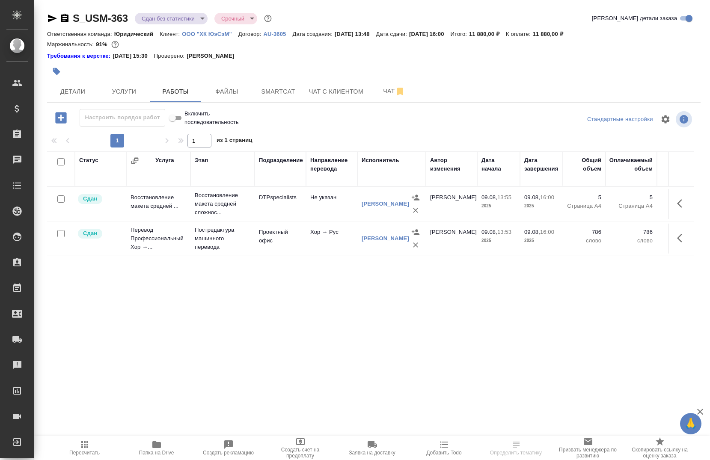
click at [198, 30] on div "Ответственная команда: Юридический Клиент: ООО "ХК ЮэСэМ" Договор: AU-3605 Дата…" at bounding box center [373, 34] width 653 height 10
click at [197, 35] on p "ООО "ХК ЮэСэМ"" at bounding box center [210, 34] width 56 height 6
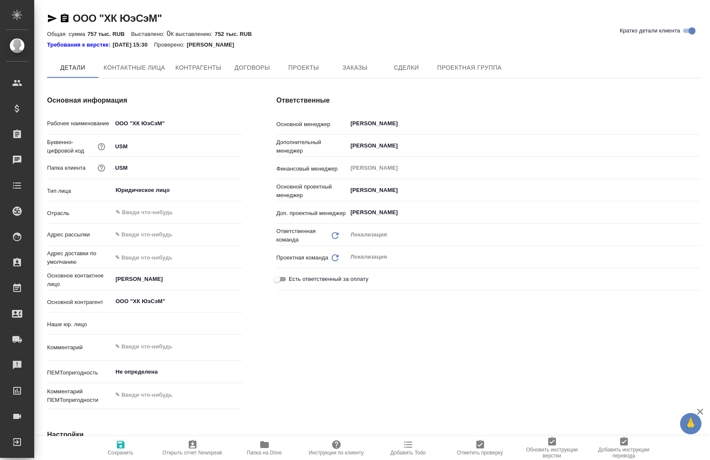
type input "(AU) Общество с ограниченной ответственностью "АЛС""
type textarea "x"
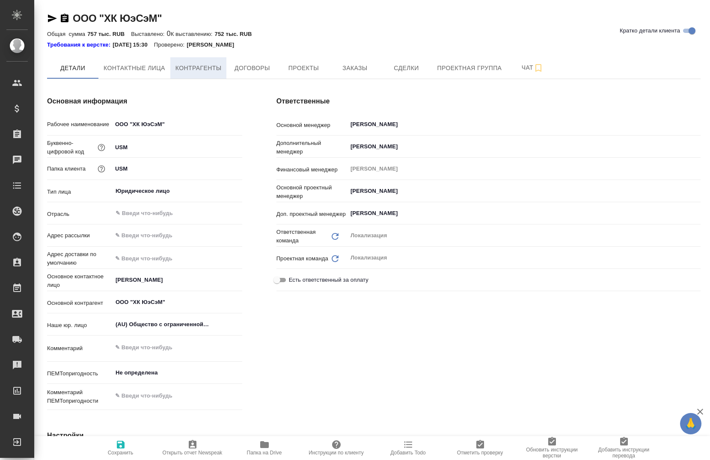
type textarea "x"
click at [355, 68] on span "Заказы" at bounding box center [354, 68] width 41 height 11
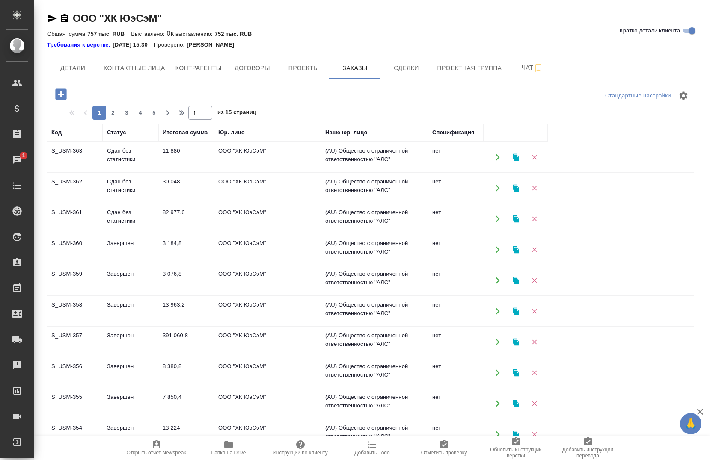
click at [512, 155] on icon "button" at bounding box center [516, 158] width 8 height 8
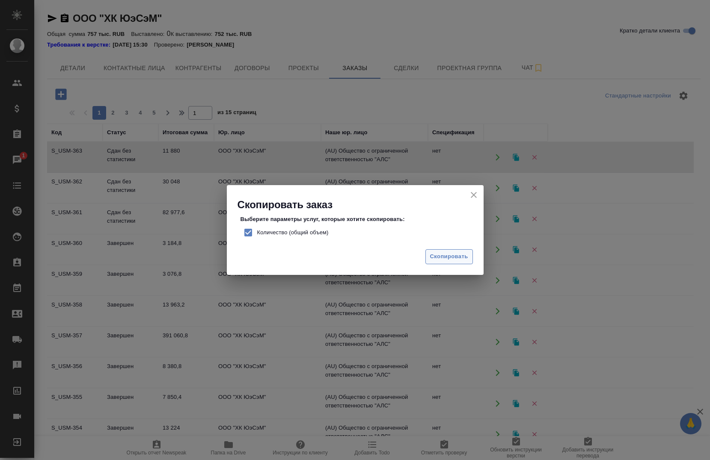
click at [433, 252] on span "Скопировать" at bounding box center [449, 257] width 38 height 10
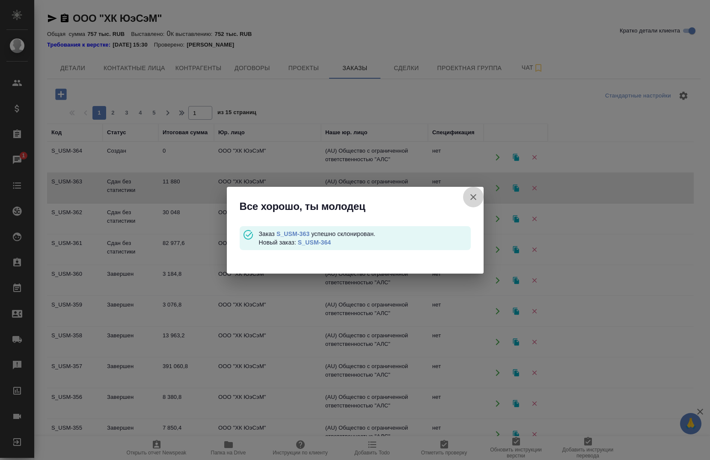
click at [470, 196] on icon "button" at bounding box center [473, 197] width 10 height 10
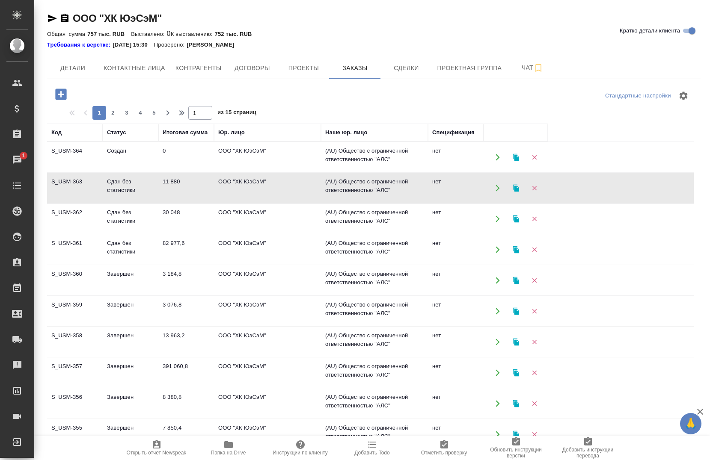
click at [200, 160] on td "0" at bounding box center [186, 157] width 56 height 30
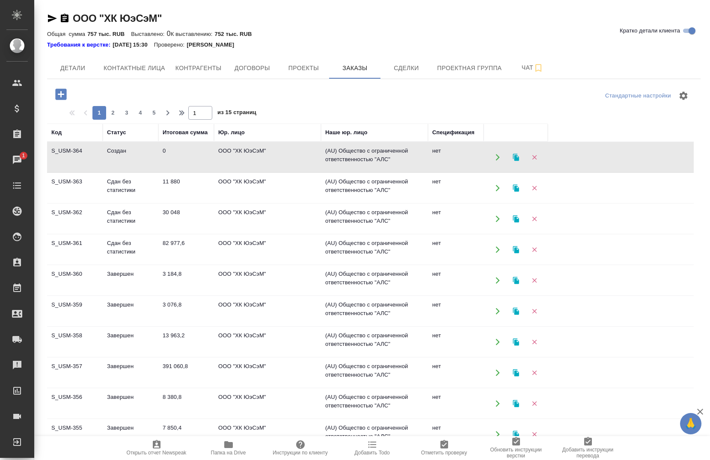
click at [200, 160] on td "0" at bounding box center [186, 157] width 56 height 30
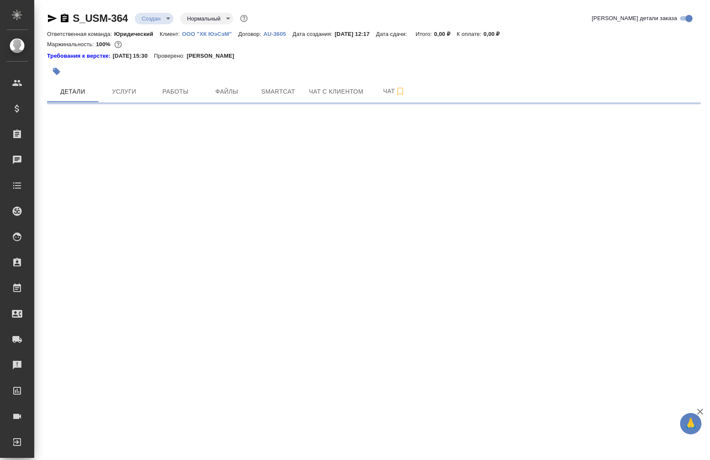
select select "RU"
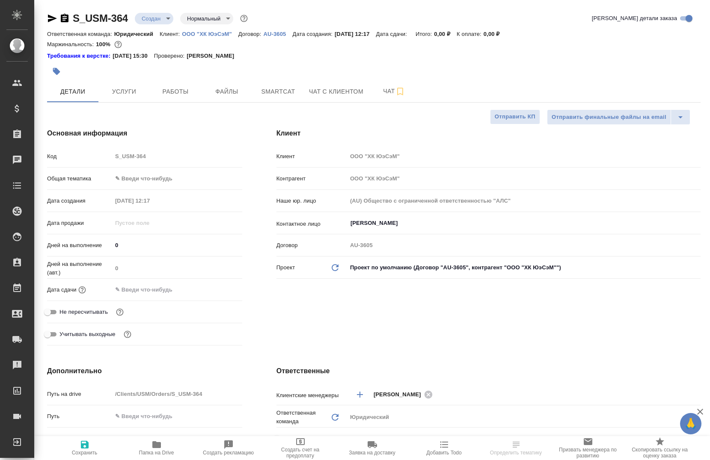
type textarea "x"
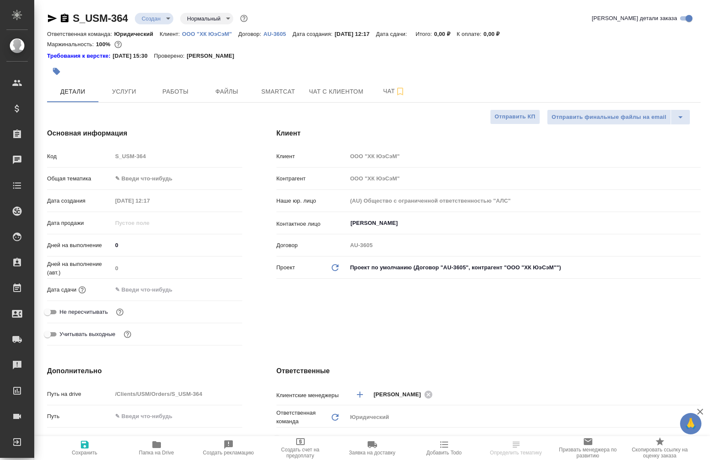
type textarea "x"
click at [128, 91] on span "Услуги" at bounding box center [123, 91] width 41 height 11
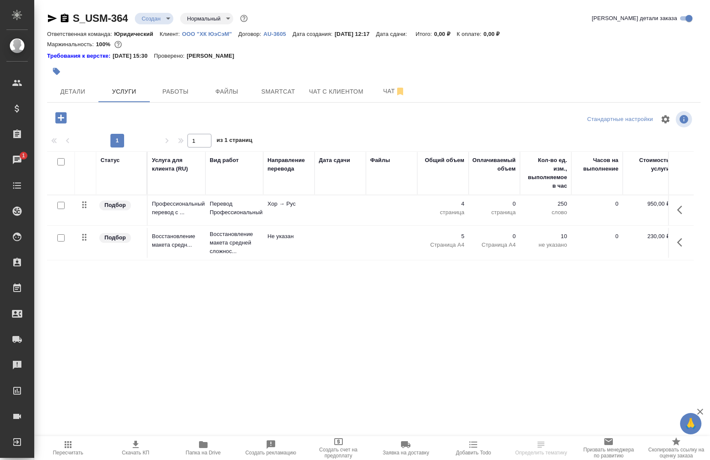
click at [59, 162] on input "checkbox" at bounding box center [60, 161] width 7 height 7
checkbox input "true"
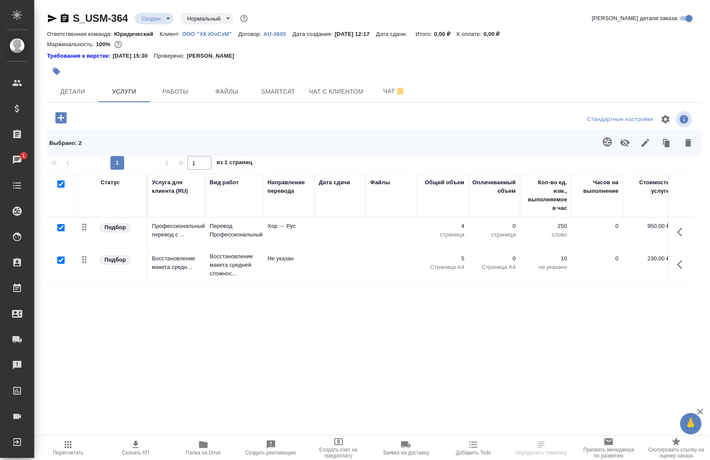
click at [685, 138] on icon "button" at bounding box center [688, 143] width 10 height 10
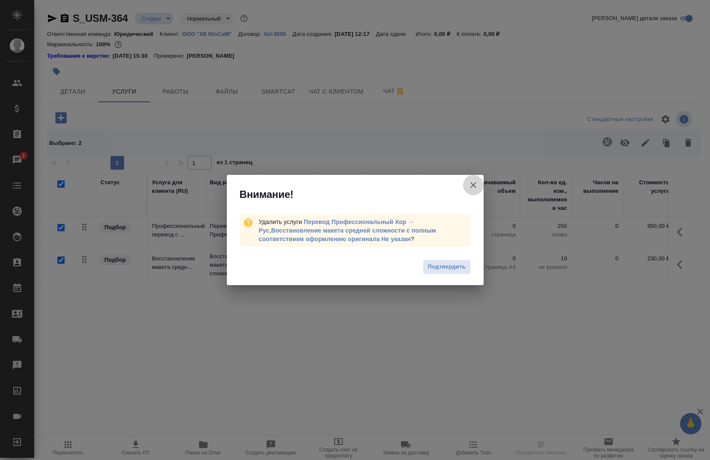
click at [471, 183] on icon "button" at bounding box center [473, 185] width 6 height 6
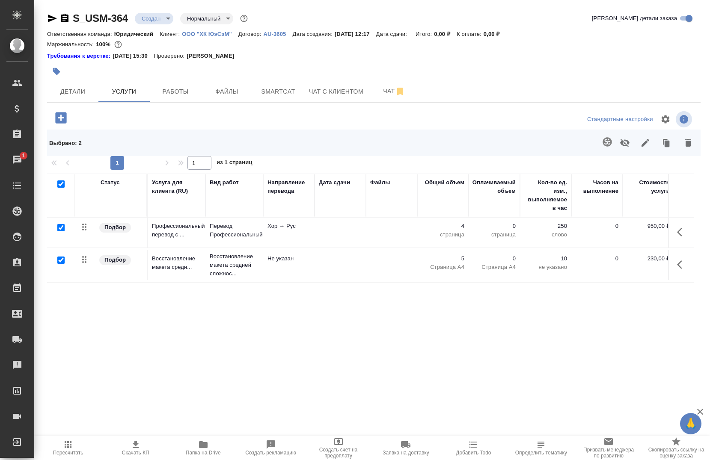
click at [684, 145] on icon "button" at bounding box center [688, 143] width 10 height 10
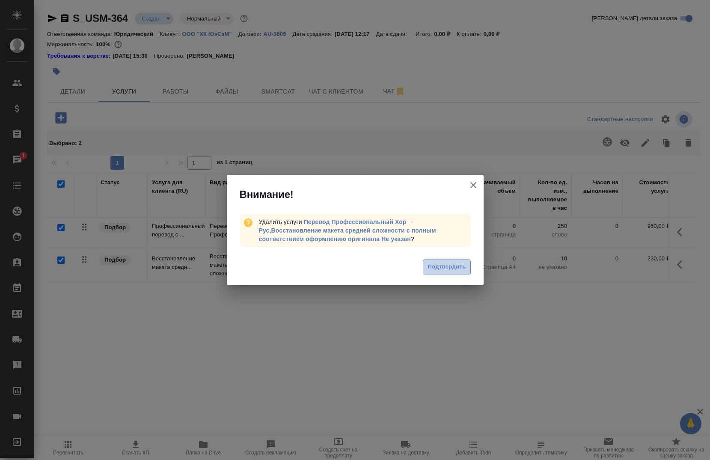
click at [441, 263] on span "Подтвердить" at bounding box center [446, 267] width 38 height 10
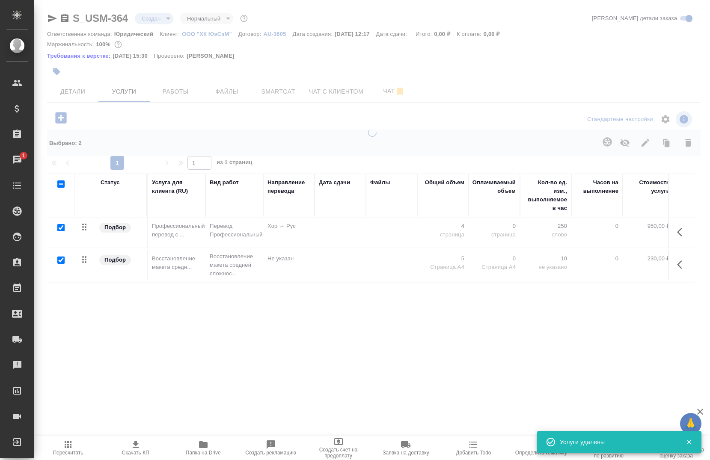
checkbox input "false"
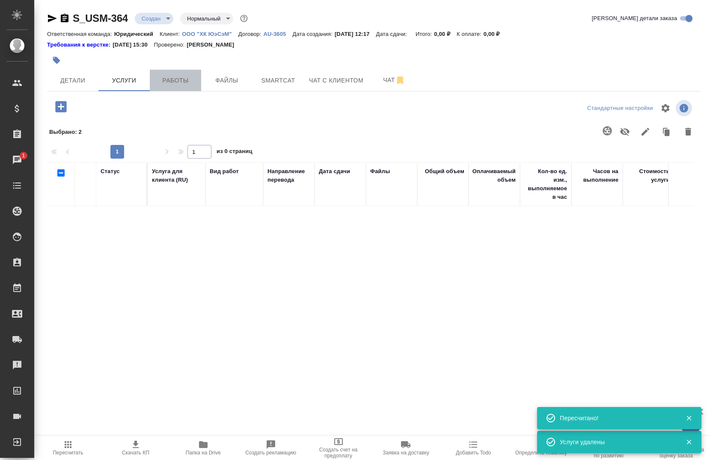
click at [173, 86] on button "Работы" at bounding box center [175, 80] width 51 height 21
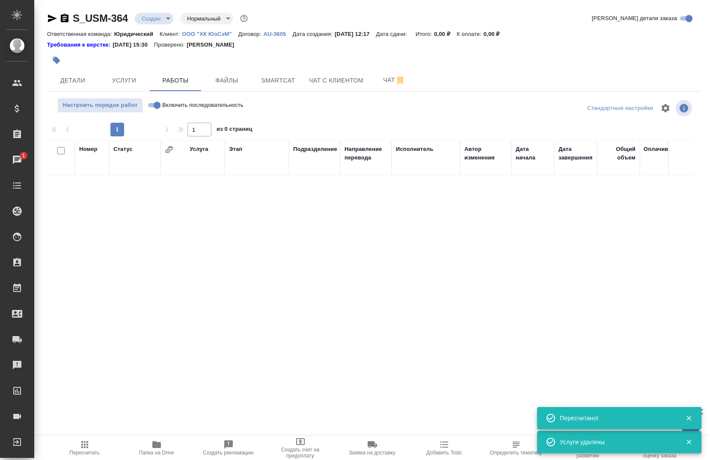
click at [154, 103] on input "Включить последовательность" at bounding box center [157, 105] width 31 height 10
checkbox input "true"
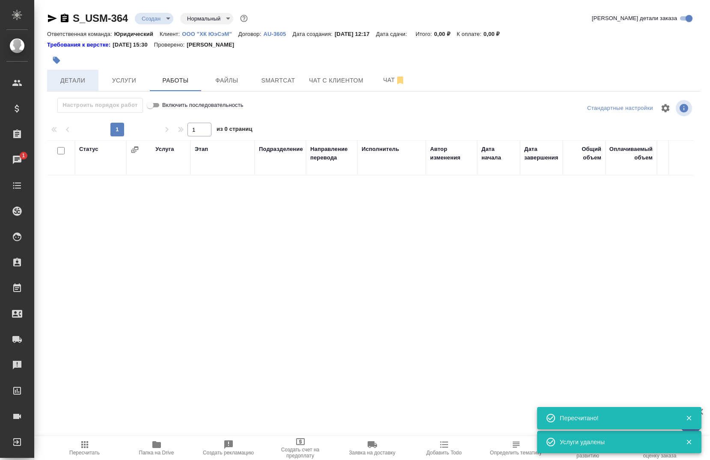
click at [71, 86] on button "Детали" at bounding box center [72, 80] width 51 height 21
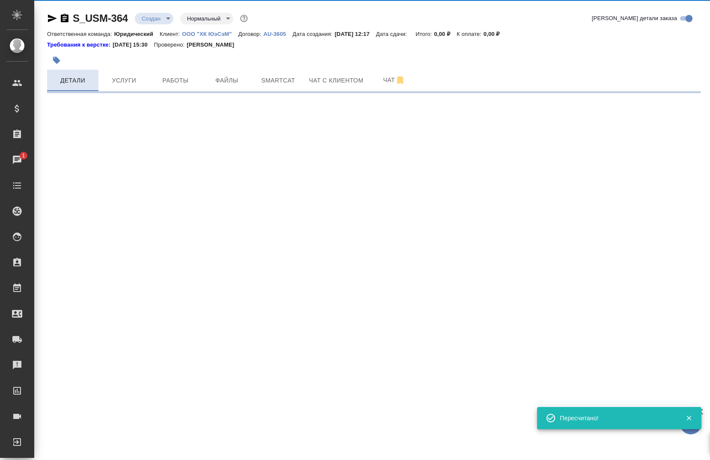
select select "RU"
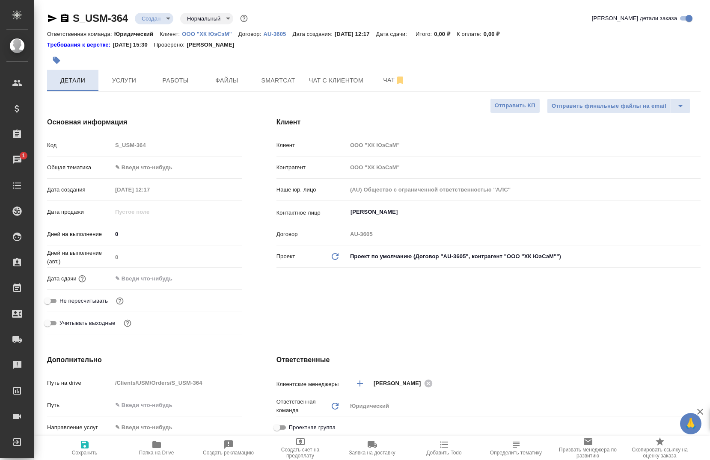
type textarea "x"
click at [147, 166] on body "🙏 .cls-1 fill:#fff; AWATERA Chernova Anna Клиенты Спецификации Заказы 1 Чаты To…" at bounding box center [355, 230] width 710 height 460
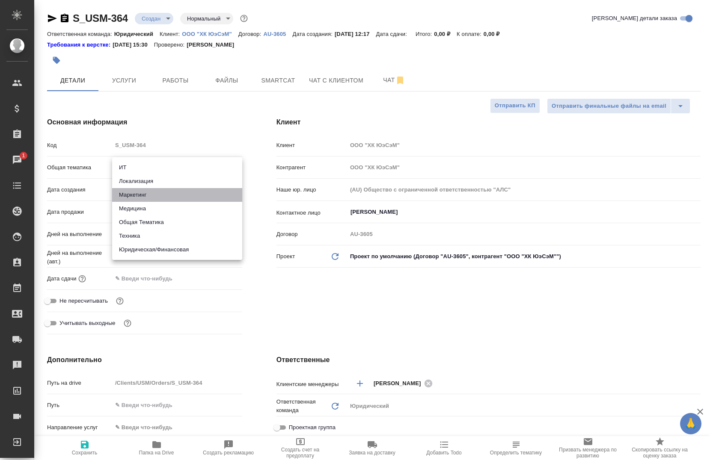
click at [148, 197] on li "Маркетинг" at bounding box center [177, 195] width 130 height 14
type input "marketing"
type textarea "x"
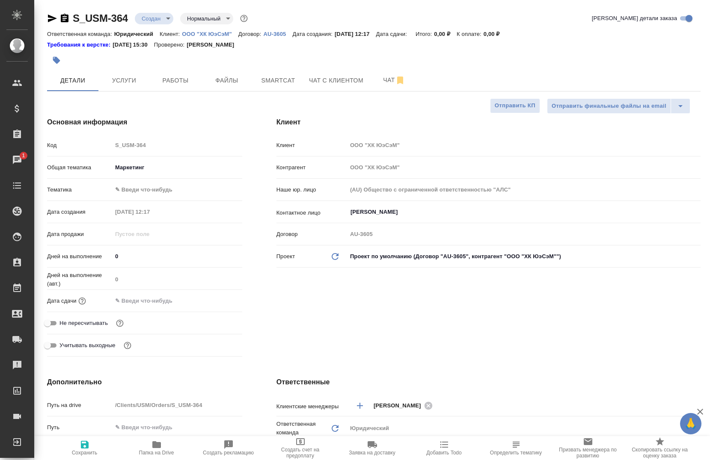
click at [156, 191] on body "🙏 .cls-1 fill:#fff; AWATERA Chernova Anna Клиенты Спецификации Заказы 1 Чаты To…" at bounding box center [355, 230] width 710 height 460
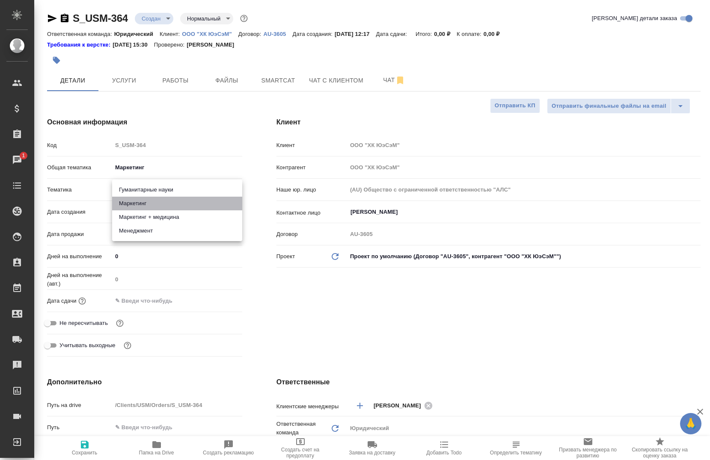
click at [154, 207] on li "Маркетинг" at bounding box center [177, 204] width 130 height 14
type textarea "x"
type input "5a8b8b956a9677013d343d63"
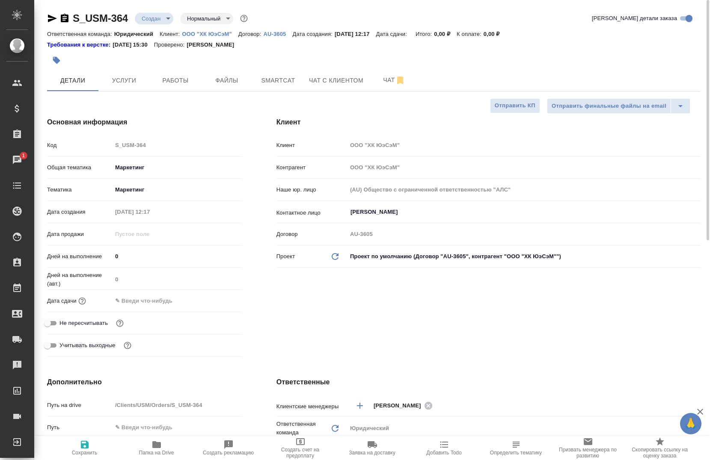
click at [181, 195] on body "🙏 .cls-1 fill:#fff; AWATERA Chernova Anna Клиенты Спецификации Заказы 1 Чаты To…" at bounding box center [355, 230] width 710 height 460
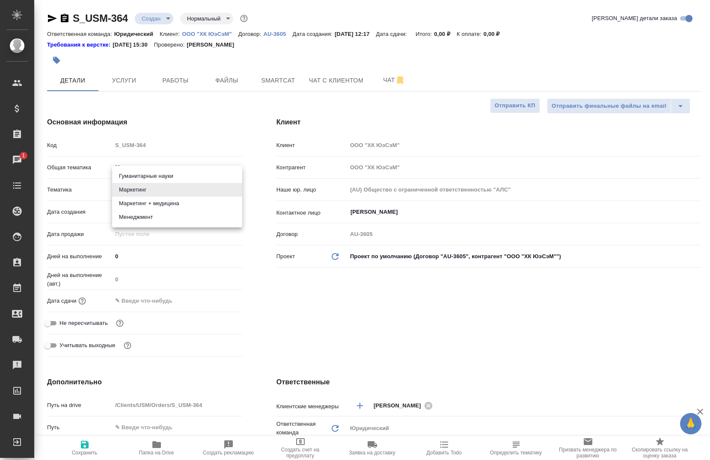
click at [183, 200] on li "Маркетинг + медицина" at bounding box center [177, 204] width 130 height 14
type textarea "x"
type input "5f647205b73bc97568ca66b5"
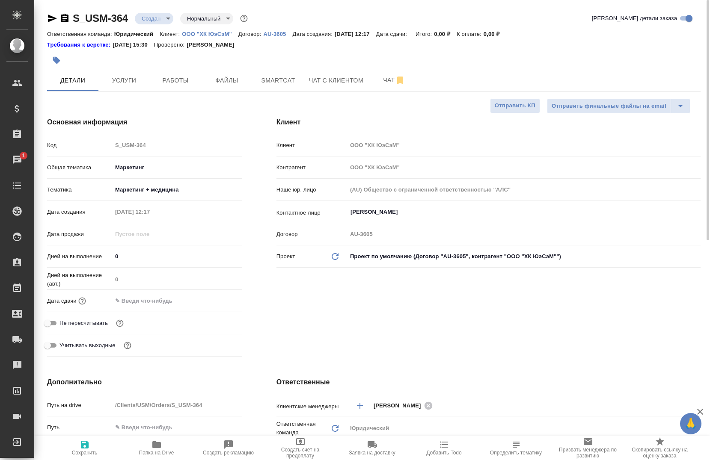
click at [145, 257] on input "0" at bounding box center [177, 256] width 130 height 12
click at [145, 257] on input "0" at bounding box center [176, 256] width 129 height 12
click at [163, 303] on input "text" at bounding box center [149, 301] width 75 height 12
click at [213, 299] on icon "button" at bounding box center [217, 300] width 10 height 10
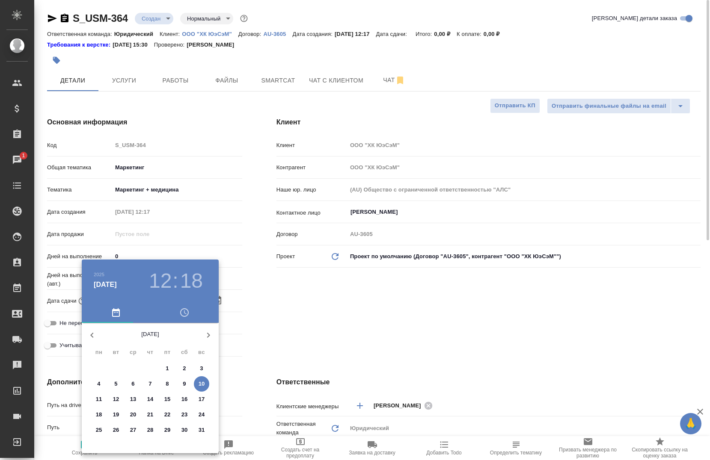
click at [213, 299] on div "2025 авг. 10 12 : 18" at bounding box center [150, 281] width 137 height 43
click at [343, 335] on div at bounding box center [355, 230] width 710 height 460
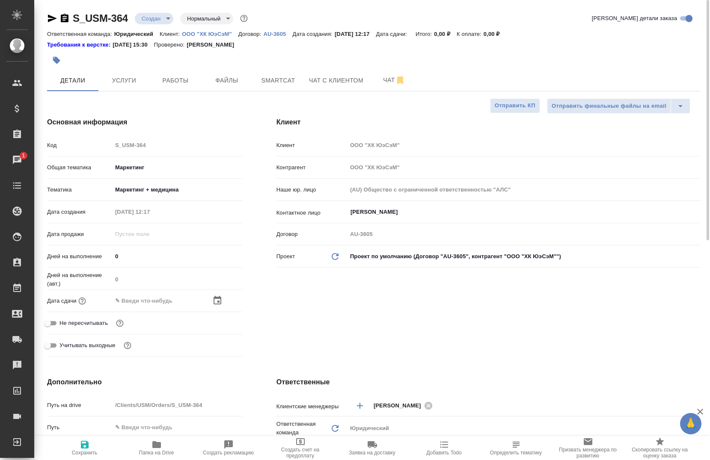
click at [126, 295] on input "text" at bounding box center [149, 301] width 75 height 12
type textarea "x"
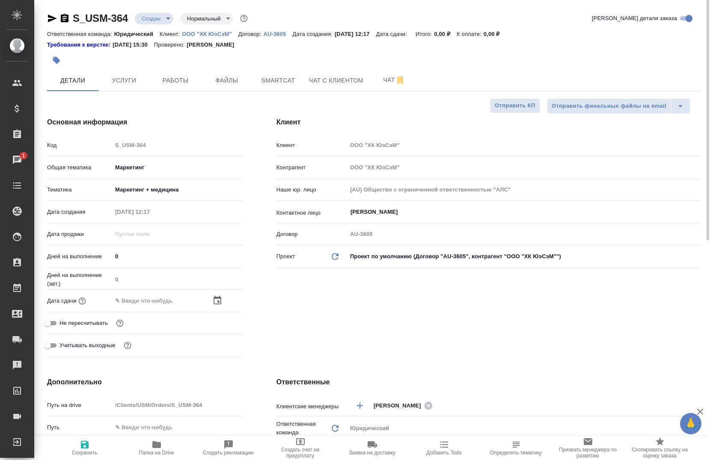
type textarea "x"
click at [137, 299] on input "text" at bounding box center [149, 301] width 75 height 12
type input "1_.__.____ __:__"
type textarea "x"
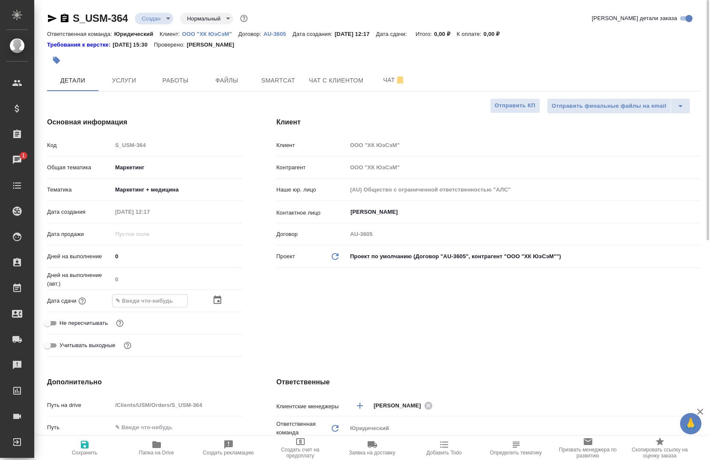
type textarea "x"
type input "10.__.____ __:__"
type textarea "x"
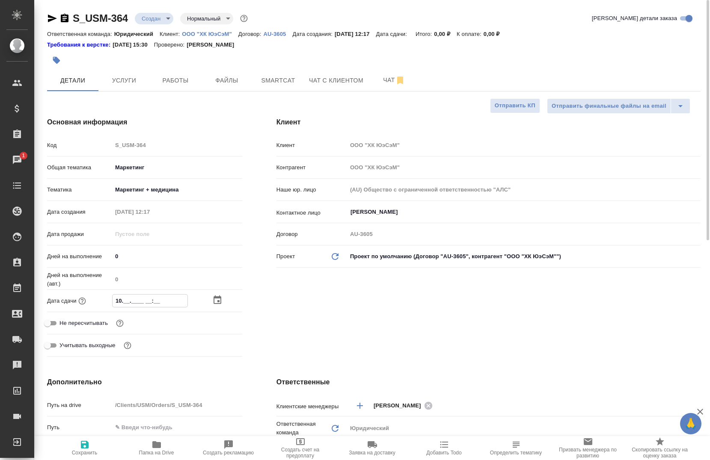
type textarea "x"
type input "10.0_.____ __:__"
type textarea "x"
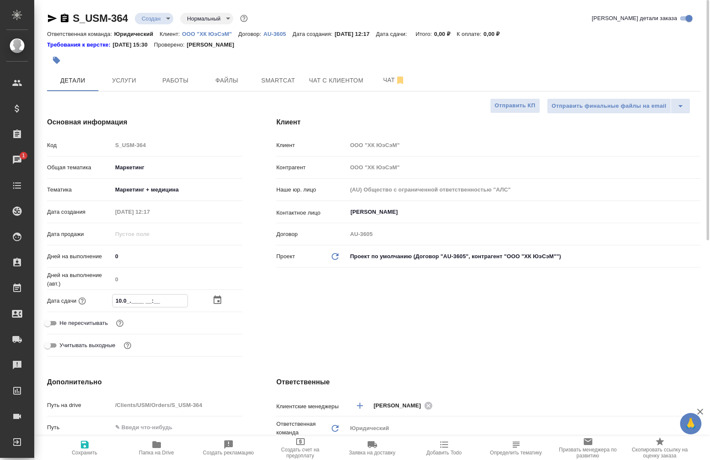
type input "10.08.____ __:__"
type textarea "x"
type input "10.08.2___ __:__"
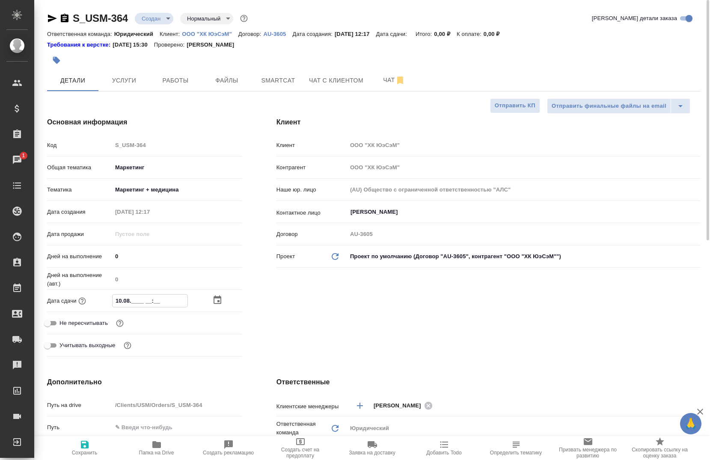
type textarea "x"
type input "10.08.20__ __:__"
type textarea "x"
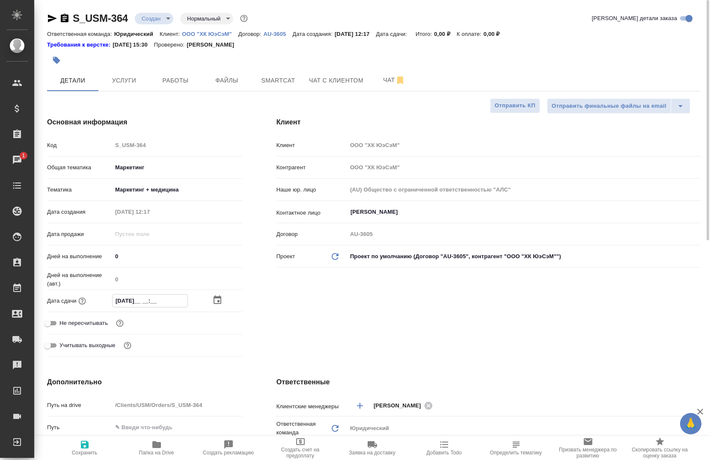
type textarea "x"
type input "10.08.202_ __:__"
type textarea "x"
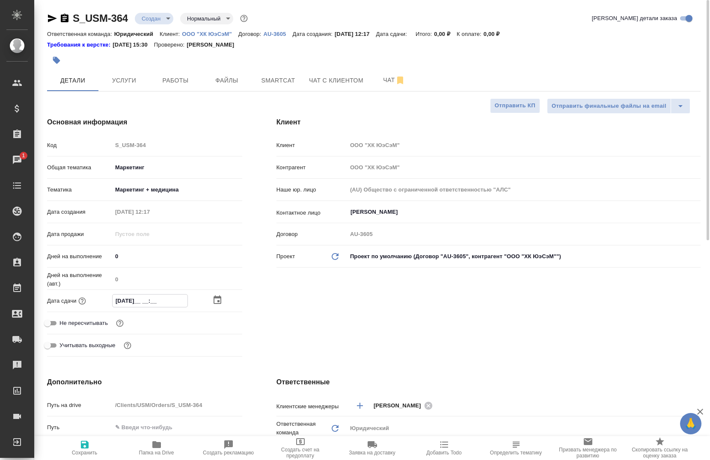
type textarea "x"
type input "10.08.2025 __:__"
type textarea "x"
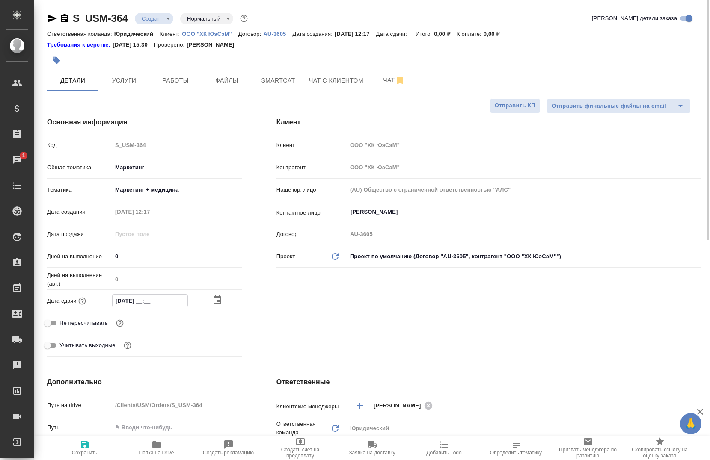
type input "10.08.2025 1_:__"
type textarea "x"
type input "10.08.2025 13:__"
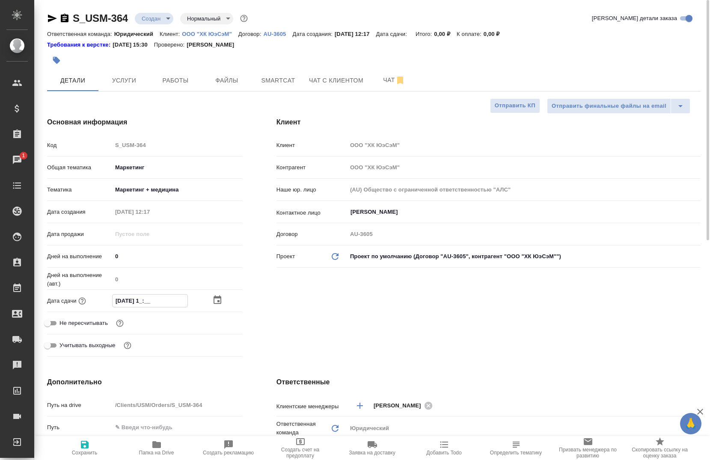
type textarea "x"
type input "10.08.2025 13:3_"
type textarea "x"
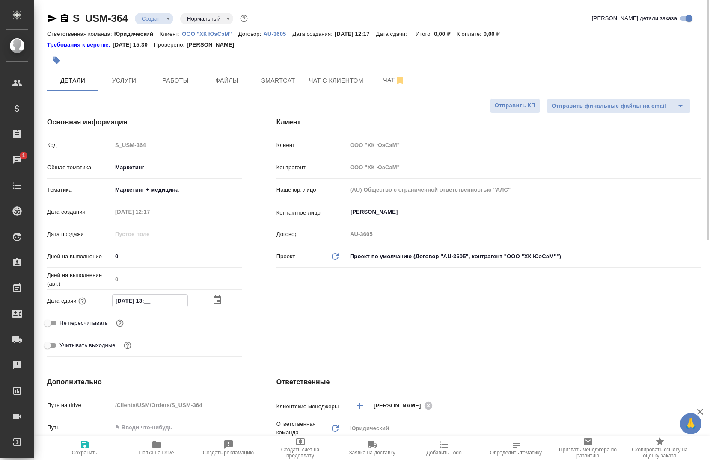
type textarea "x"
type input "[DATE] 13:30"
type textarea "x"
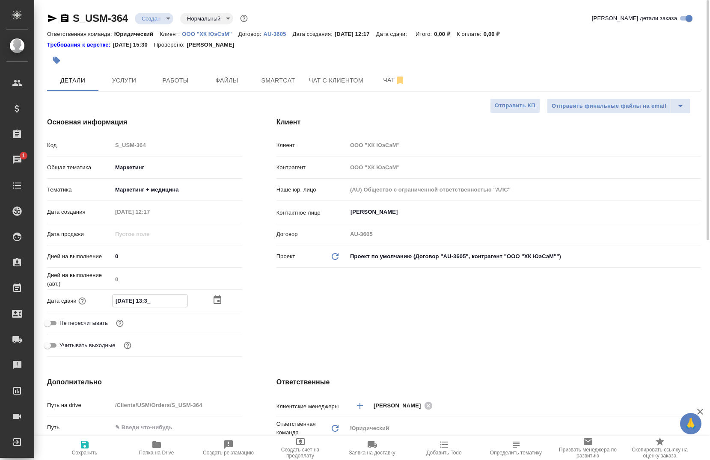
type textarea "x"
type input "[DATE] 13:30"
click at [308, 302] on div "Клиент Клиент ООО "ХК ЮэСэМ" Контрагент ООО "ХК ЮэСэМ" Наше юр. лицо (AU) Общес…" at bounding box center [488, 238] width 458 height 277
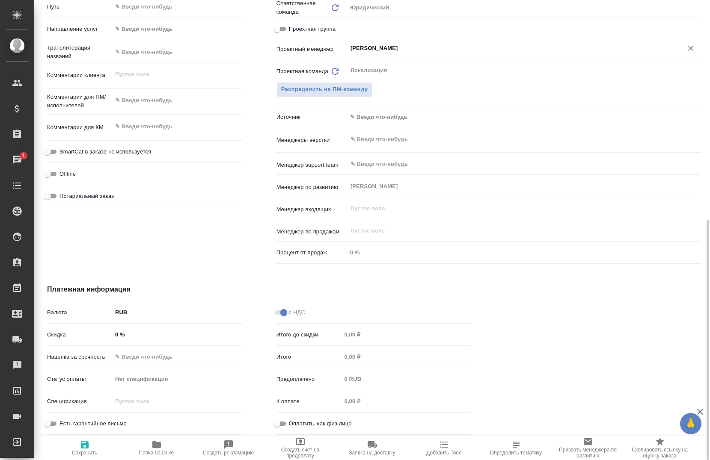
click at [377, 50] on input "Муталимов Марк" at bounding box center [508, 48] width 319 height 10
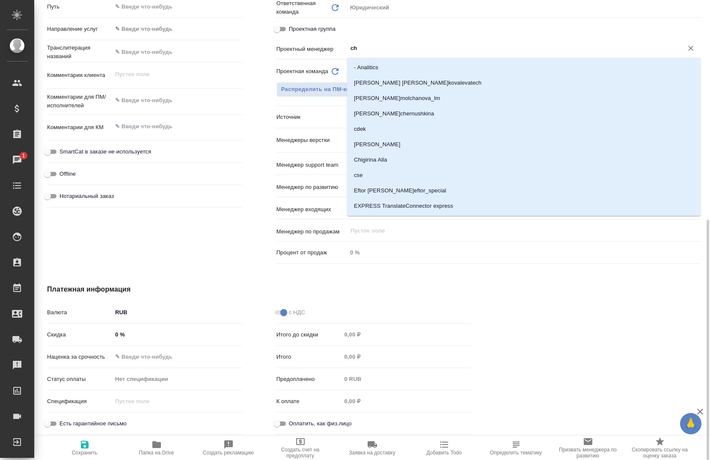
type input "che"
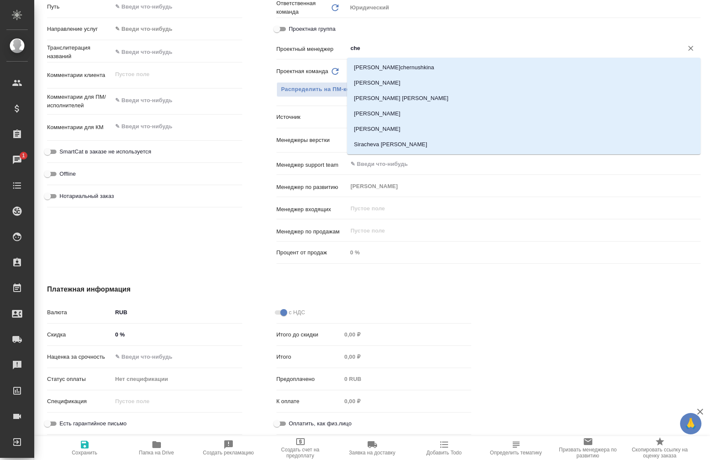
scroll to position [0, 0]
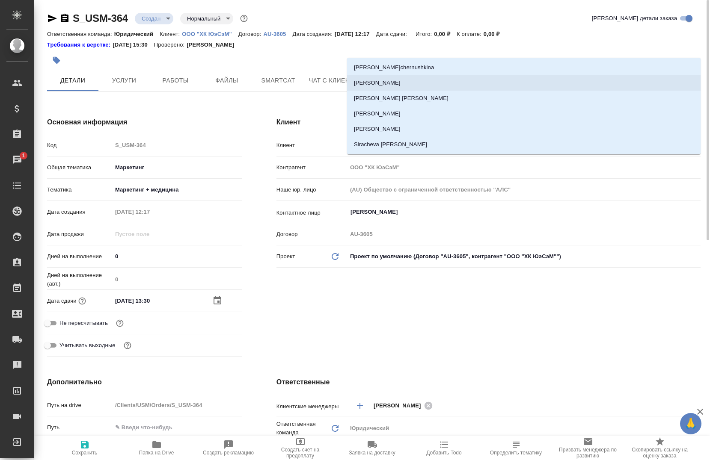
click at [381, 79] on li "[PERSON_NAME]" at bounding box center [523, 82] width 353 height 15
type textarea "x"
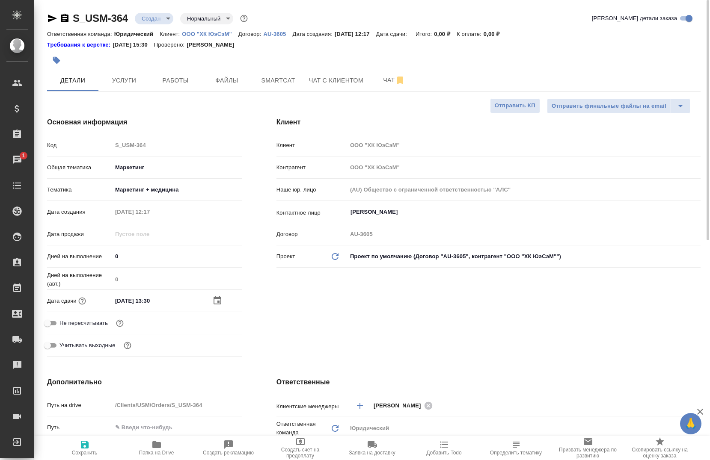
scroll to position [421, 0]
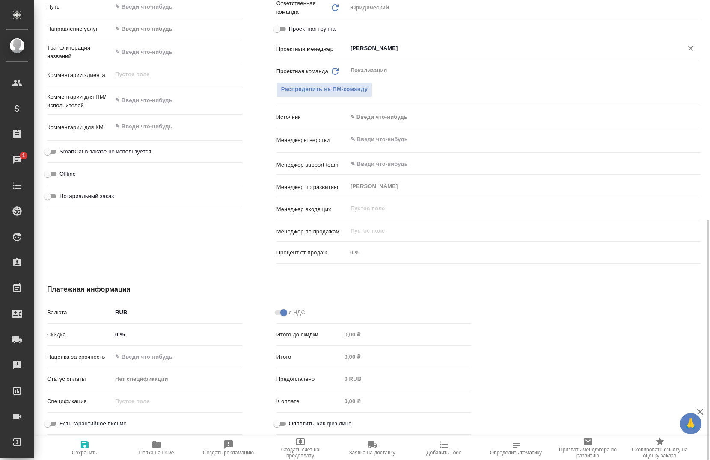
type input "[PERSON_NAME]"
click at [86, 445] on icon "button" at bounding box center [85, 445] width 8 height 8
type textarea "x"
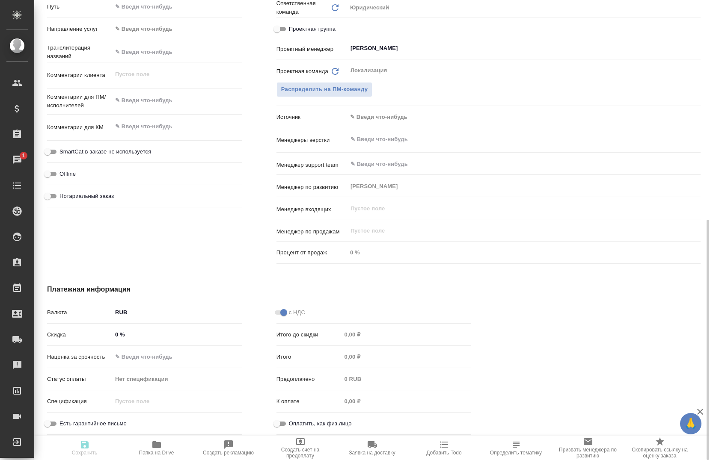
type textarea "x"
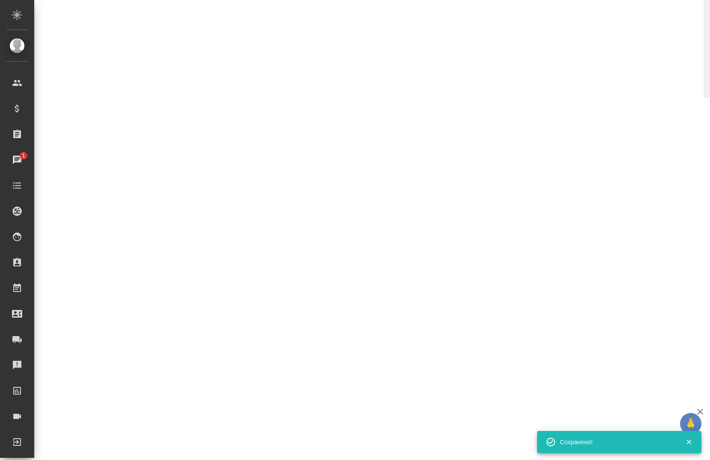
select select "RU"
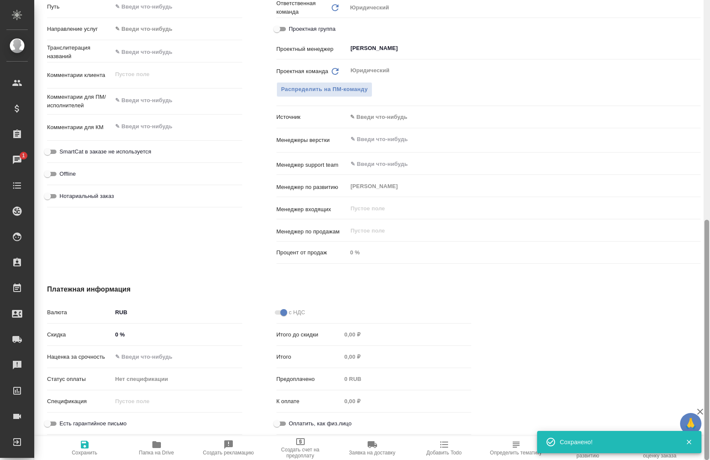
type textarea "x"
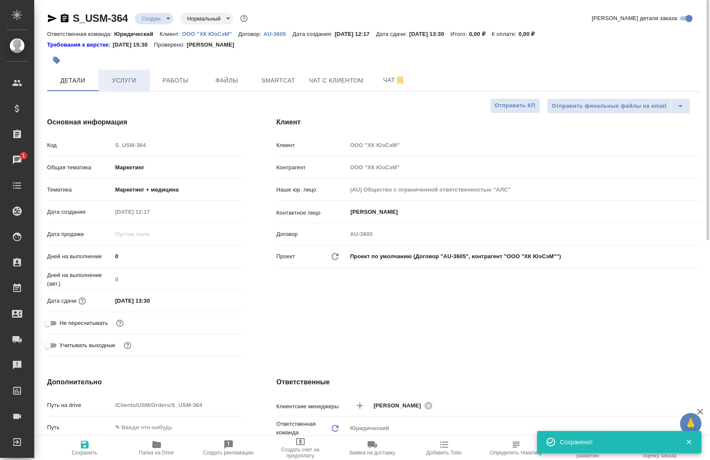
click at [121, 81] on span "Услуги" at bounding box center [123, 80] width 41 height 11
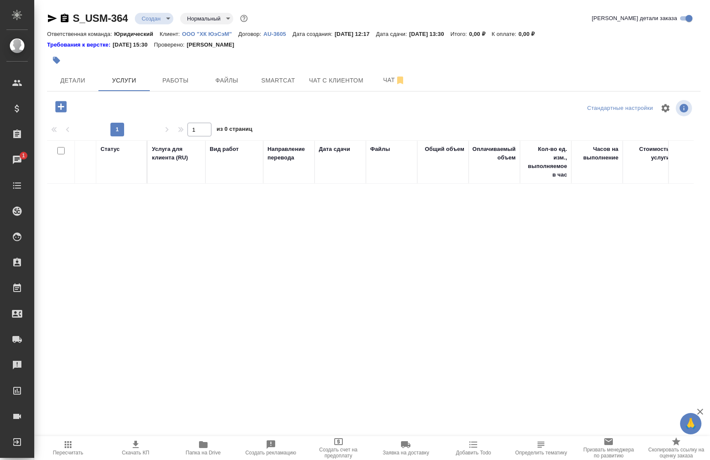
click at [56, 106] on icon "button" at bounding box center [60, 106] width 11 height 11
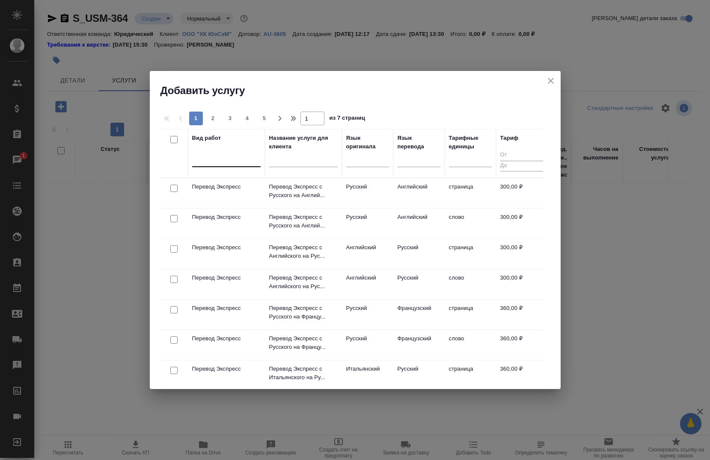
click at [210, 162] on div at bounding box center [226, 158] width 68 height 12
type input "g"
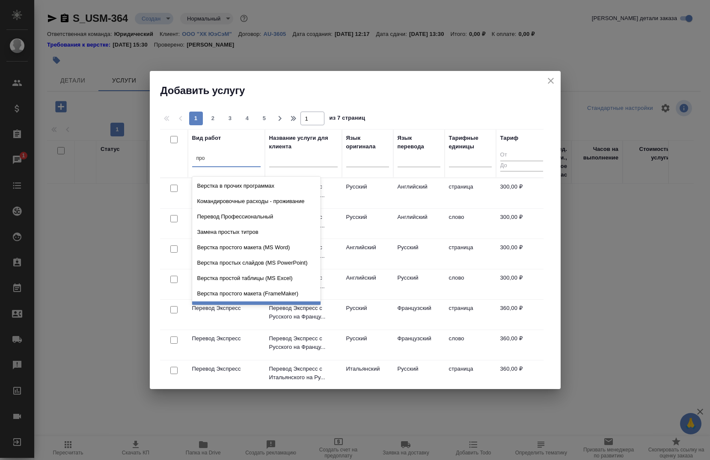
type input "проф"
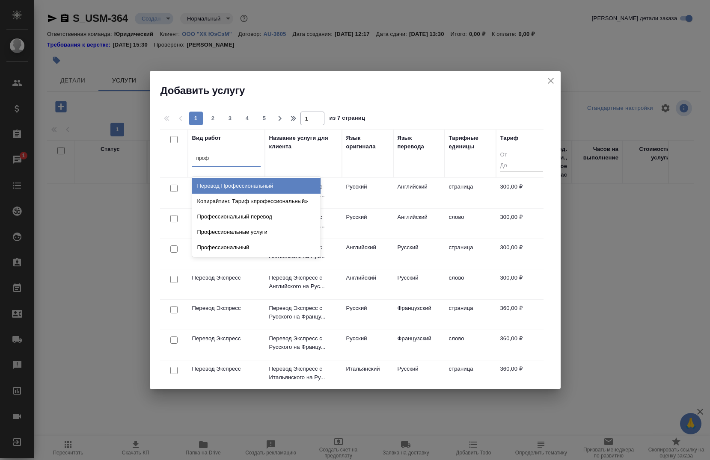
click at [222, 182] on div "Перевод Профессиональный" at bounding box center [256, 185] width 128 height 15
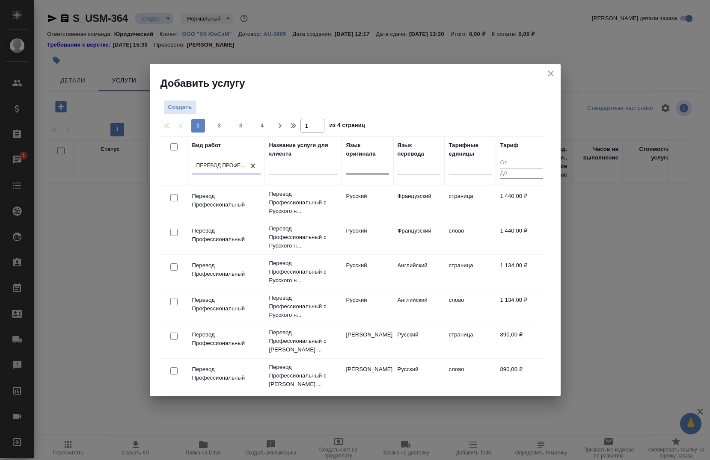
click at [372, 166] on div at bounding box center [367, 166] width 43 height 12
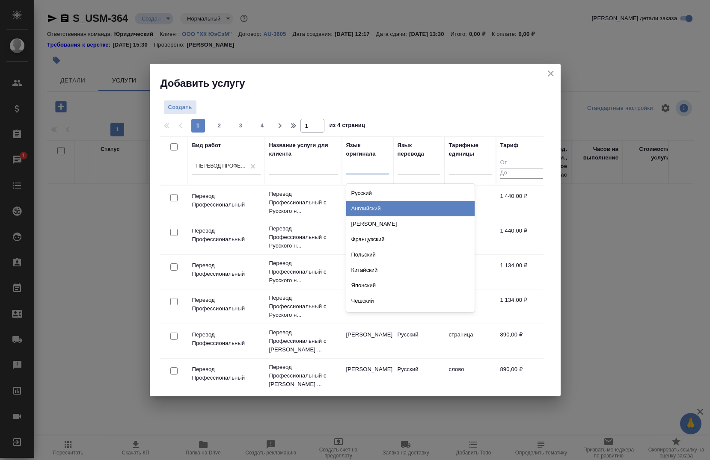
click at [358, 209] on div "Английский" at bounding box center [410, 208] width 128 height 15
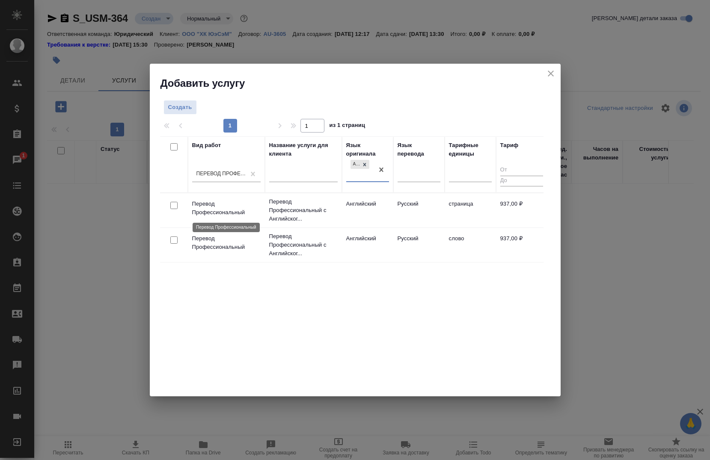
click at [197, 202] on p "Перевод Профессиональный" at bounding box center [226, 208] width 68 height 17
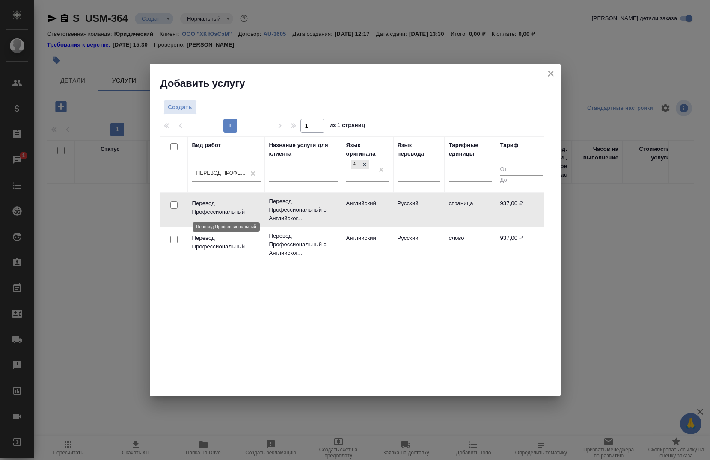
click at [197, 202] on p "Перевод Профессиональный" at bounding box center [226, 207] width 68 height 17
click at [229, 197] on td "Перевод Профессиональный" at bounding box center [226, 210] width 77 height 30
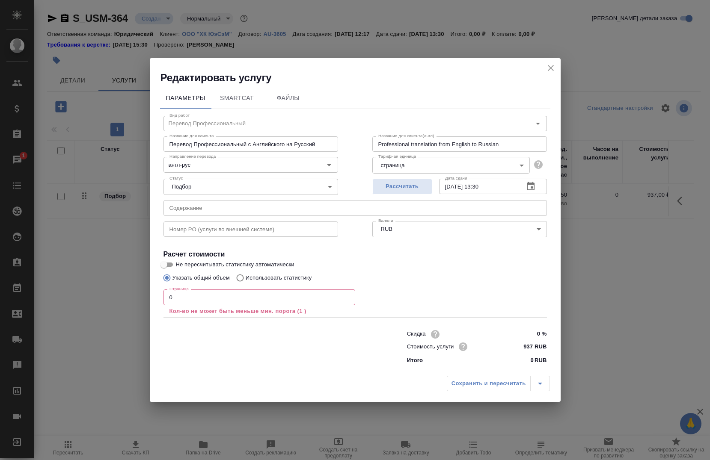
click at [213, 297] on input "0" at bounding box center [259, 297] width 192 height 15
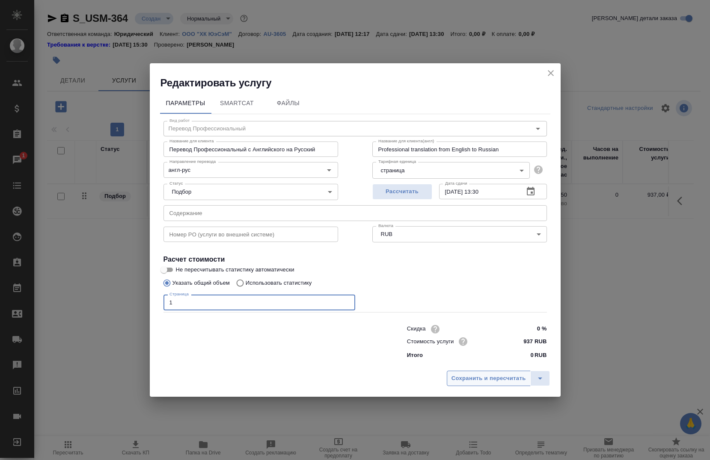
type input "1"
click at [488, 379] on span "Сохранить и пересчитать" at bounding box center [488, 379] width 74 height 10
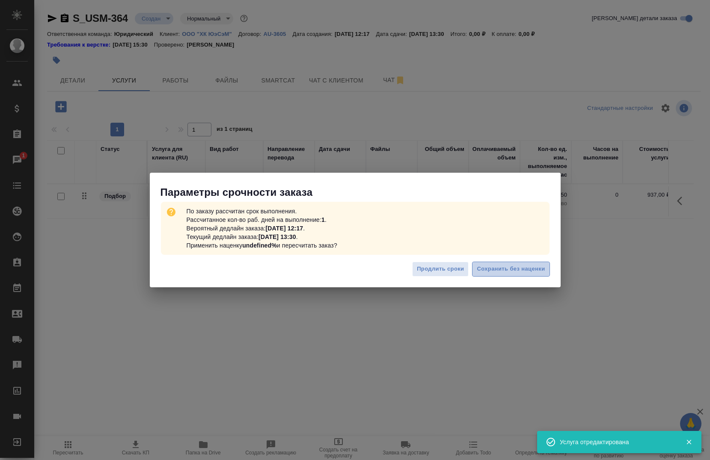
click at [495, 268] on span "Сохранить без наценки" at bounding box center [510, 269] width 68 height 10
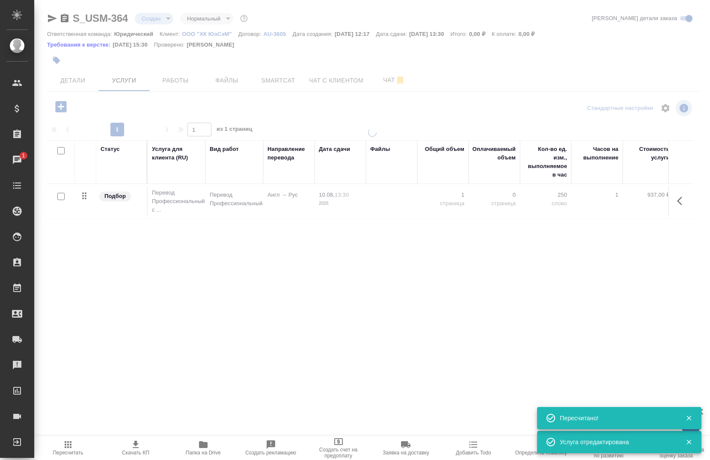
type input "urgent"
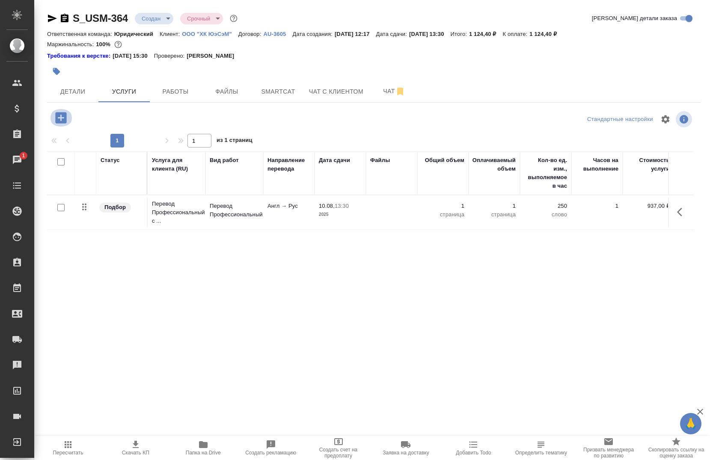
click at [57, 121] on icon "button" at bounding box center [60, 117] width 11 height 11
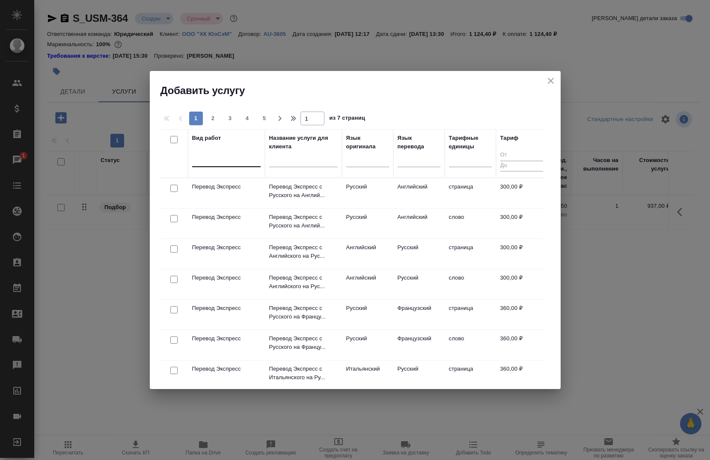
click at [213, 163] on div at bounding box center [226, 158] width 68 height 12
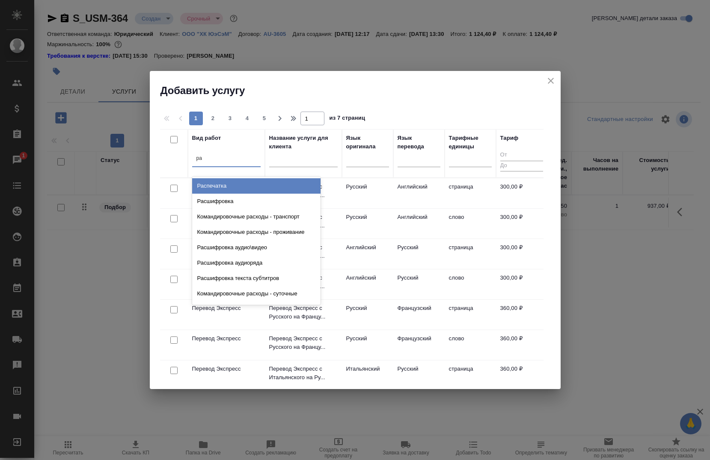
type input "р"
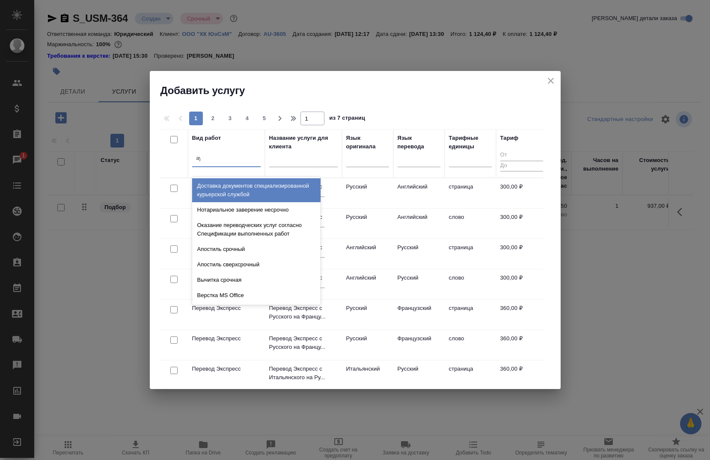
type input "ауд"
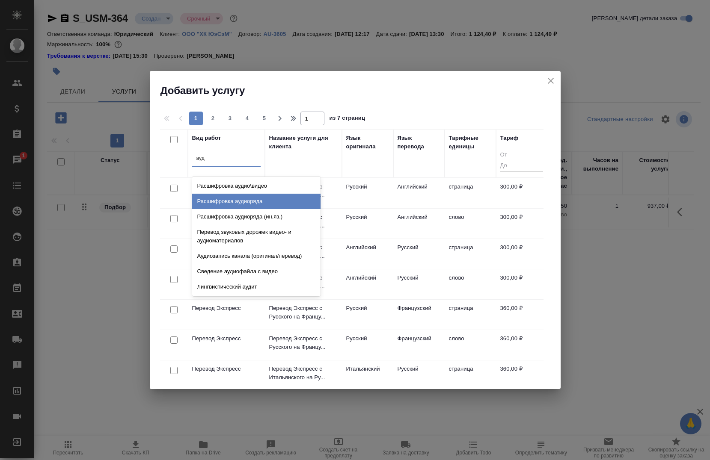
click at [224, 203] on div "Расшифровка аудиоряда" at bounding box center [256, 201] width 128 height 15
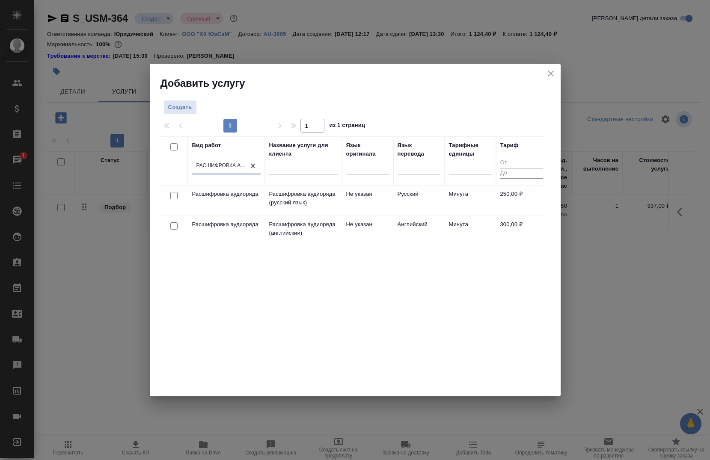
click at [175, 223] on input "checkbox" at bounding box center [173, 225] width 7 height 7
checkbox input "true"
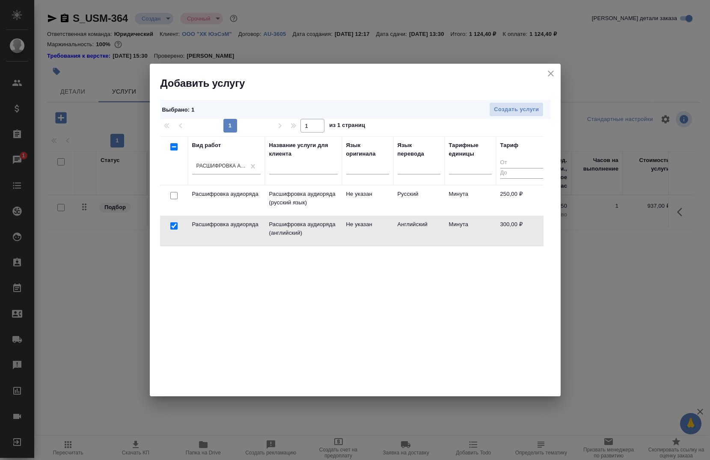
click at [188, 216] on td "Расшифровка аудиоряда" at bounding box center [226, 201] width 77 height 30
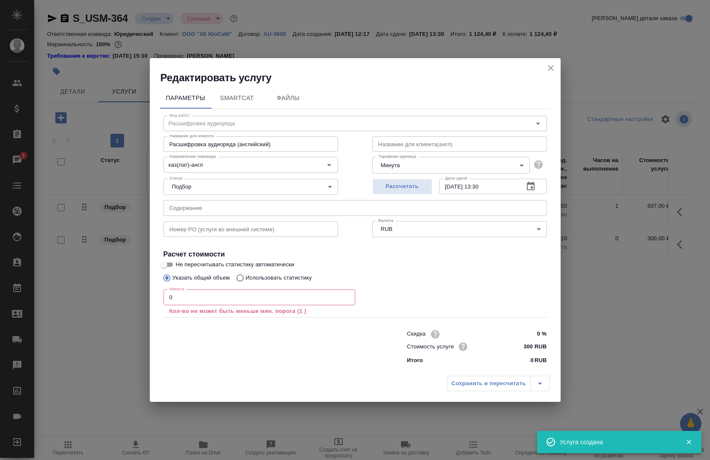
click at [286, 299] on input "0" at bounding box center [259, 297] width 192 height 15
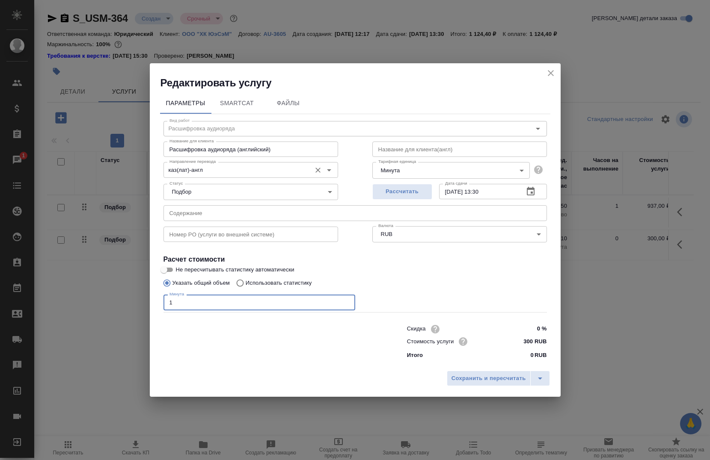
click at [324, 170] on icon "Open" at bounding box center [329, 170] width 10 height 10
type input "1"
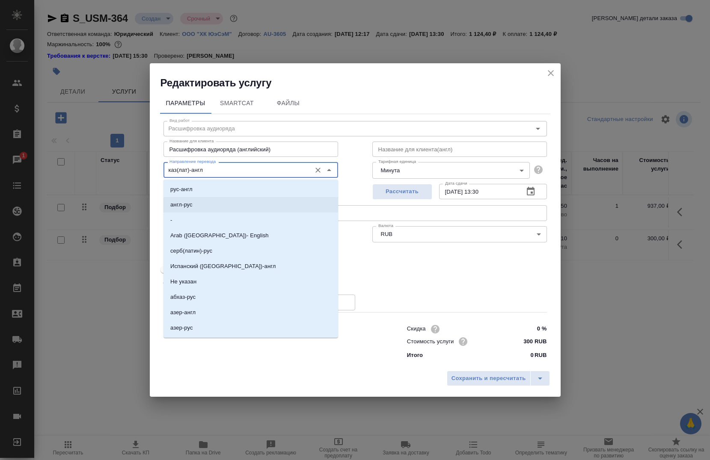
click at [243, 207] on li "англ-рус" at bounding box center [250, 204] width 174 height 15
type input "англ-рус"
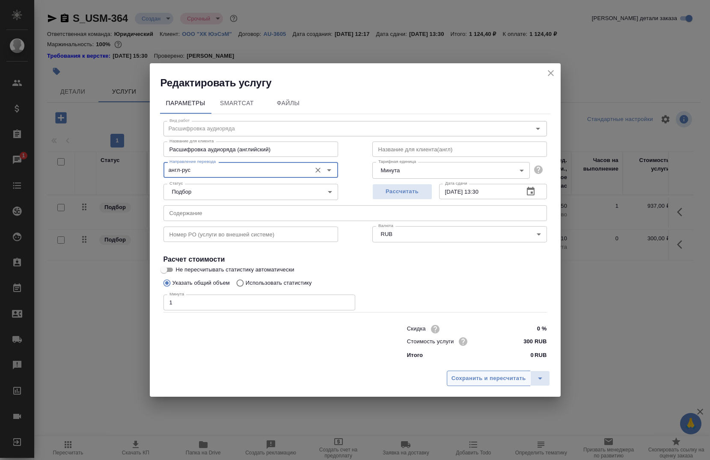
click at [467, 381] on span "Сохранить и пересчитать" at bounding box center [488, 379] width 74 height 10
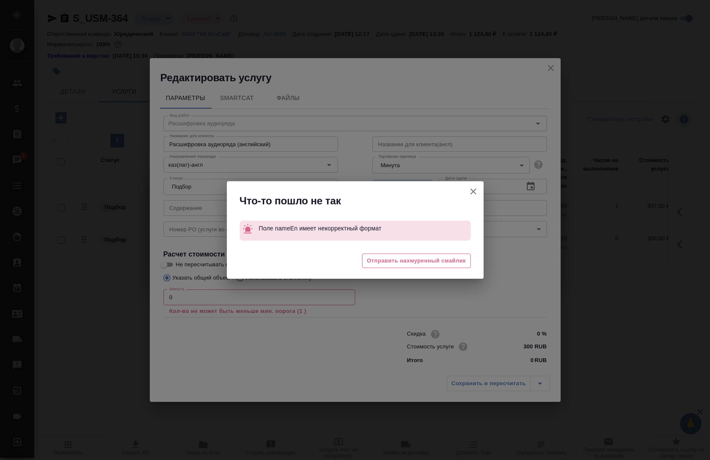
click at [470, 190] on icon "button" at bounding box center [473, 191] width 10 height 10
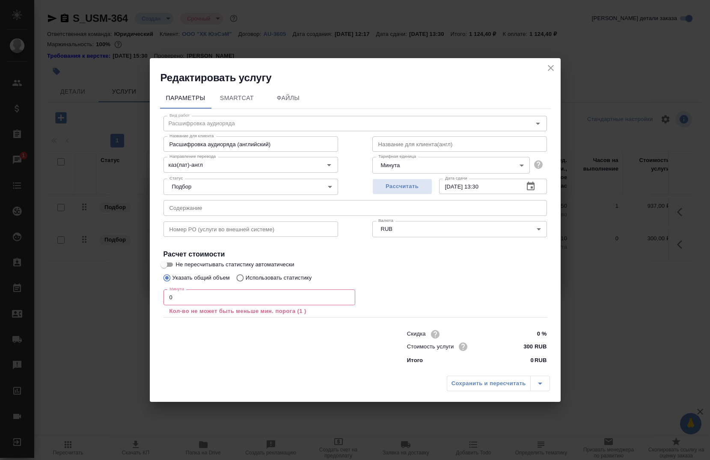
click at [249, 293] on input "0" at bounding box center [259, 297] width 192 height 15
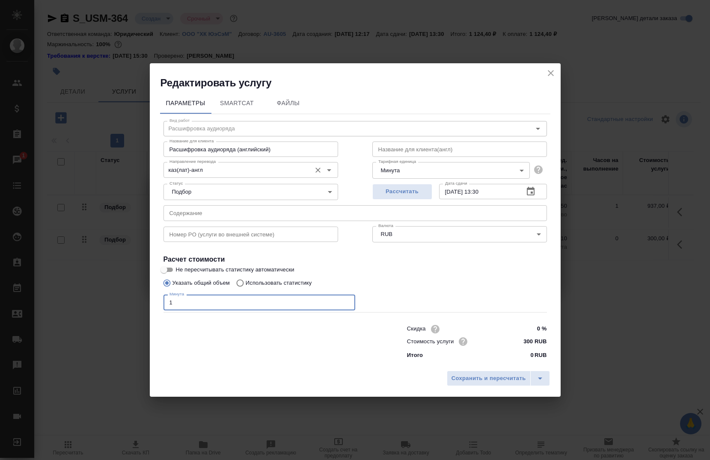
type input "1"
click at [302, 171] on input "каз(лат)-англ" at bounding box center [236, 170] width 141 height 10
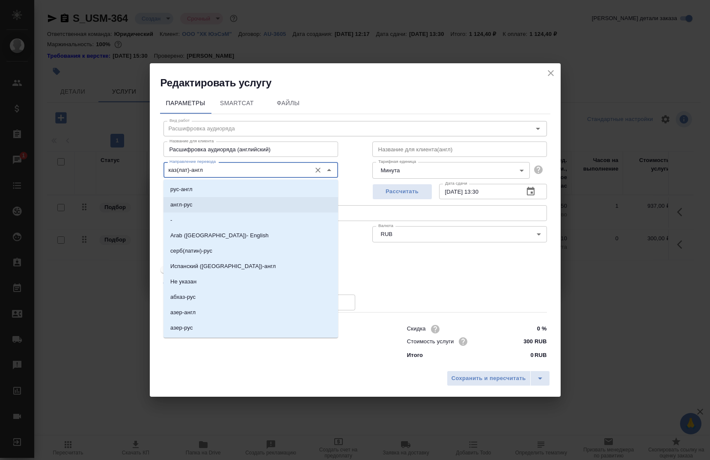
click at [210, 204] on li "англ-рус" at bounding box center [250, 204] width 174 height 15
type input "англ-рус"
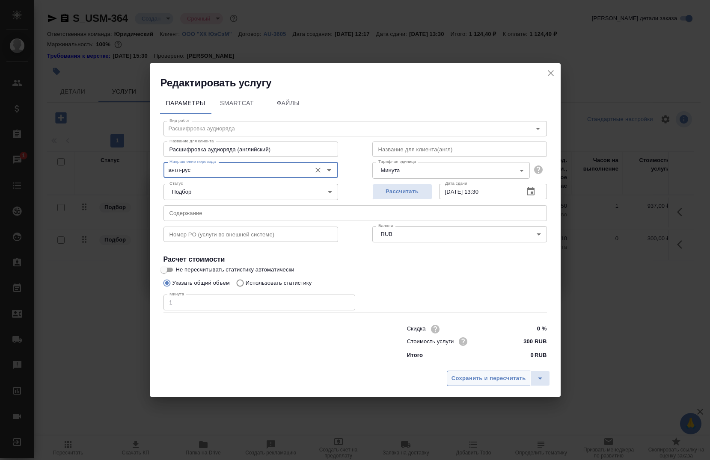
click at [485, 376] on span "Сохранить и пересчитать" at bounding box center [488, 379] width 74 height 10
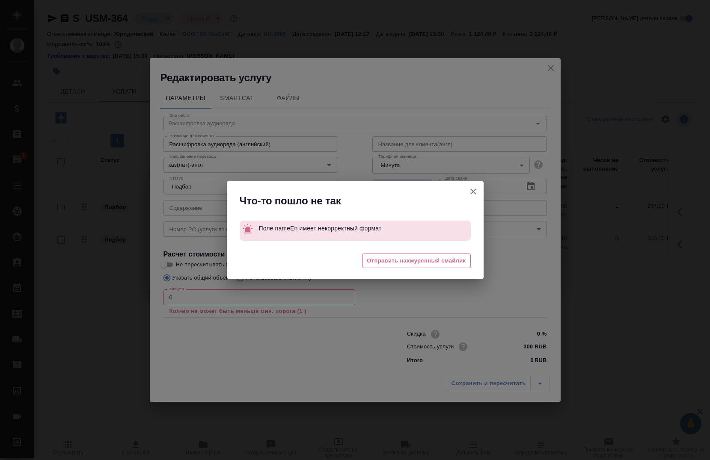
click at [473, 195] on icon "button" at bounding box center [473, 191] width 10 height 10
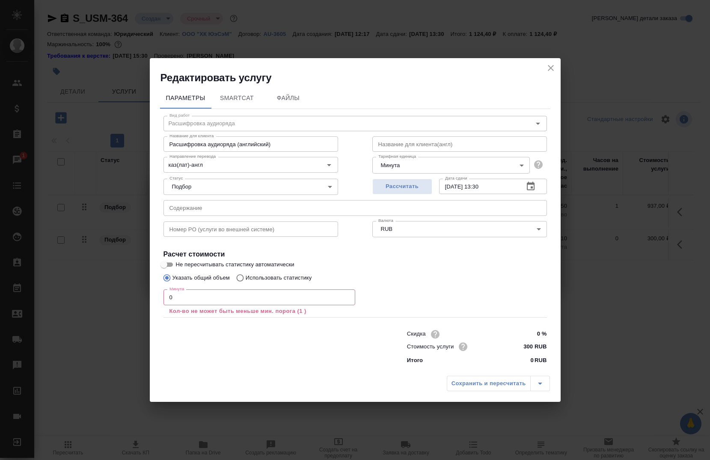
click at [227, 148] on input "Расшифровка аудиоряда (английский)" at bounding box center [250, 143] width 174 height 15
drag, startPoint x: 290, startPoint y: 143, endPoint x: 149, endPoint y: 151, distance: 141.3
click at [150, 151] on div "Параметры SmartCat Файлы Вид работ Расшифровка аудиоряда Вид работ Название для…" at bounding box center [355, 228] width 411 height 287
click at [465, 138] on input "text" at bounding box center [459, 143] width 174 height 15
paste input "Расшифровка аудиоряда (английский)"
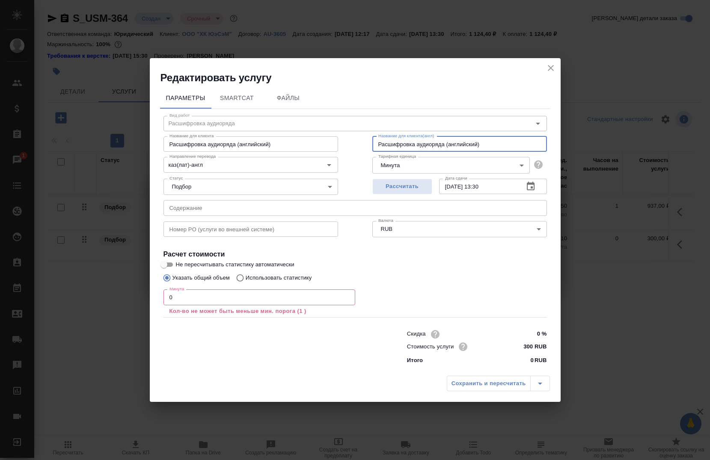
type input "Расшифровка аудиоряда (английский)"
click at [232, 298] on input "0" at bounding box center [259, 297] width 192 height 15
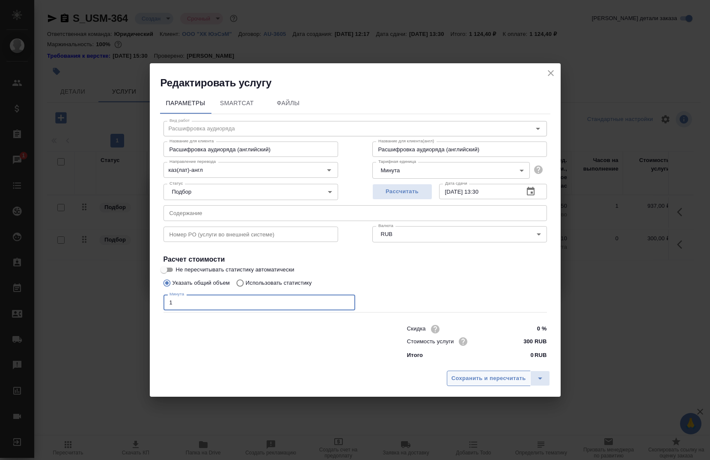
type input "1"
click at [455, 381] on span "Сохранить и пересчитать" at bounding box center [488, 379] width 74 height 10
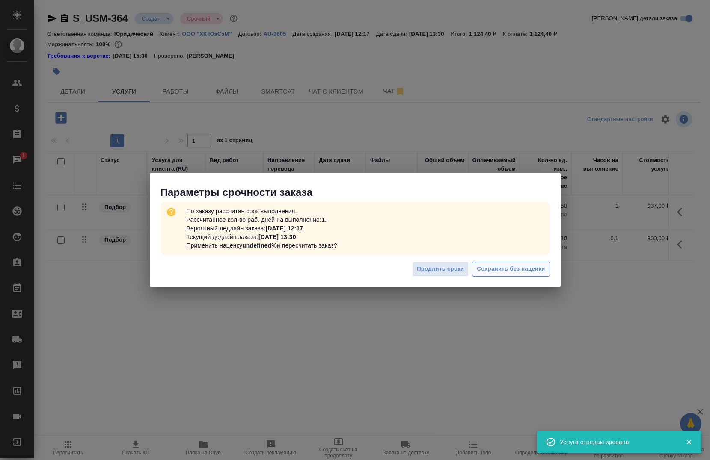
click at [502, 268] on span "Сохранить без наценки" at bounding box center [510, 269] width 68 height 10
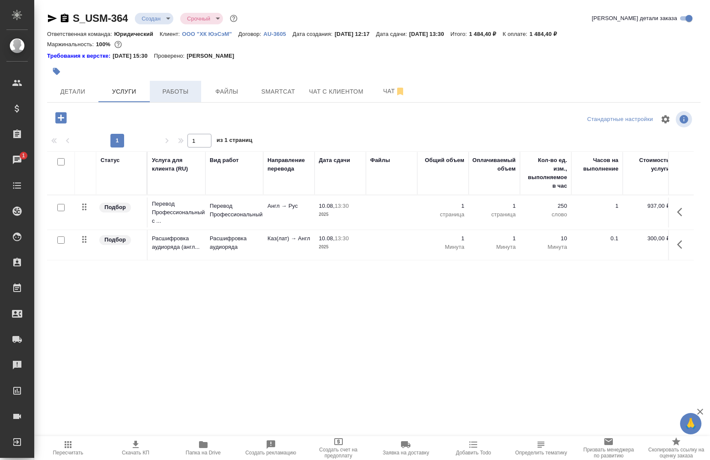
click at [177, 89] on span "Работы" at bounding box center [175, 91] width 41 height 11
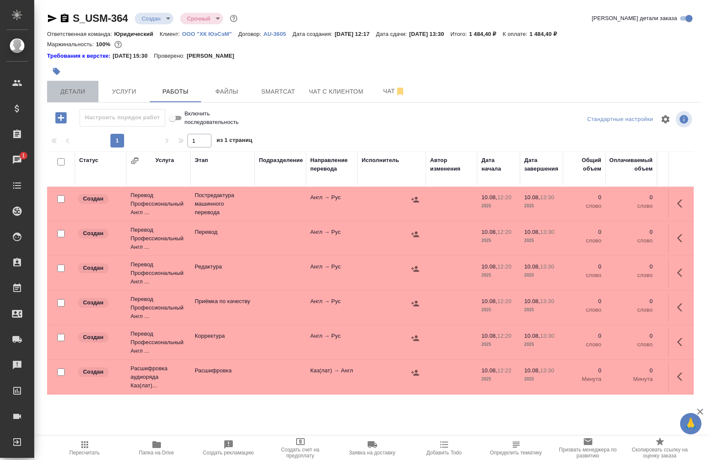
click at [68, 93] on span "Детали" at bounding box center [72, 91] width 41 height 11
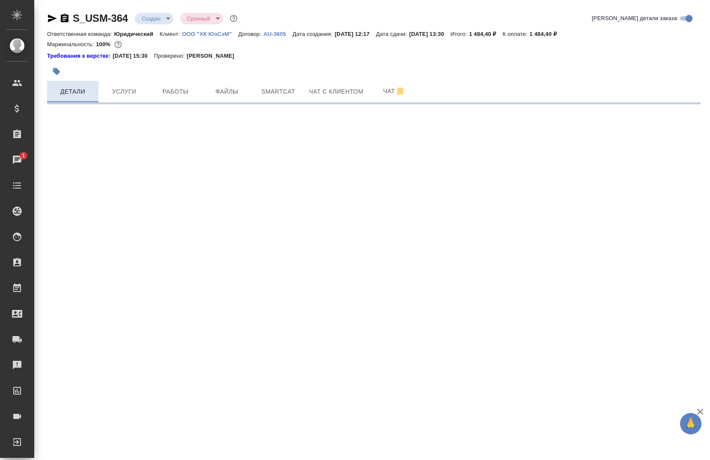
select select "RU"
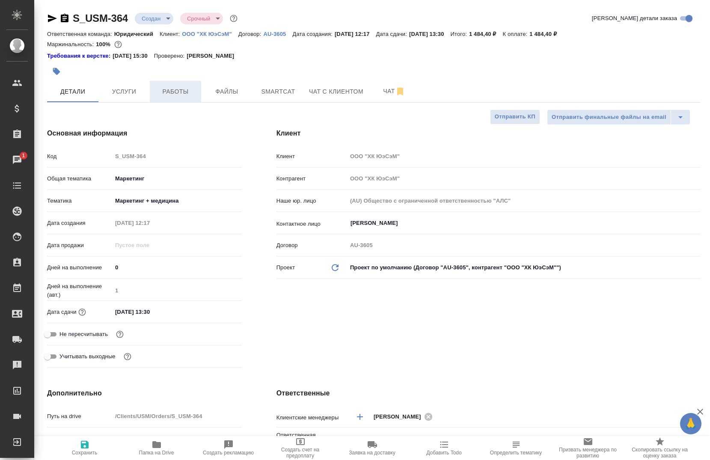
click at [170, 97] on button "Работы" at bounding box center [175, 91] width 51 height 21
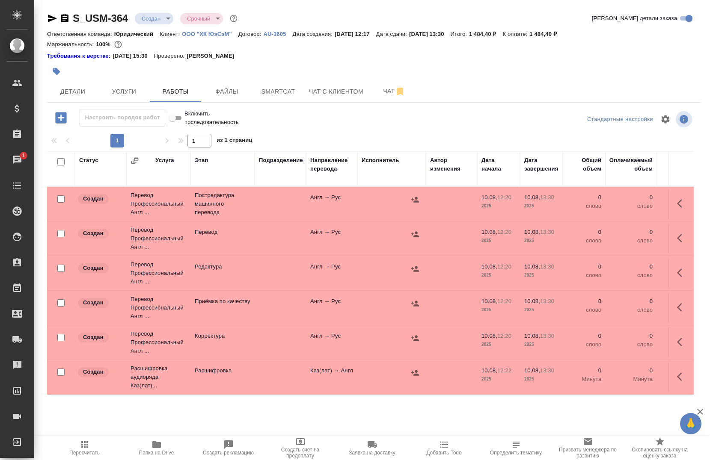
click at [61, 18] on icon "button" at bounding box center [65, 18] width 8 height 9
click at [287, 91] on span "Smartcat" at bounding box center [277, 91] width 41 height 11
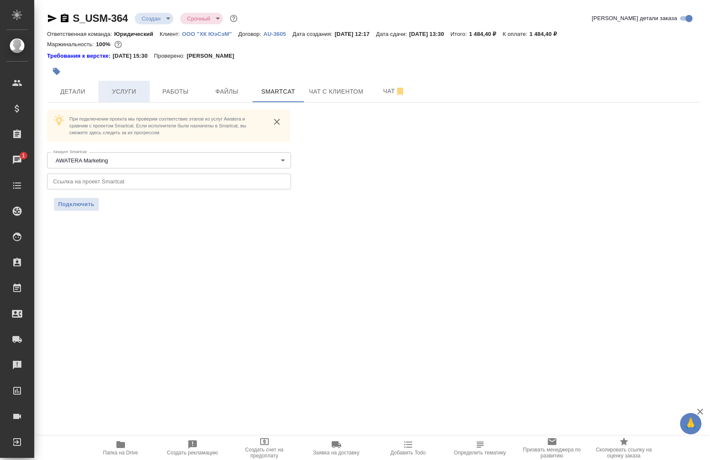
click at [103, 86] on span "Услуги" at bounding box center [123, 91] width 41 height 11
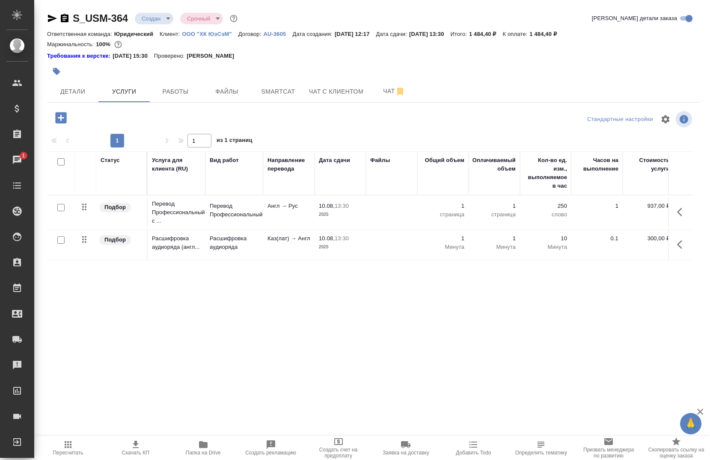
click at [213, 453] on span "Папка на Drive" at bounding box center [203, 453] width 35 height 6
click at [169, 96] on span "Работы" at bounding box center [175, 91] width 41 height 11
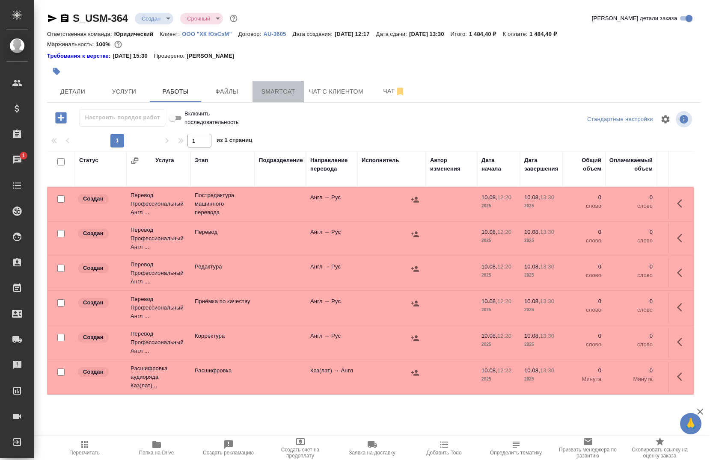
click at [280, 89] on span "Smartcat" at bounding box center [277, 91] width 41 height 11
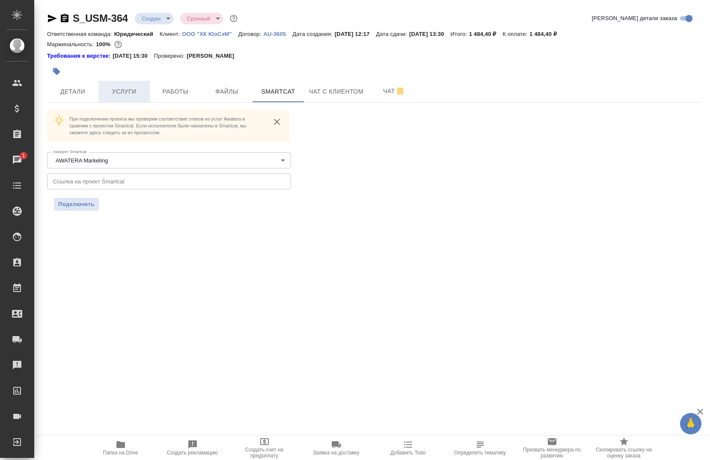
click at [135, 89] on span "Услуги" at bounding box center [123, 91] width 41 height 11
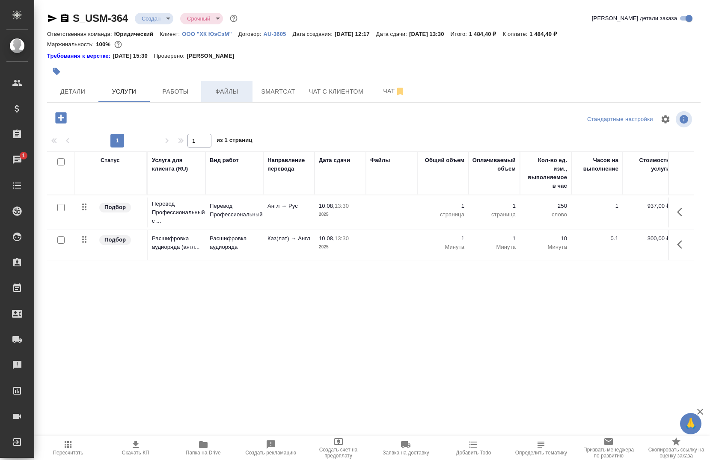
click at [245, 96] on span "Файлы" at bounding box center [226, 91] width 41 height 11
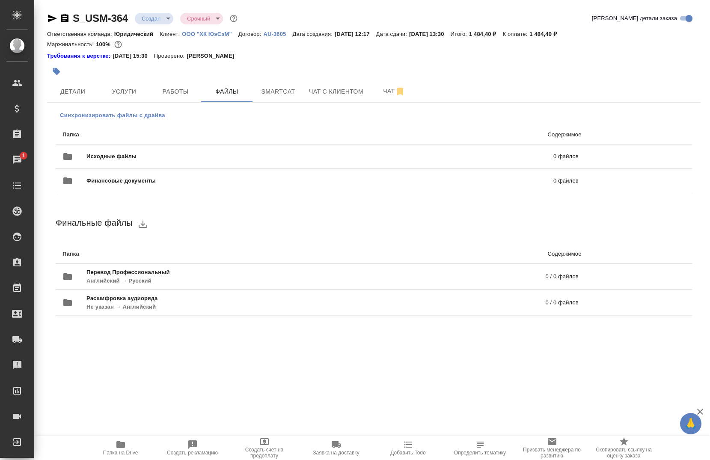
click at [148, 118] on span "Синхронизировать файлы с драйва" at bounding box center [112, 115] width 105 height 9
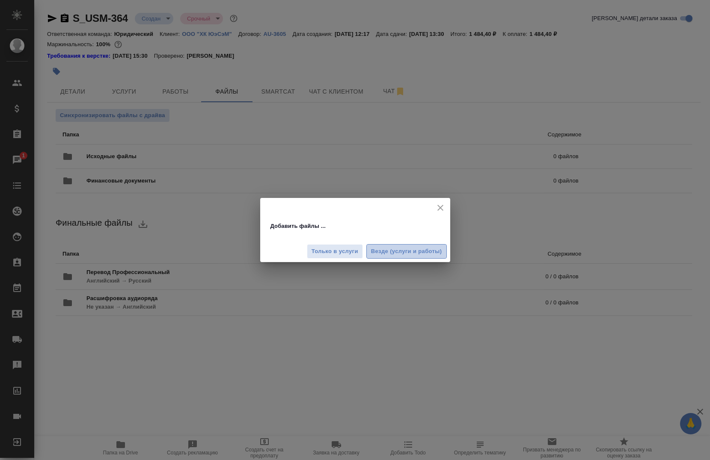
click at [404, 249] on span "Везде (услуги и работы)" at bounding box center [406, 252] width 71 height 10
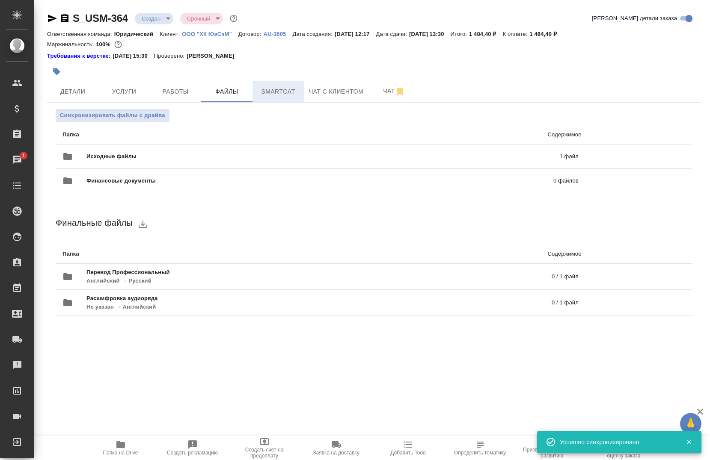
click at [269, 85] on button "Smartcat" at bounding box center [277, 91] width 51 height 21
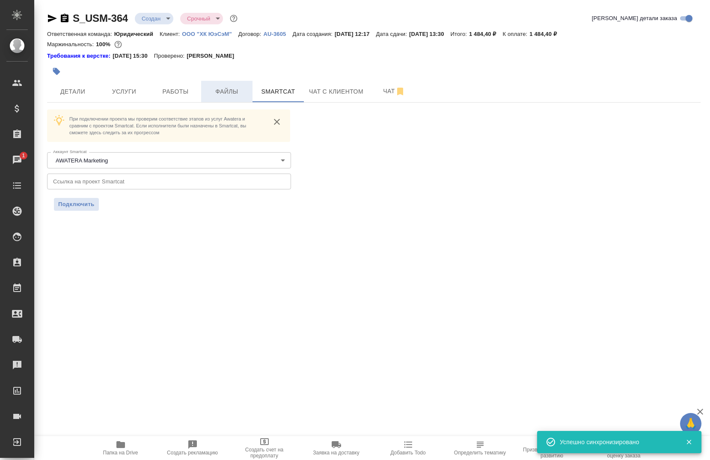
click at [202, 94] on button "Файлы" at bounding box center [226, 91] width 51 height 21
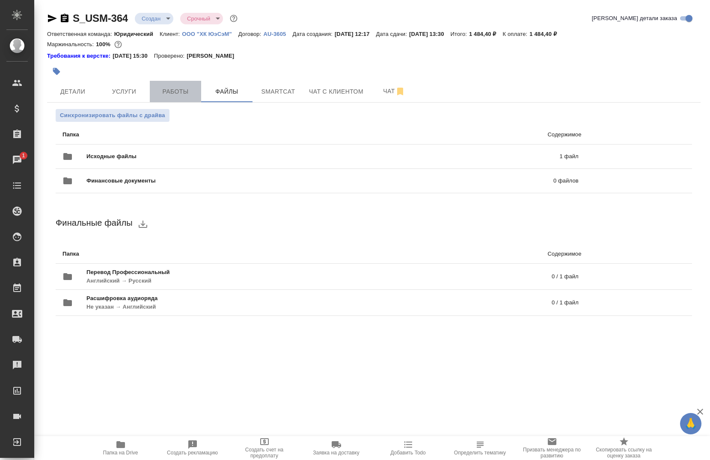
click at [175, 97] on button "Работы" at bounding box center [175, 91] width 51 height 21
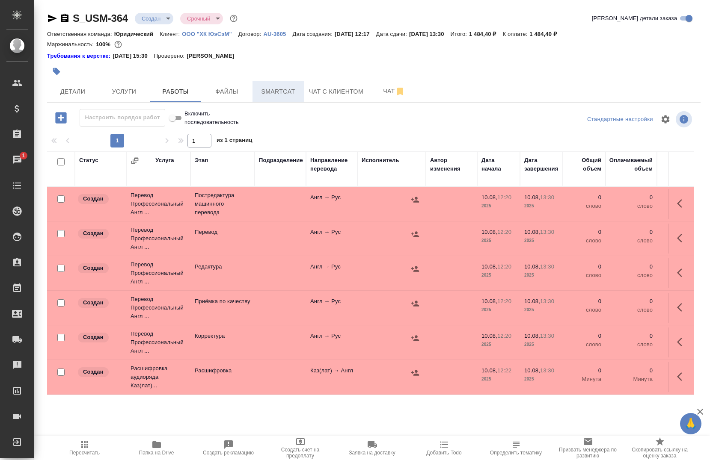
click at [263, 94] on span "Smartcat" at bounding box center [277, 91] width 41 height 11
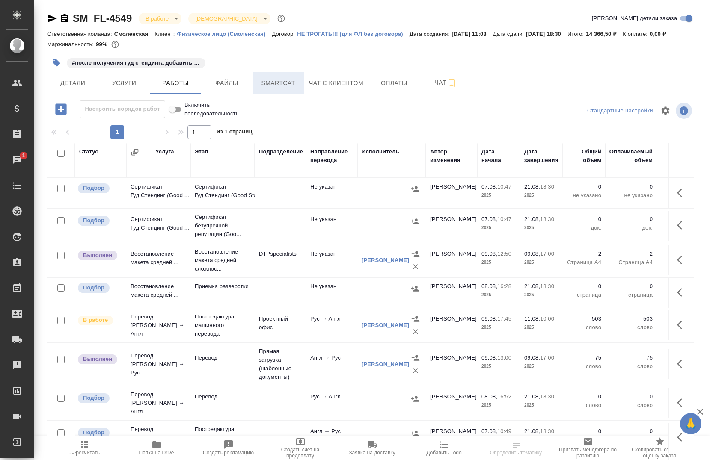
click at [279, 82] on span "Smartcat" at bounding box center [277, 83] width 41 height 11
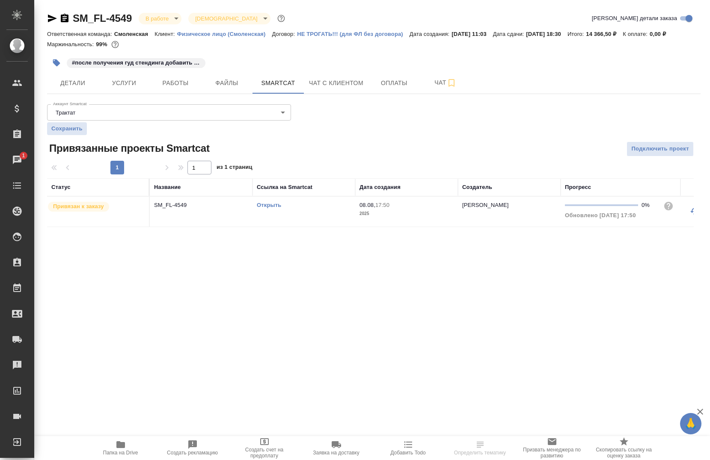
click at [277, 205] on link "Открыть" at bounding box center [269, 205] width 24 height 6
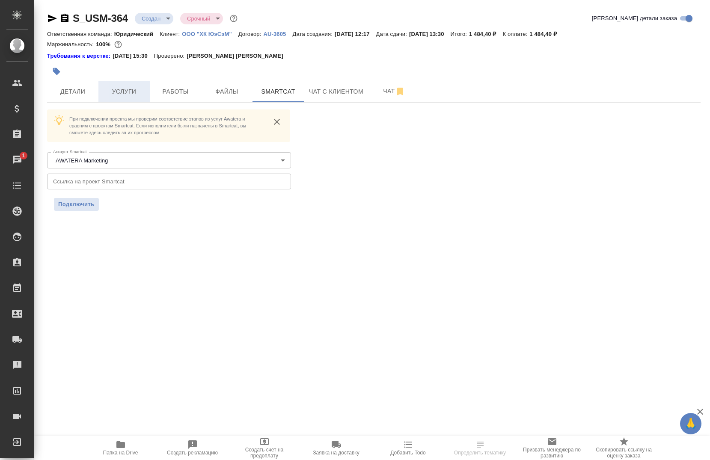
click at [126, 96] on span "Услуги" at bounding box center [123, 91] width 41 height 11
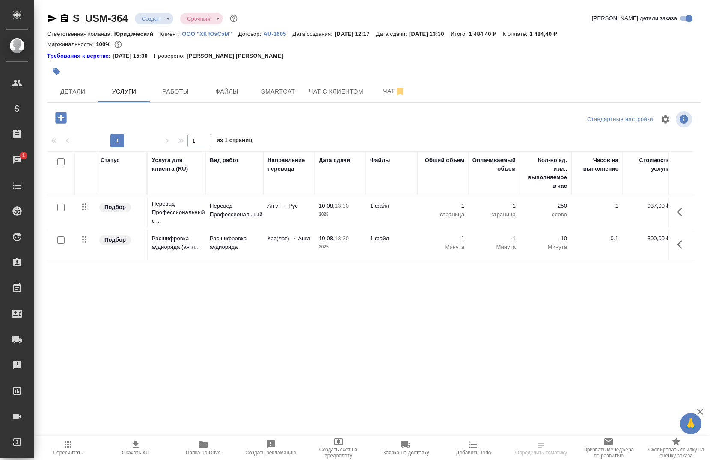
click at [681, 216] on icon "button" at bounding box center [679, 212] width 5 height 9
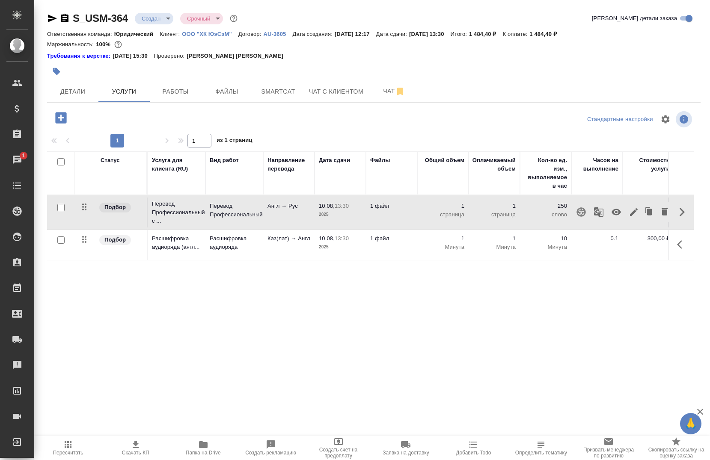
click at [61, 204] on input "checkbox" at bounding box center [60, 207] width 7 height 7
checkbox input "true"
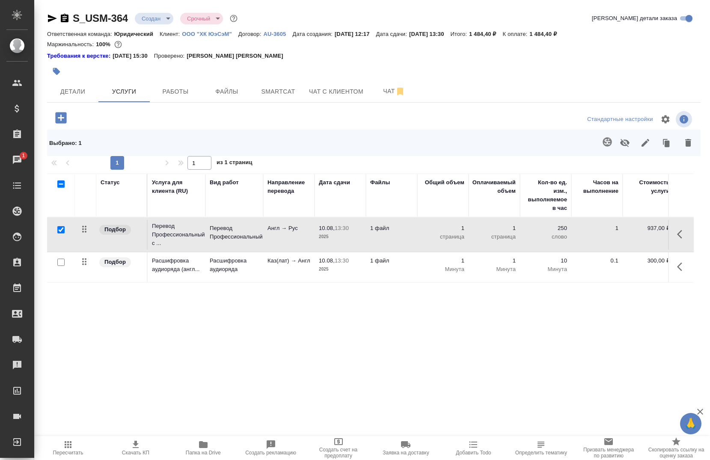
click at [602, 139] on icon "button" at bounding box center [607, 142] width 10 height 10
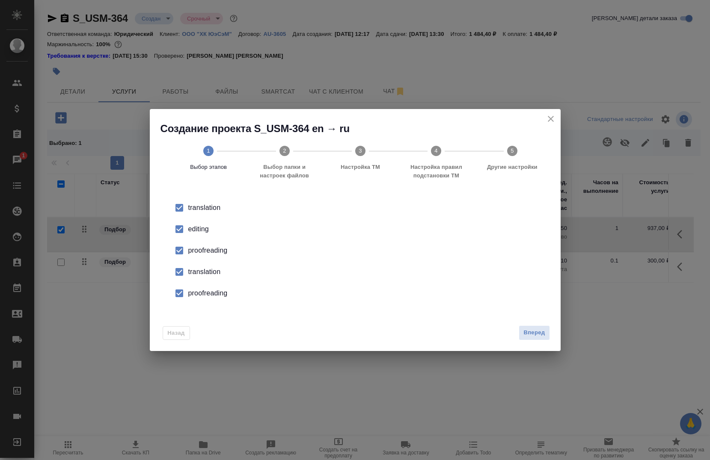
click at [187, 229] on input "checkbox" at bounding box center [179, 229] width 18 height 18
click at [188, 249] on div "proofreading" at bounding box center [364, 250] width 352 height 10
click at [188, 263] on input "checkbox" at bounding box center [179, 272] width 18 height 18
click at [195, 256] on div "proofreading" at bounding box center [364, 250] width 352 height 10
click at [533, 333] on span "Вперед" at bounding box center [533, 333] width 21 height 10
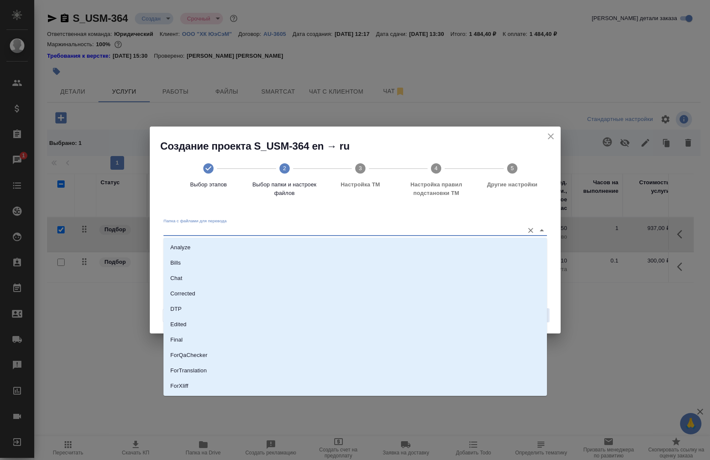
click at [316, 230] on input "Папка с файлами для перевода" at bounding box center [341, 230] width 356 height 10
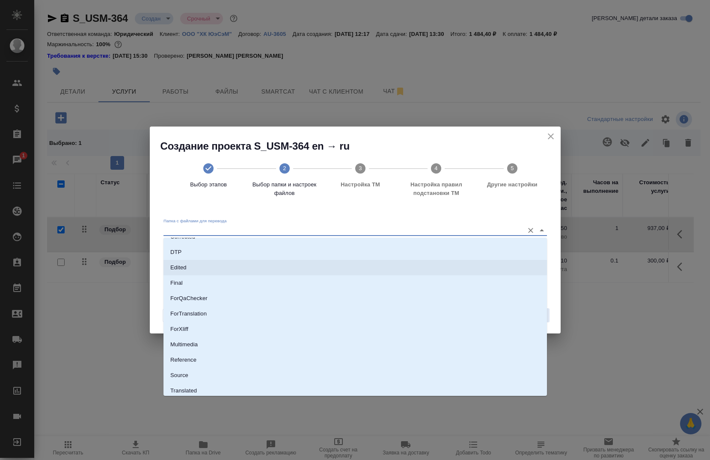
scroll to position [75, 0]
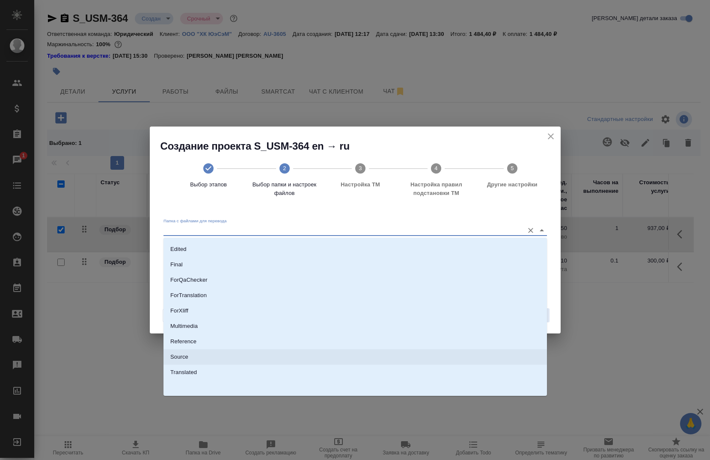
click at [202, 358] on li "Source" at bounding box center [354, 356] width 383 height 15
type input "Source"
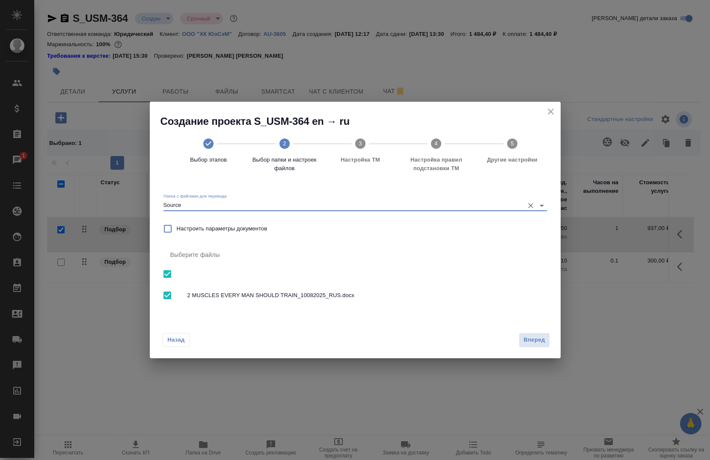
click at [521, 341] on button "Вперед" at bounding box center [533, 340] width 31 height 15
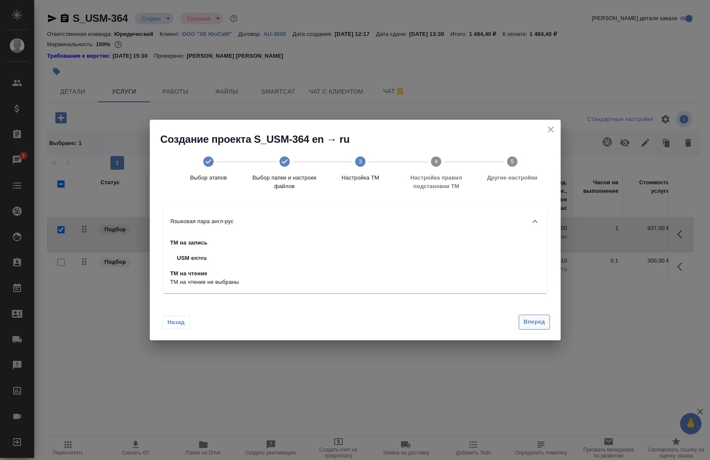
click at [534, 323] on span "Вперед" at bounding box center [533, 322] width 21 height 10
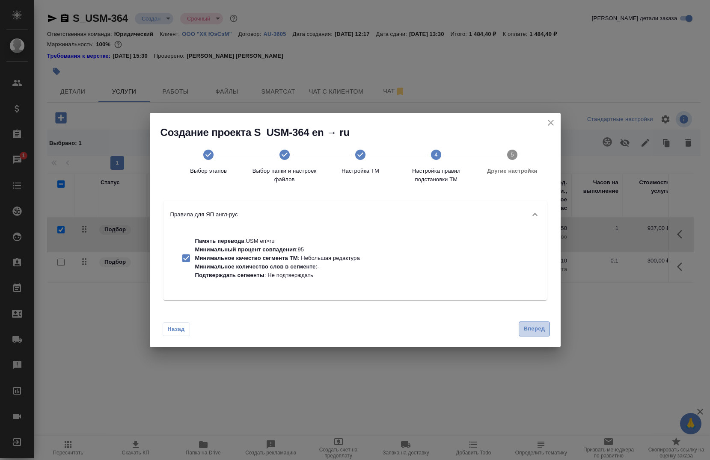
click at [532, 328] on span "Вперед" at bounding box center [533, 329] width 21 height 10
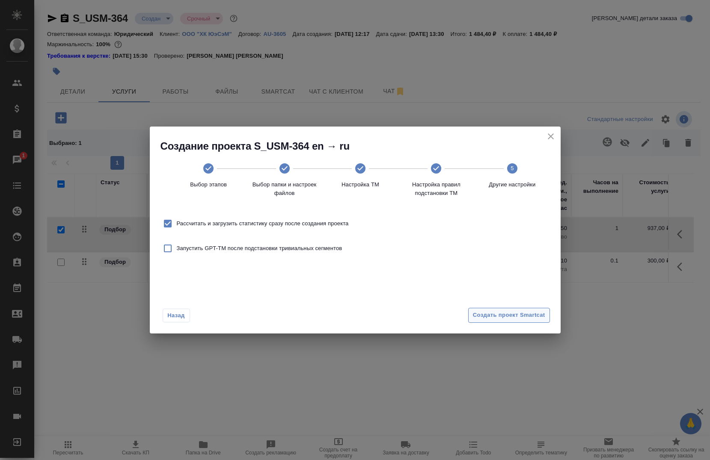
click at [526, 317] on span "Создать проект Smartcat" at bounding box center [509, 315] width 72 height 10
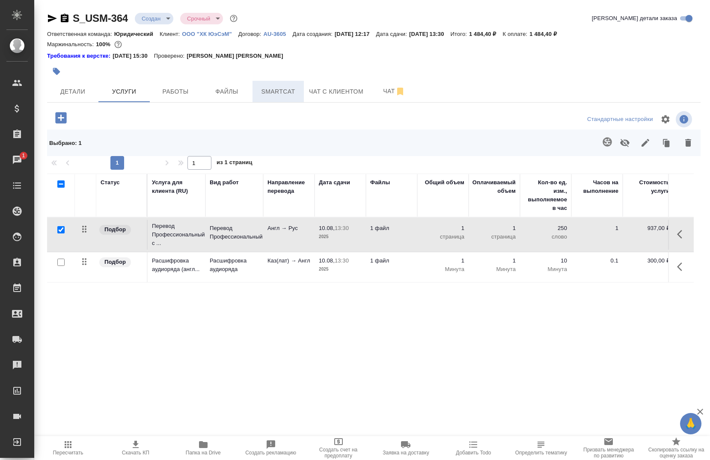
click at [278, 88] on span "Smartcat" at bounding box center [277, 91] width 41 height 11
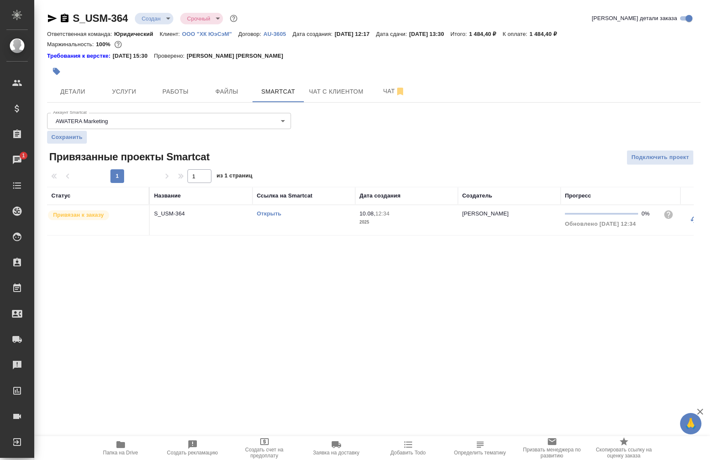
click at [277, 214] on link "Открыть" at bounding box center [269, 213] width 24 height 6
click at [116, 101] on button "Услуги" at bounding box center [123, 91] width 51 height 21
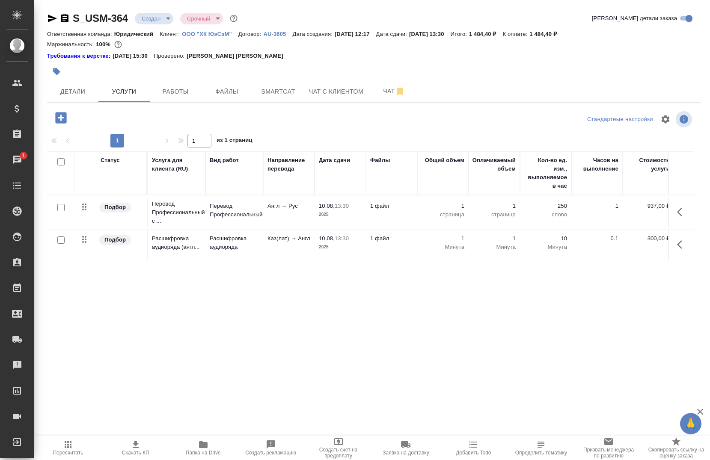
click at [683, 211] on icon "button" at bounding box center [682, 212] width 10 height 10
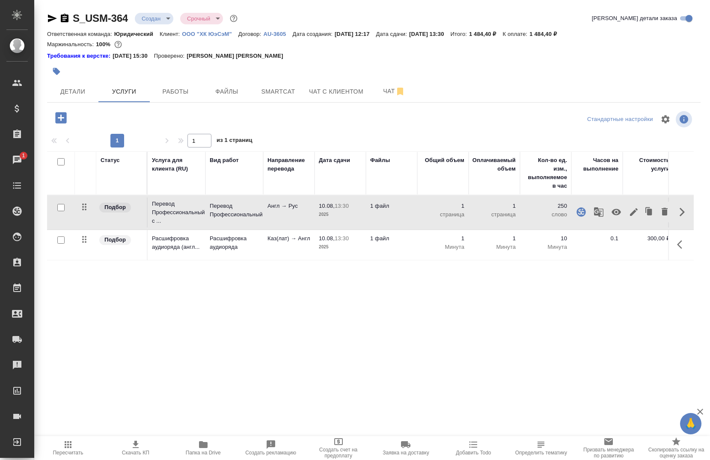
click at [594, 213] on icon "button" at bounding box center [598, 211] width 9 height 9
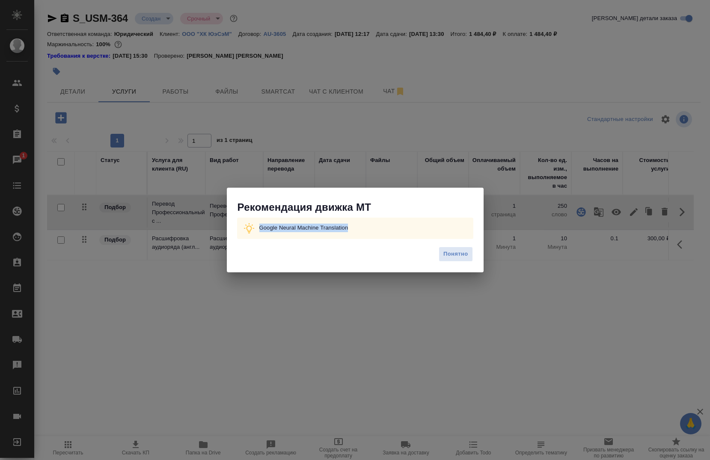
drag, startPoint x: 384, startPoint y: 229, endPoint x: 260, endPoint y: 229, distance: 124.0
click at [260, 229] on div "Google Neural Machine Translation" at bounding box center [355, 228] width 236 height 21
copy p "Google Neural Machine Translation"
click at [455, 248] on button "Понятно" at bounding box center [455, 254] width 34 height 15
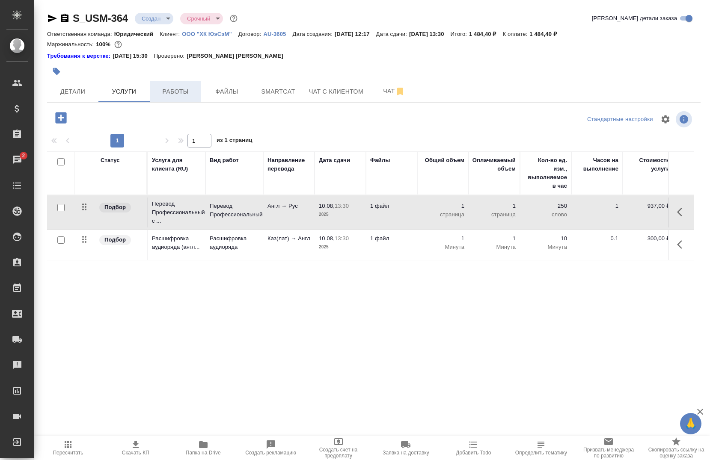
click at [166, 94] on span "Работы" at bounding box center [175, 91] width 41 height 11
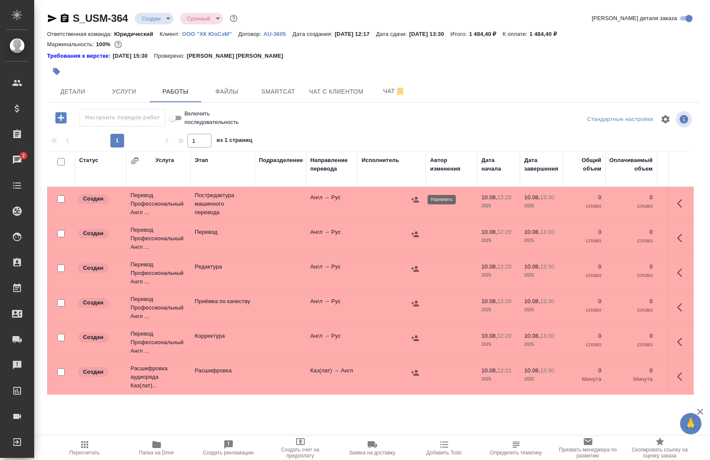
click at [414, 201] on icon "button" at bounding box center [415, 199] width 9 height 9
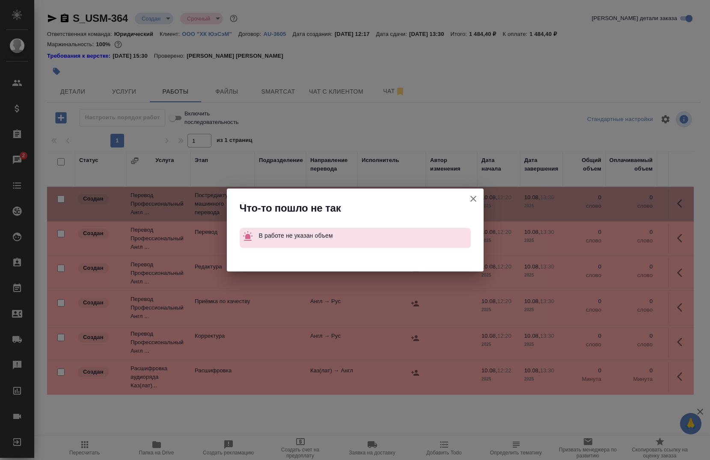
click at [470, 202] on icon "button" at bounding box center [473, 199] width 10 height 10
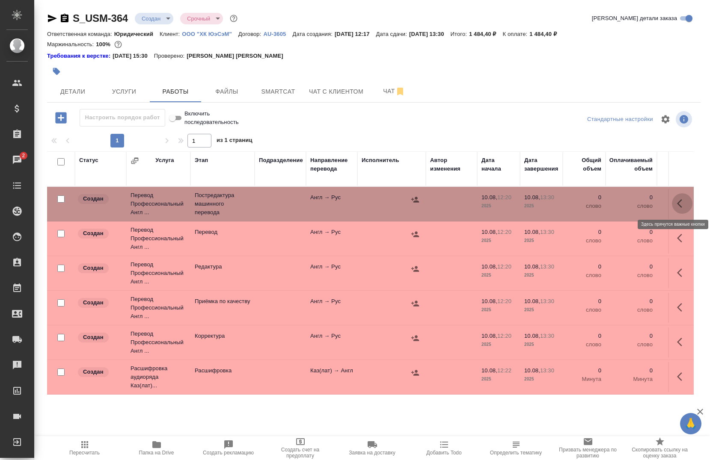
click at [678, 205] on icon "button" at bounding box center [682, 203] width 10 height 10
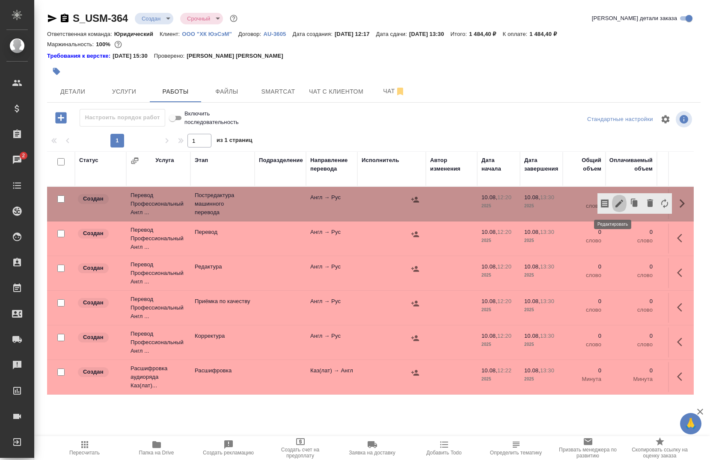
click at [612, 201] on button "button" at bounding box center [619, 203] width 15 height 21
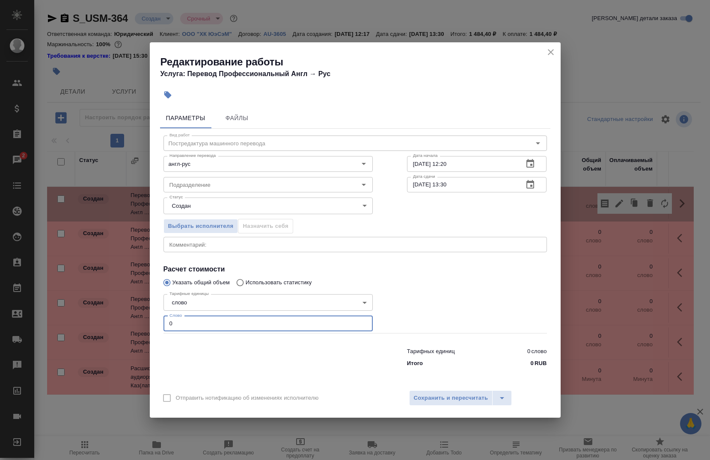
click at [282, 319] on input "0" at bounding box center [267, 323] width 209 height 15
click at [235, 178] on div "Подразделение" at bounding box center [267, 184] width 209 height 15
type input "180"
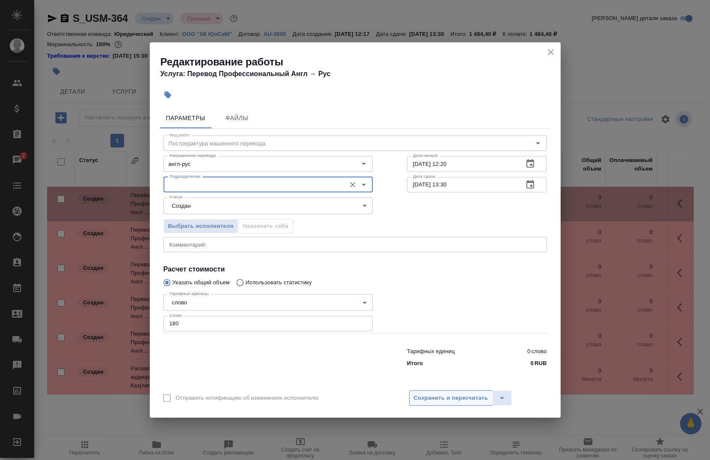
click at [445, 399] on span "Сохранить и пересчитать" at bounding box center [451, 398] width 74 height 10
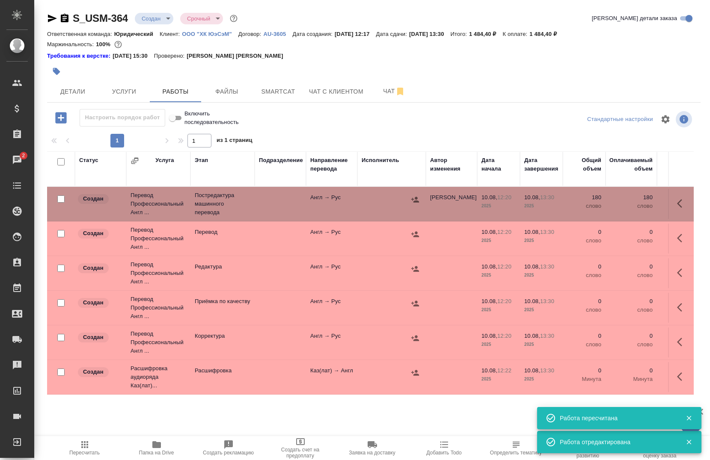
click at [414, 201] on icon "button" at bounding box center [415, 199] width 9 height 9
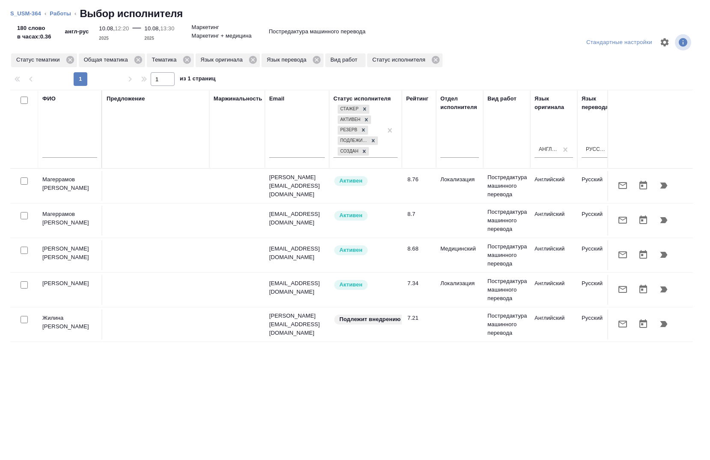
click at [80, 156] on input "text" at bounding box center [69, 152] width 55 height 11
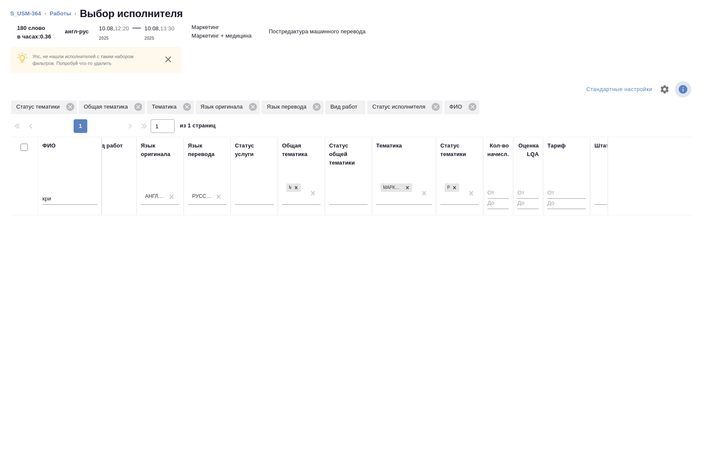
scroll to position [0, 398]
click at [591, 200] on div at bounding box center [603, 196] width 26 height 12
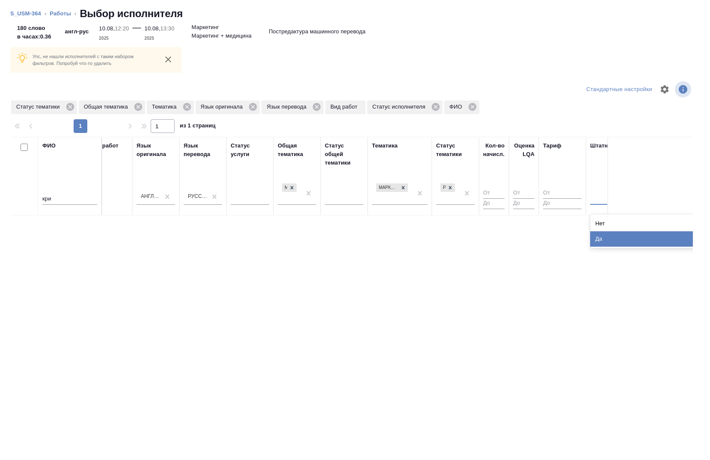
click at [598, 235] on div "Да" at bounding box center [654, 238] width 128 height 15
click at [449, 399] on div "ФИО кри Предложение Маржинальность Email Статус исполнителя Стажер Активен Резе…" at bounding box center [351, 271] width 682 height 269
click at [55, 204] on input "кри" at bounding box center [69, 199] width 55 height 11
type input "к"
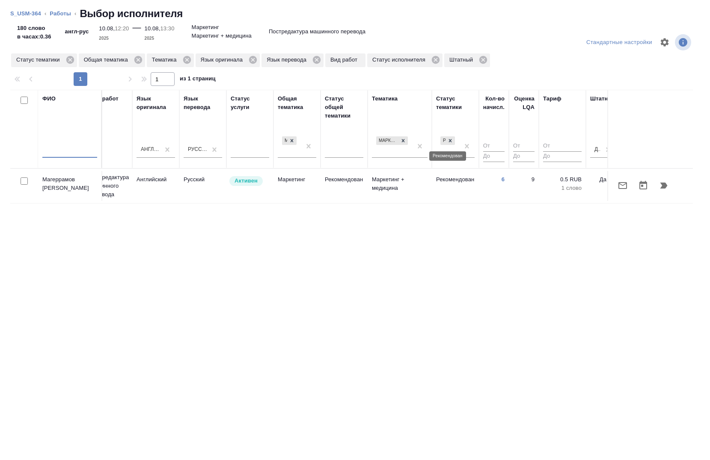
click at [449, 141] on icon at bounding box center [450, 141] width 6 height 6
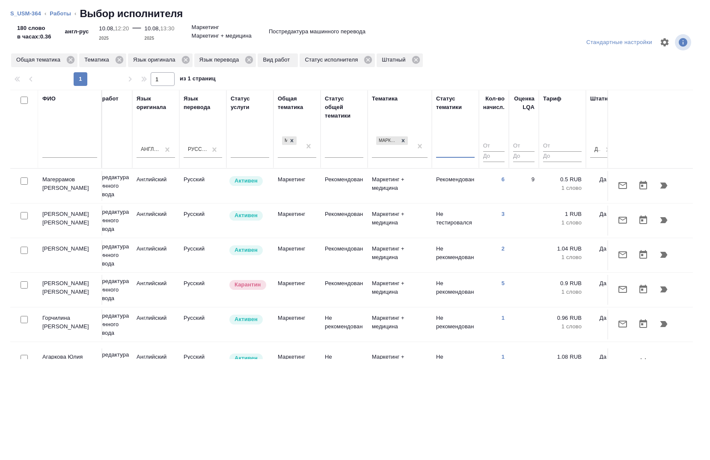
click at [50, 146] on div at bounding box center [69, 153] width 55 height 21
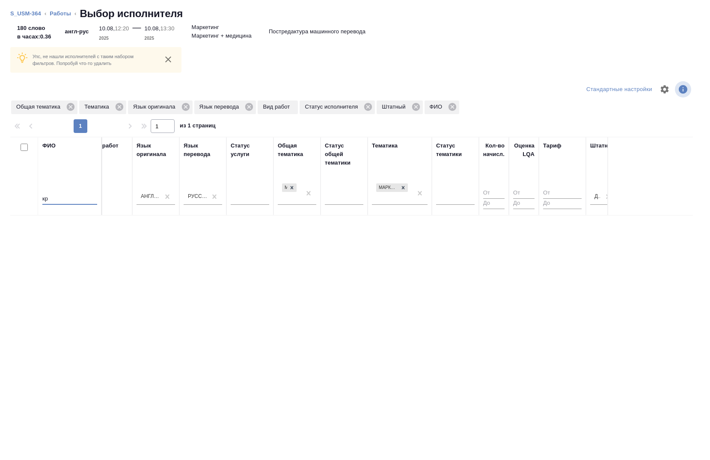
type input "к"
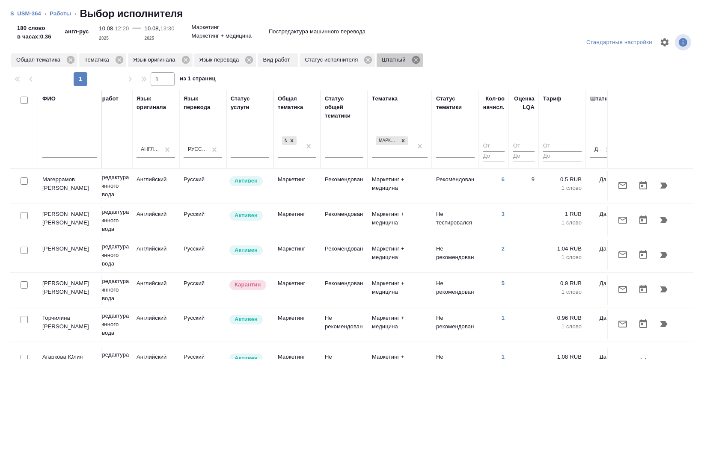
click at [414, 58] on icon at bounding box center [415, 60] width 8 height 8
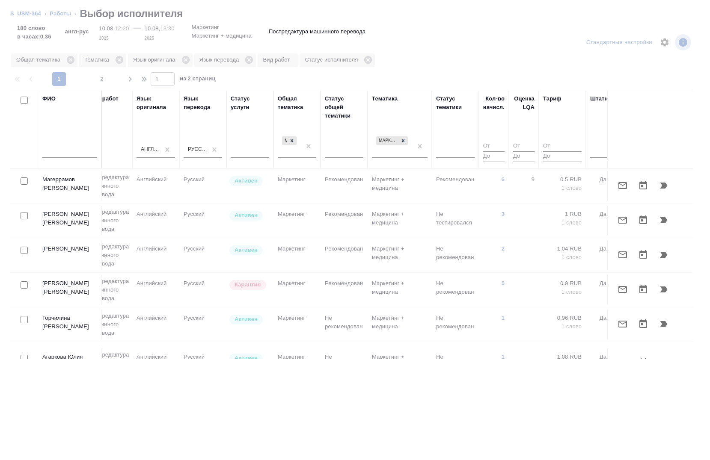
click at [55, 153] on input "text" at bounding box center [69, 152] width 55 height 11
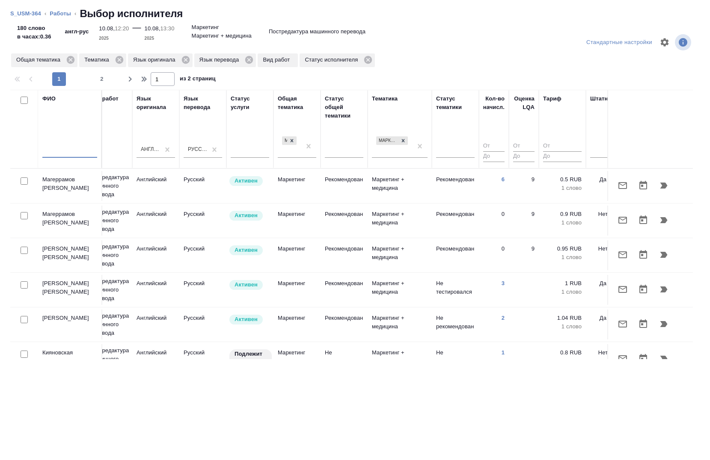
click at [55, 153] on input "text" at bounding box center [69, 152] width 55 height 11
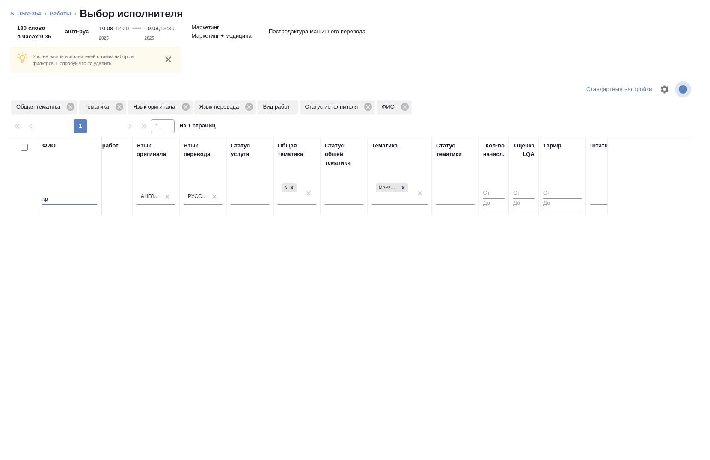
type input "к"
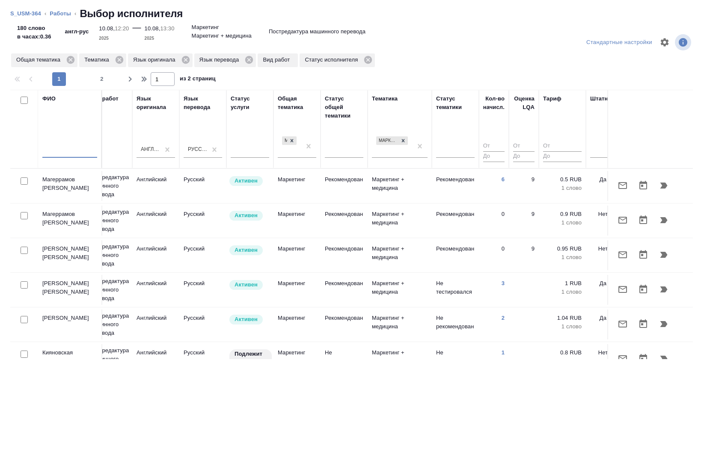
click at [55, 153] on input "text" at bounding box center [69, 152] width 55 height 11
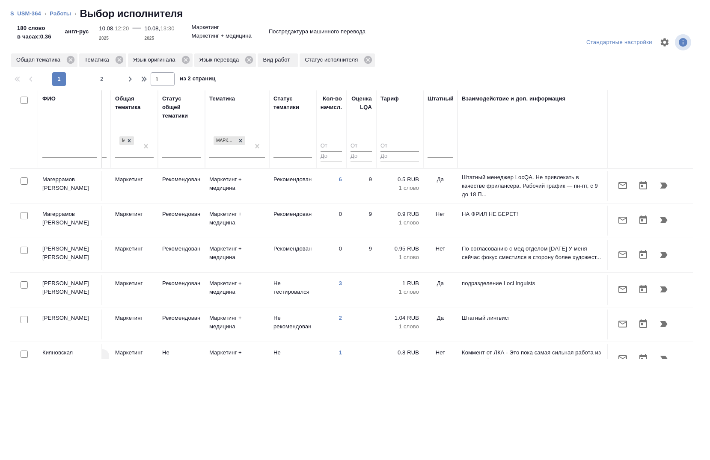
click at [49, 156] on input "text" at bounding box center [69, 152] width 55 height 11
type input "r"
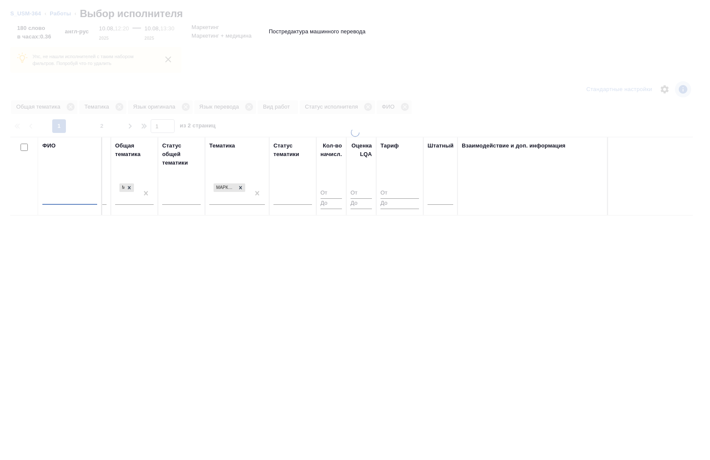
scroll to position [0, 560]
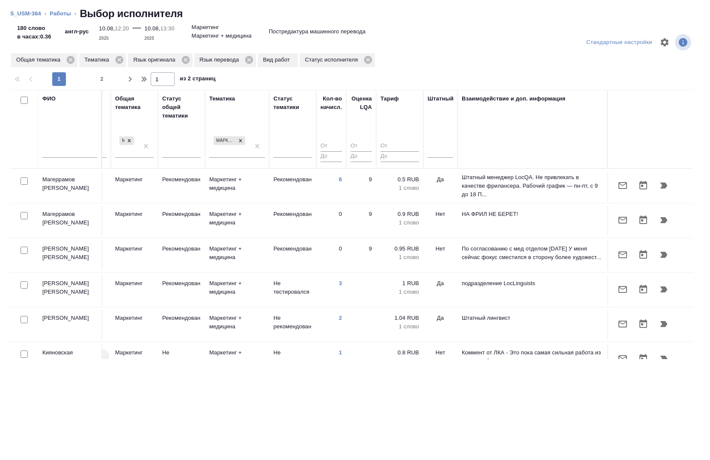
click at [51, 152] on input "text" at bounding box center [69, 152] width 55 height 11
type input "r"
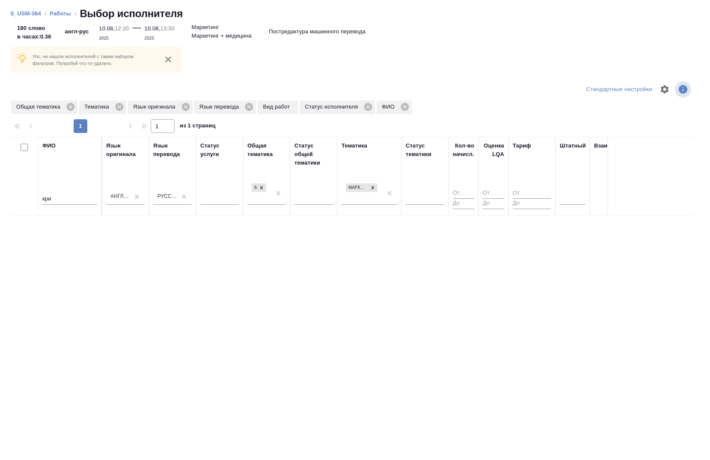
scroll to position [0, 335]
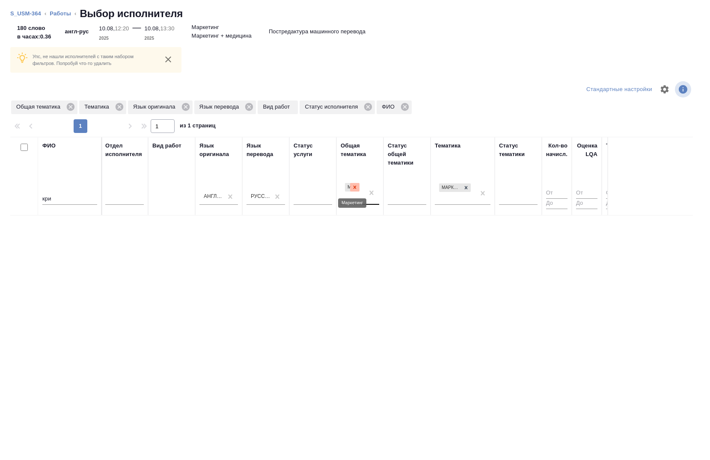
click at [352, 189] on icon at bounding box center [355, 187] width 6 height 6
click at [466, 187] on icon at bounding box center [465, 187] width 3 height 3
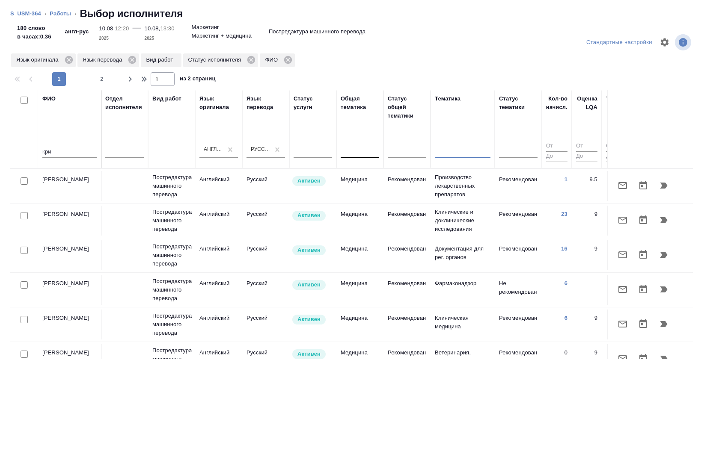
click at [67, 147] on input "кри" at bounding box center [69, 152] width 55 height 11
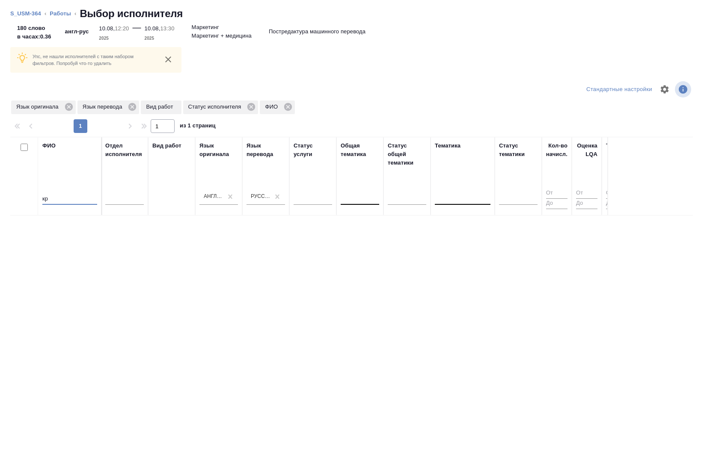
type input "к"
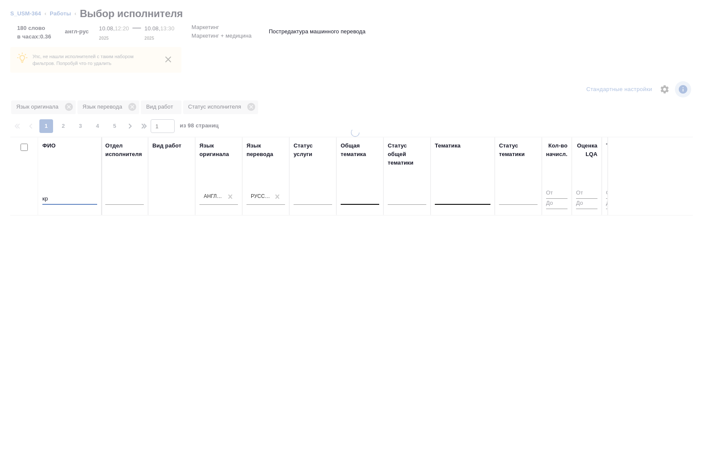
type input "кри"
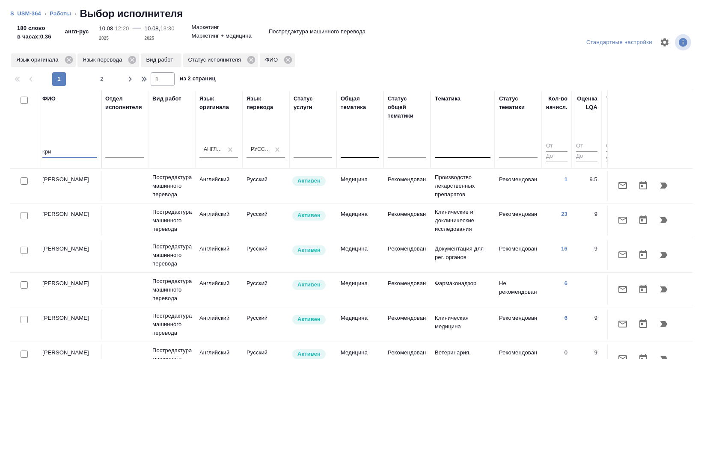
scroll to position [340, 335]
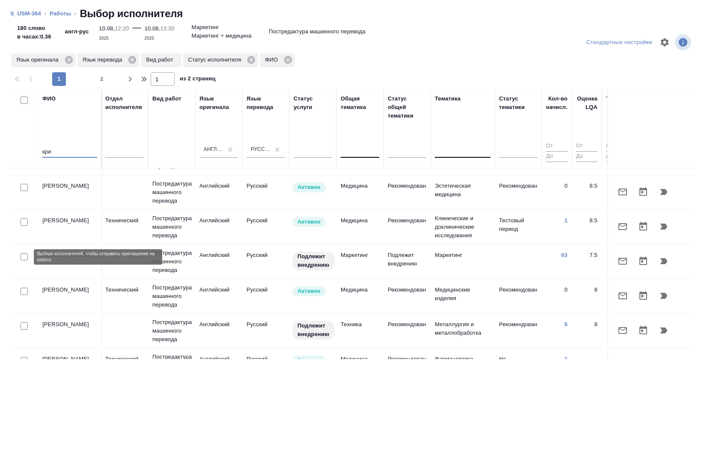
click at [21, 257] on input "checkbox" at bounding box center [24, 256] width 7 height 7
checkbox input "true"
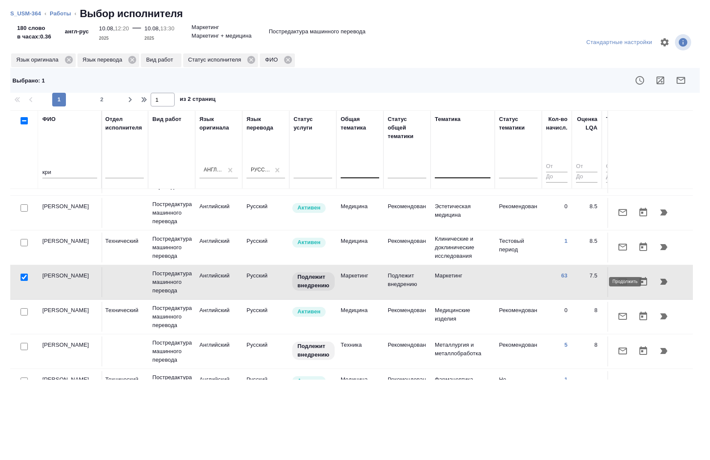
click at [660, 281] on icon "button" at bounding box center [663, 282] width 7 height 6
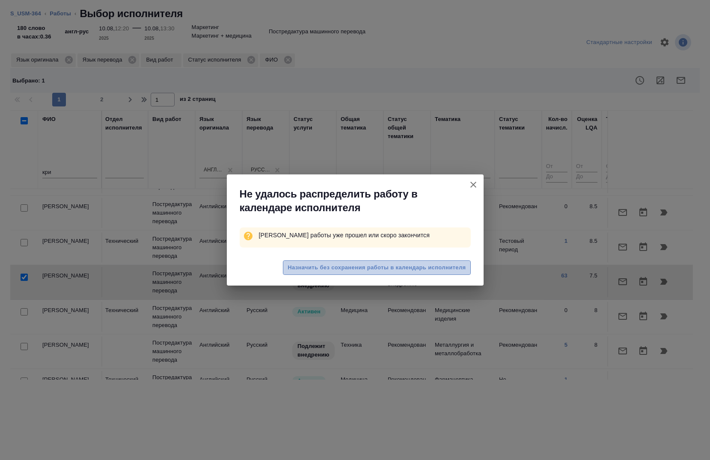
click at [373, 268] on span "Назначить без сохранения работы в календарь исполнителя" at bounding box center [376, 268] width 178 height 10
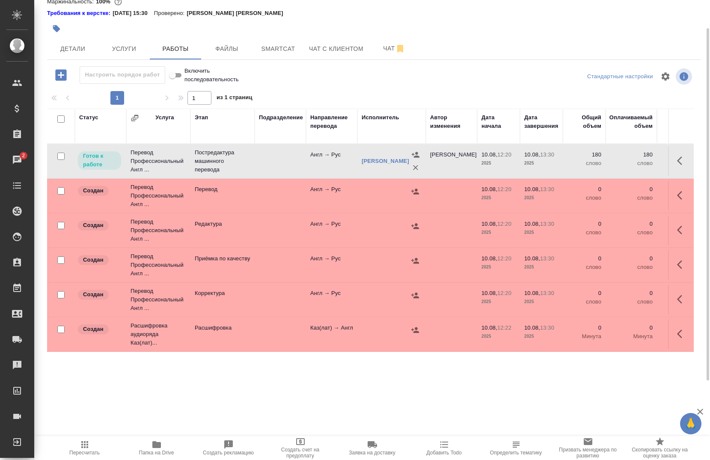
scroll to position [0, 0]
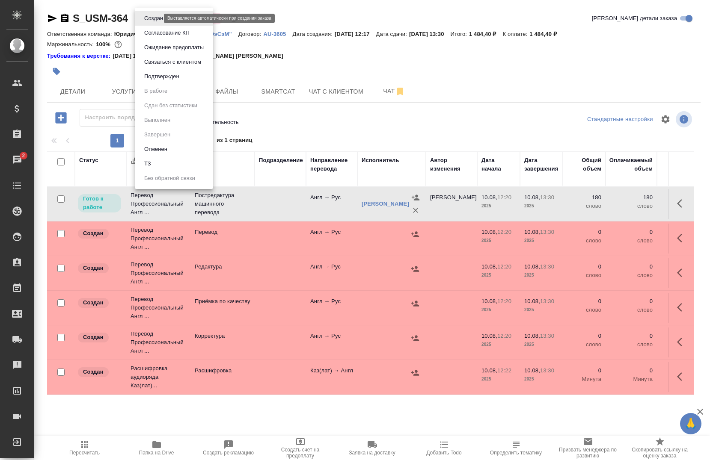
click at [148, 21] on body "🙏 .cls-1 fill:#fff; AWATERA Chernova Anna Клиенты Спецификации Заказы 2 Чаты To…" at bounding box center [355, 230] width 710 height 460
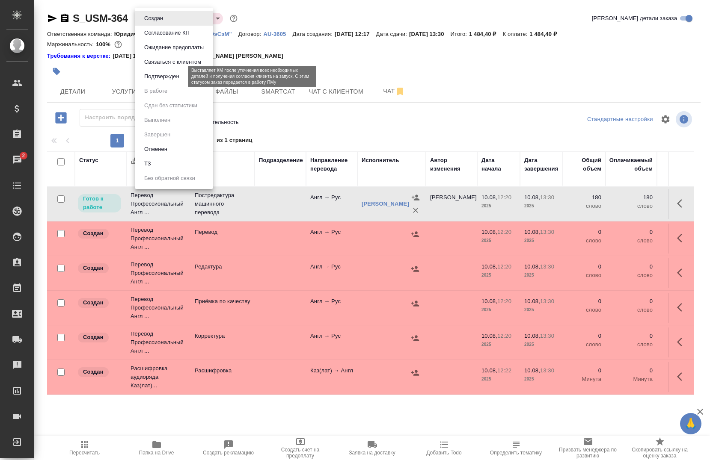
click at [163, 80] on button "Подтвержден" at bounding box center [162, 76] width 40 height 9
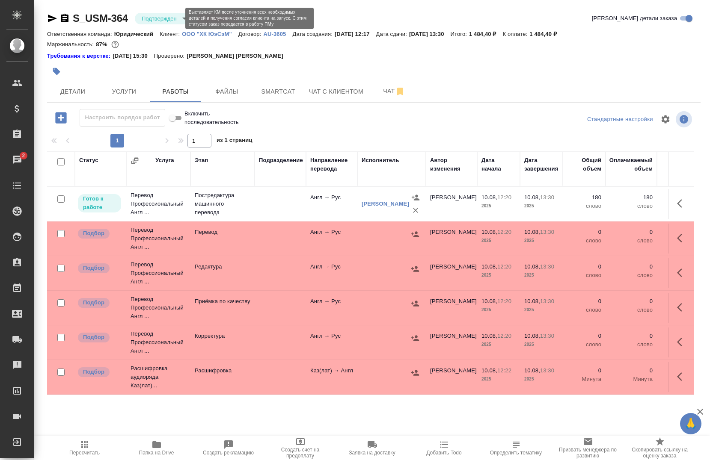
click at [160, 20] on body "🙏 .cls-1 fill:#fff; AWATERA Chernova Anna Клиенты Спецификации Заказы 2 Чаты To…" at bounding box center [355, 230] width 710 height 460
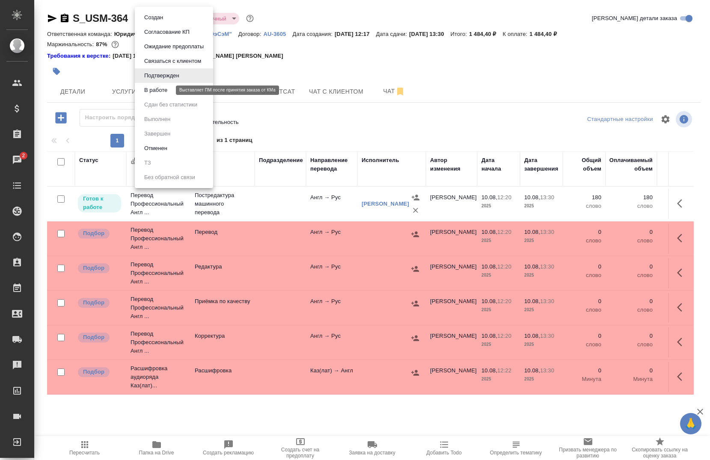
click at [162, 87] on button "В работе" at bounding box center [156, 90] width 28 height 9
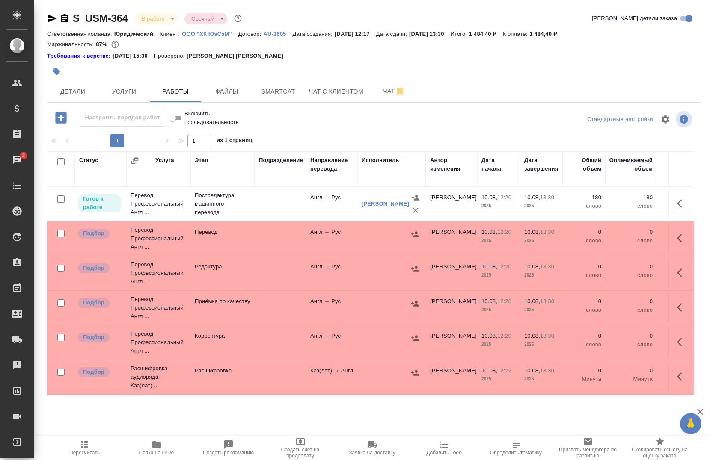
click at [59, 268] on input "checkbox" at bounding box center [60, 268] width 7 height 7
checkbox input "true"
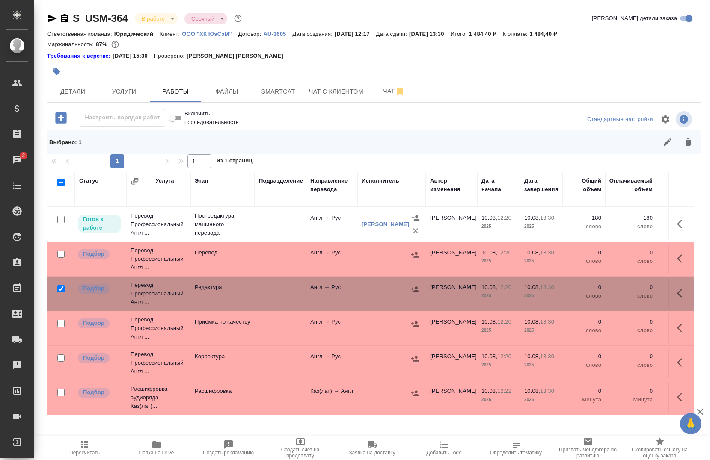
click at [57, 254] on input "checkbox" at bounding box center [60, 254] width 7 height 7
checkbox input "true"
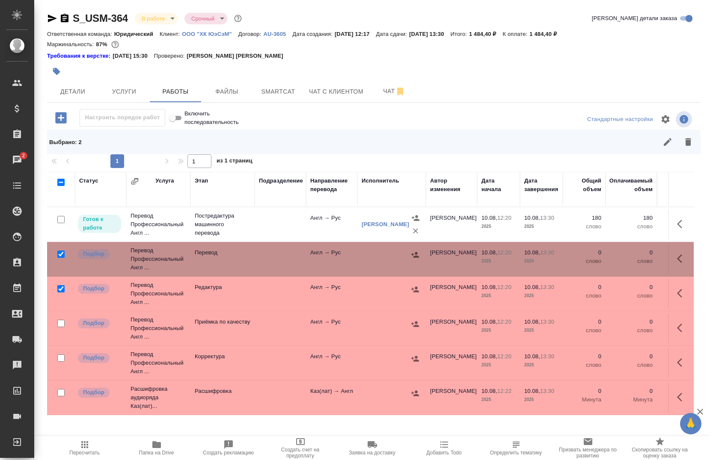
click at [59, 321] on input "checkbox" at bounding box center [60, 323] width 7 height 7
checkbox input "true"
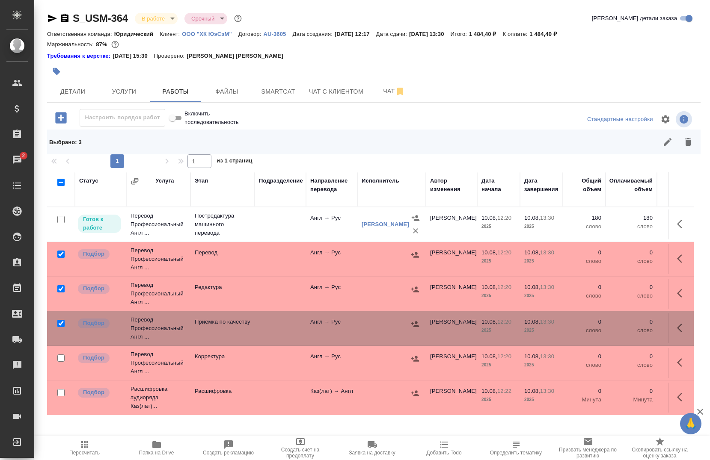
click at [58, 357] on input "checkbox" at bounding box center [60, 358] width 7 height 7
checkbox input "true"
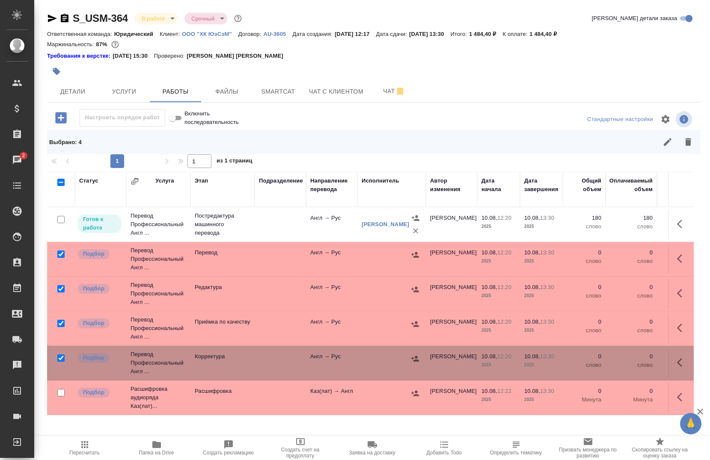
click at [59, 391] on input "checkbox" at bounding box center [60, 392] width 7 height 7
checkbox input "true"
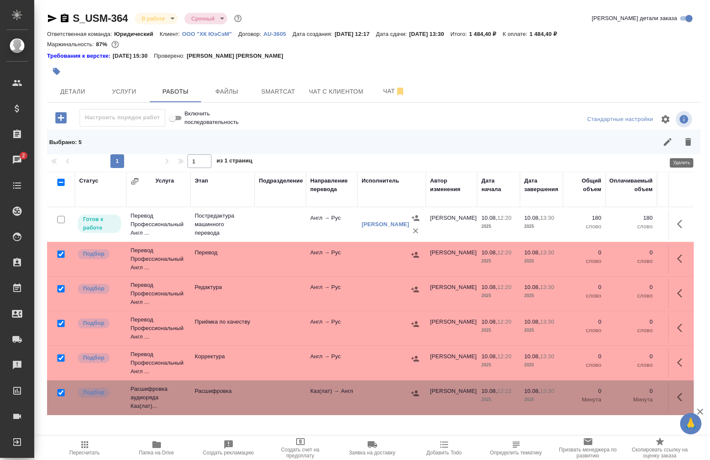
click at [685, 139] on icon "button" at bounding box center [688, 142] width 6 height 8
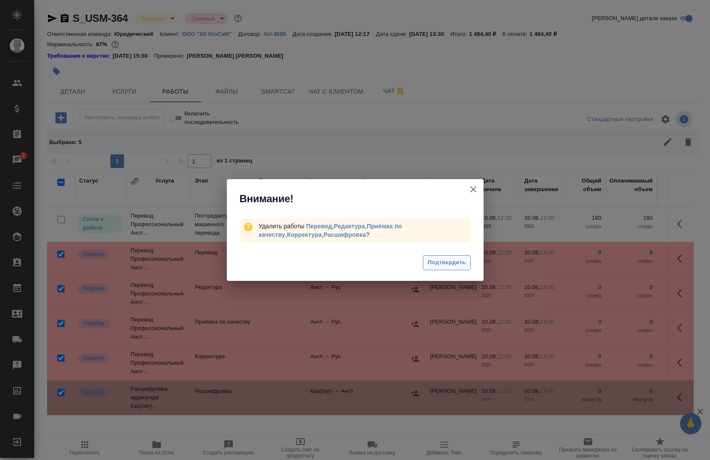
click at [467, 266] on button "Подтвердить" at bounding box center [446, 262] width 47 height 15
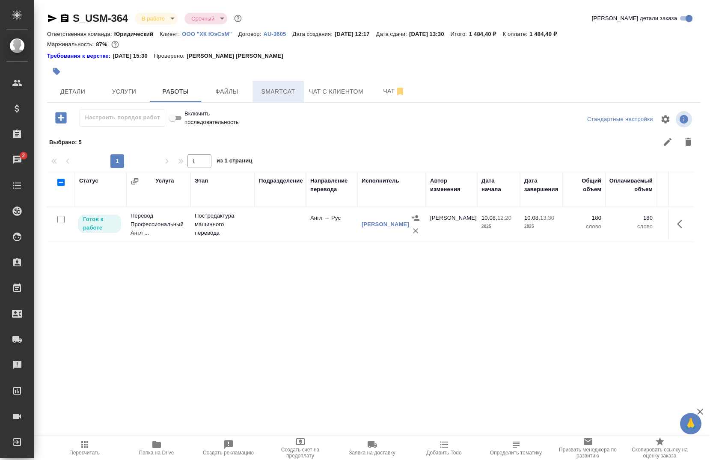
click at [263, 95] on span "Smartcat" at bounding box center [277, 91] width 41 height 11
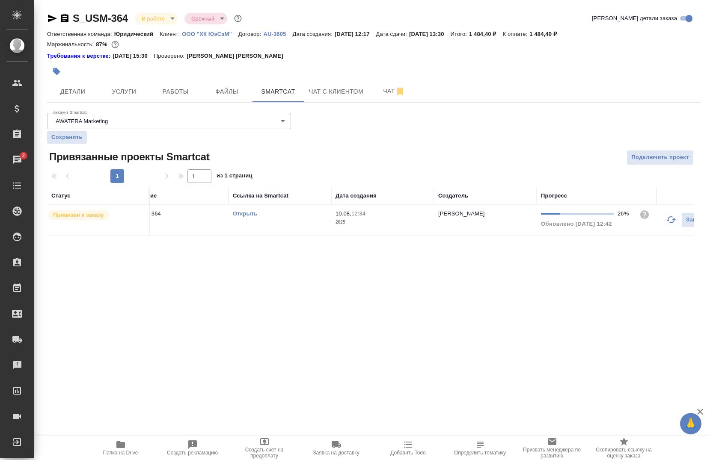
scroll to position [0, 36]
click at [657, 224] on icon "button" at bounding box center [658, 220] width 10 height 10
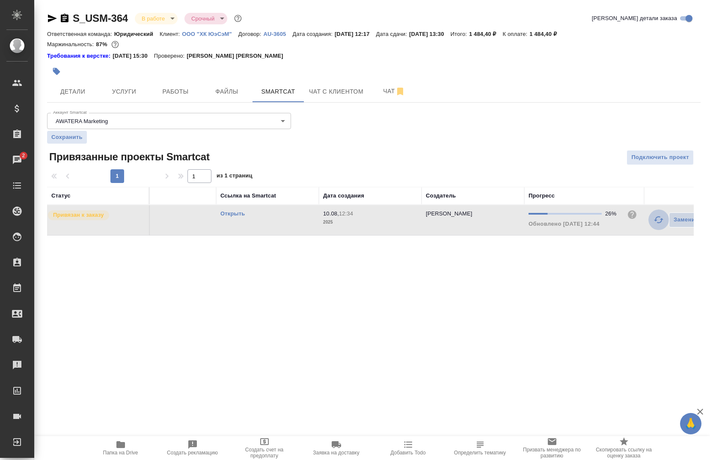
click at [657, 224] on icon "button" at bounding box center [658, 220] width 10 height 10
click at [137, 89] on span "Услуги" at bounding box center [123, 91] width 41 height 11
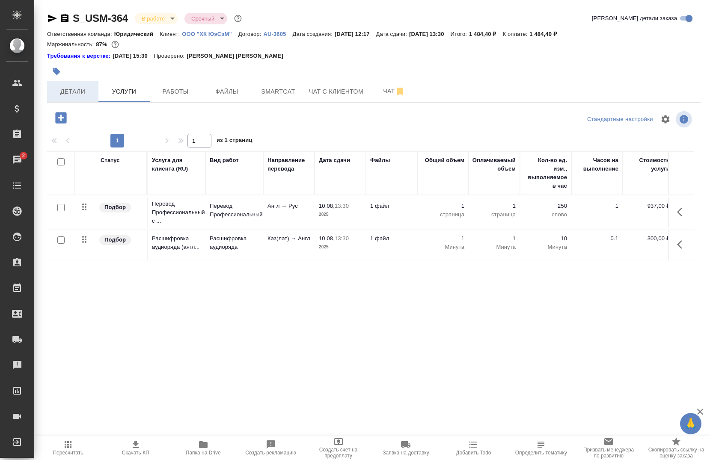
click at [74, 83] on button "Детали" at bounding box center [72, 91] width 51 height 21
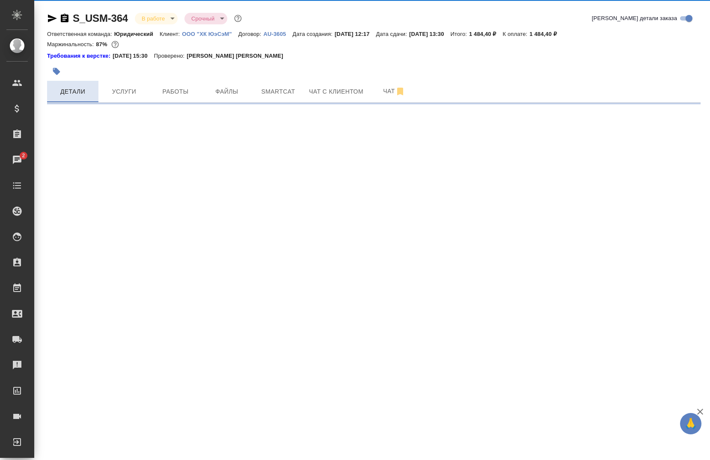
select select "RU"
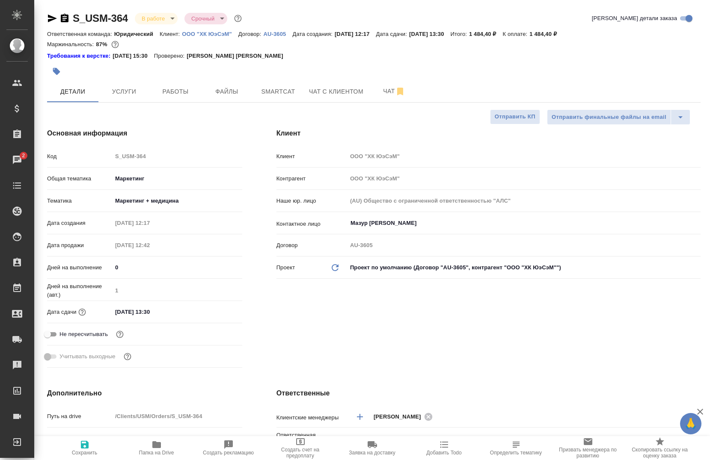
type textarea "x"
click at [126, 96] on span "Услуги" at bounding box center [123, 91] width 41 height 11
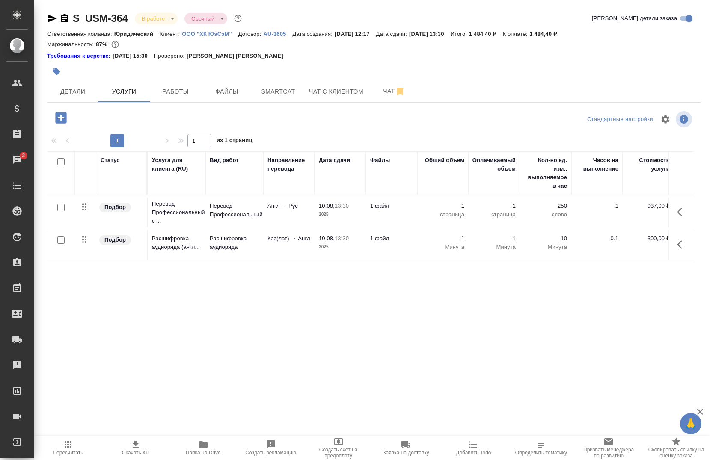
click at [671, 208] on button "button" at bounding box center [681, 212] width 21 height 21
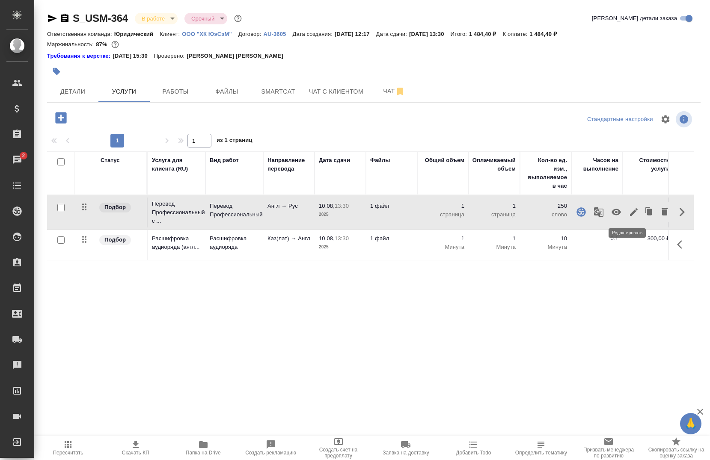
click at [629, 215] on icon "button" at bounding box center [633, 212] width 10 height 10
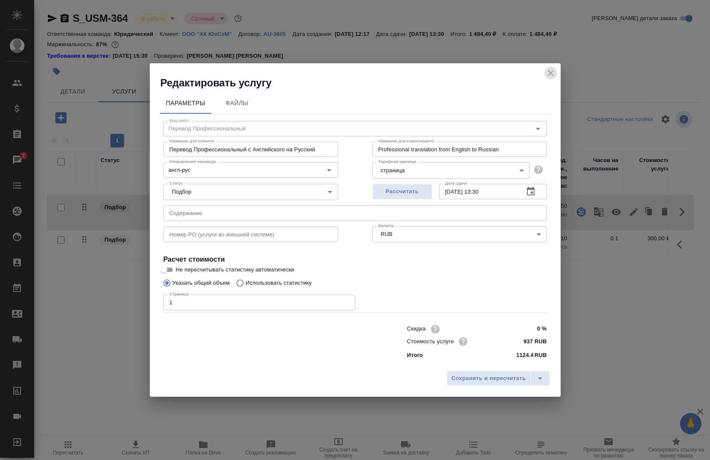
click at [549, 71] on icon "close" at bounding box center [550, 73] width 10 height 10
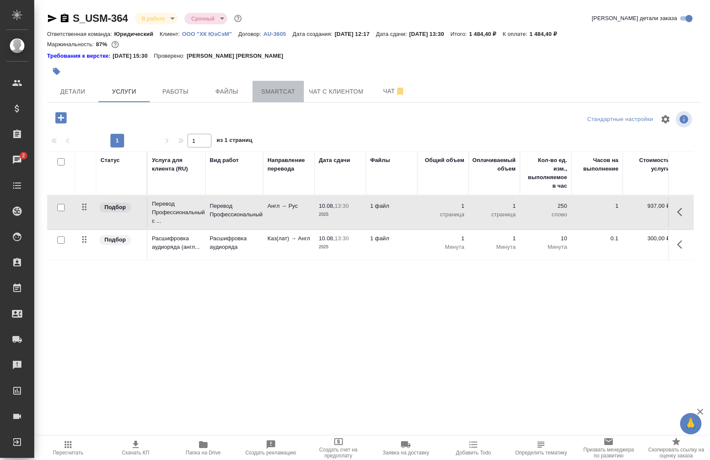
click at [256, 88] on button "Smartcat" at bounding box center [277, 91] width 51 height 21
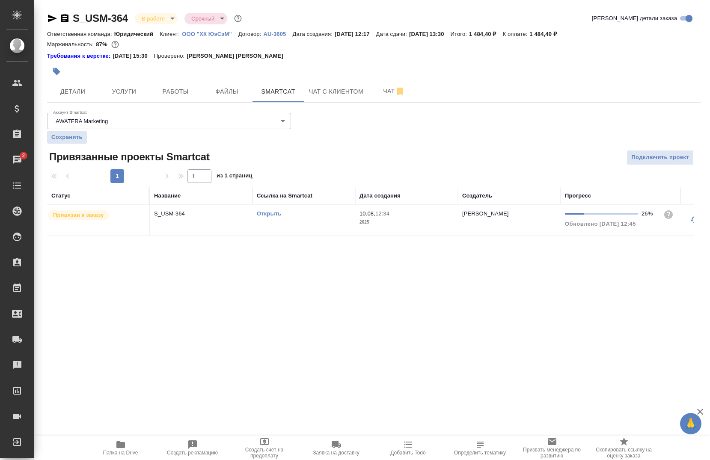
click at [277, 213] on link "Открыть" at bounding box center [269, 213] width 24 height 6
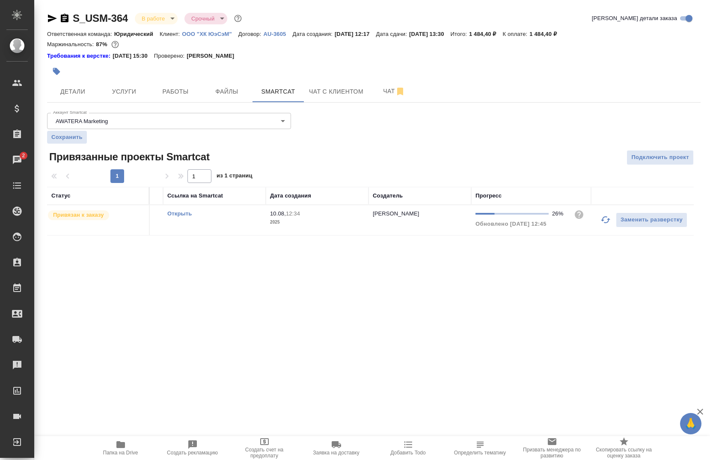
click at [601, 214] on button "button" at bounding box center [605, 220] width 21 height 21
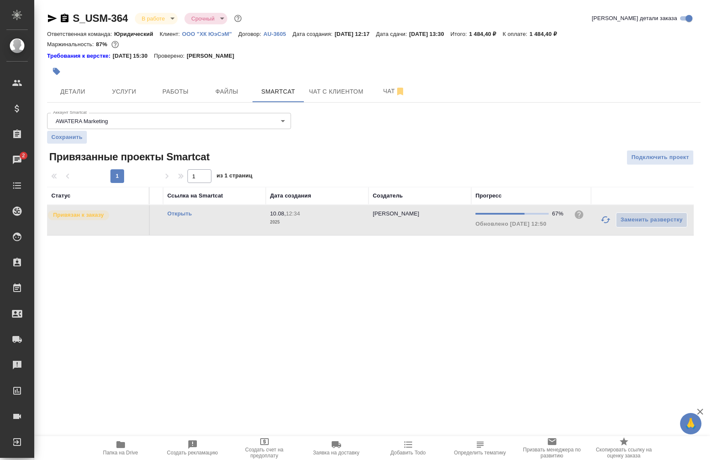
click at [605, 221] on icon "button" at bounding box center [605, 220] width 10 height 10
click at [607, 226] on button "button" at bounding box center [605, 220] width 21 height 21
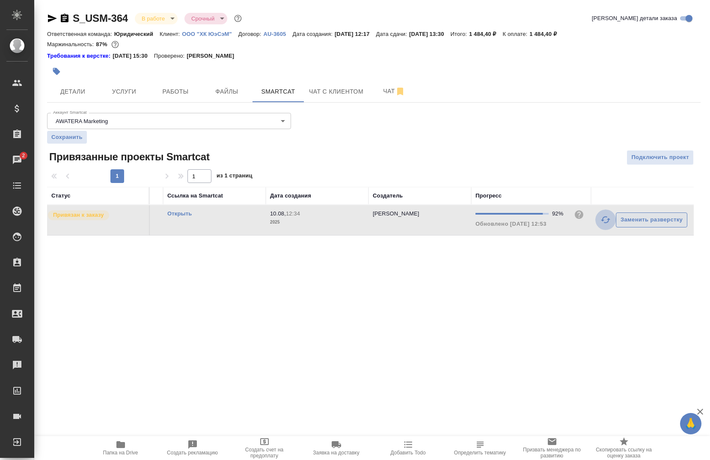
click at [604, 222] on icon "button" at bounding box center [605, 220] width 10 height 10
click at [606, 219] on icon "button" at bounding box center [605, 220] width 10 height 10
click at [96, 290] on div ".cls-1 fill:#fff; AWATERA Chernova Anna Клиенты Спецификации Заказы 2 Чаты Todo…" at bounding box center [355, 230] width 710 height 460
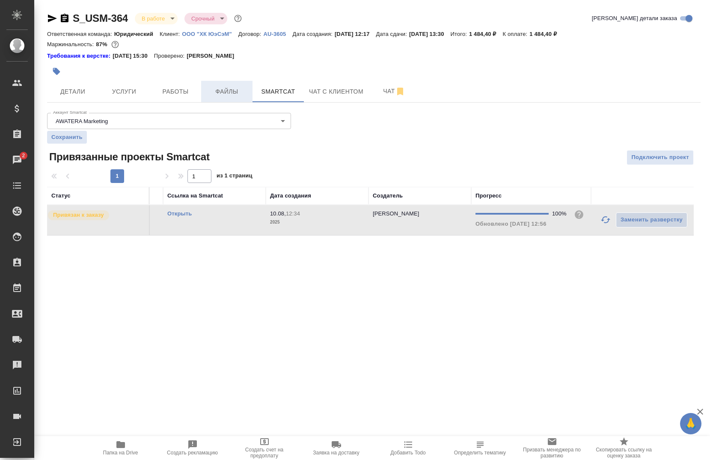
click at [213, 93] on span "Файлы" at bounding box center [226, 91] width 41 height 11
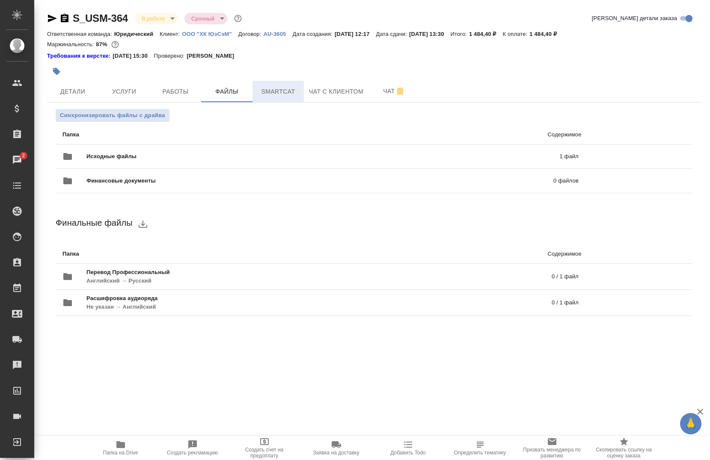
click at [278, 93] on span "Smartcat" at bounding box center [277, 91] width 41 height 11
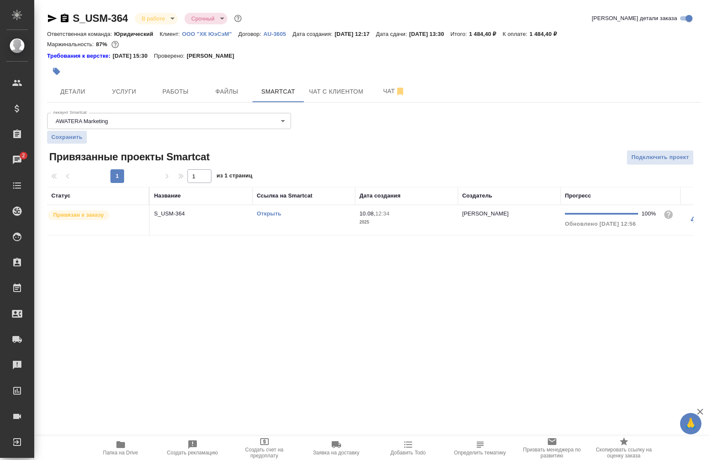
drag, startPoint x: 278, startPoint y: 93, endPoint x: 158, endPoint y: 308, distance: 245.8
click at [158, 308] on div ".cls-1 fill:#fff; AWATERA Chernova Anna Клиенты Спецификации Заказы 2 Чаты Todo…" at bounding box center [355, 230] width 710 height 460
click at [121, 451] on span "Папка на Drive" at bounding box center [120, 453] width 35 height 6
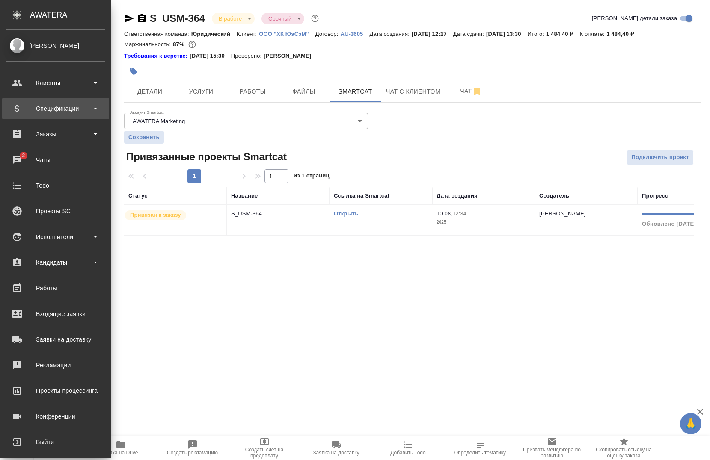
click at [22, 107] on div "Спецификации" at bounding box center [55, 108] width 98 height 13
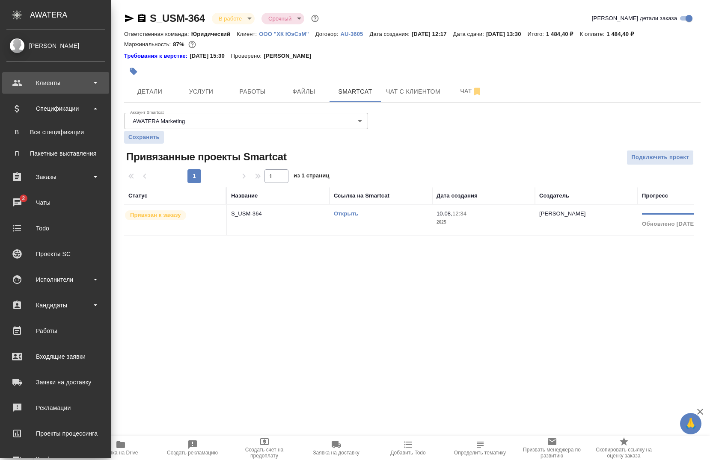
scroll to position [50, 0]
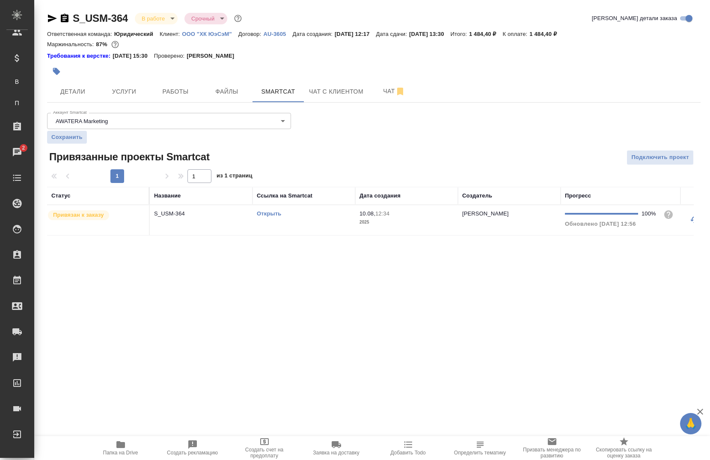
click at [277, 209] on td "Открыть" at bounding box center [303, 220] width 103 height 30
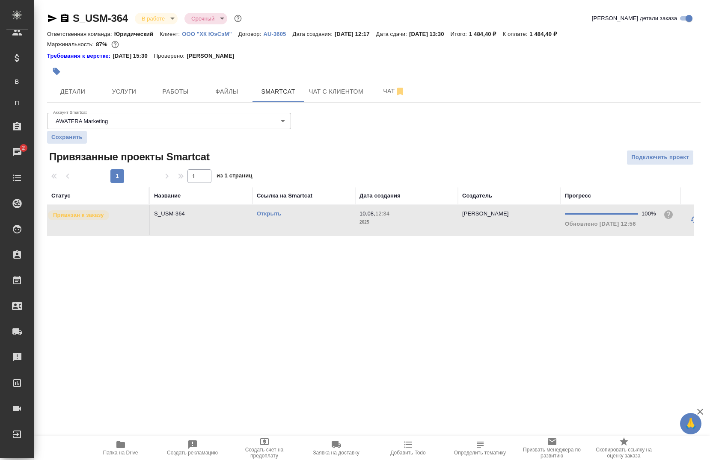
click at [277, 209] on td "Открыть" at bounding box center [303, 220] width 103 height 30
click at [115, 93] on span "Услуги" at bounding box center [123, 91] width 41 height 11
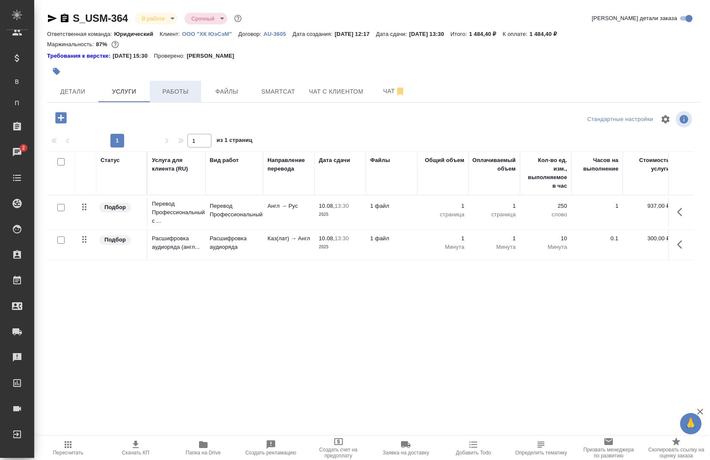
click at [183, 85] on button "Работы" at bounding box center [175, 91] width 51 height 21
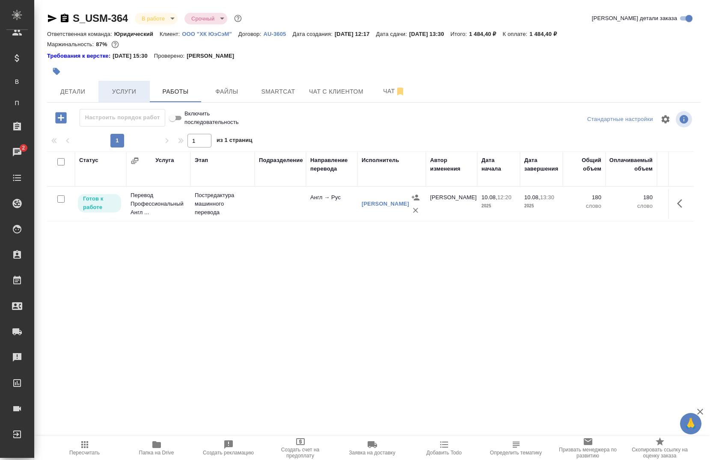
click at [119, 90] on span "Услуги" at bounding box center [123, 91] width 41 height 11
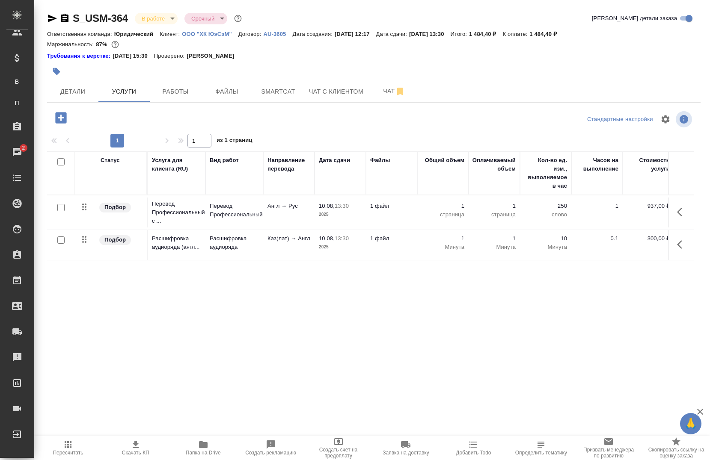
click at [59, 117] on icon "button" at bounding box center [60, 117] width 11 height 11
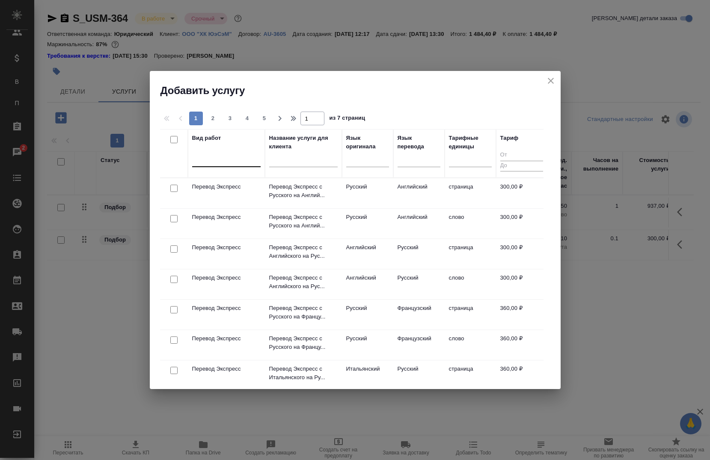
click at [206, 157] on div at bounding box center [226, 158] width 68 height 12
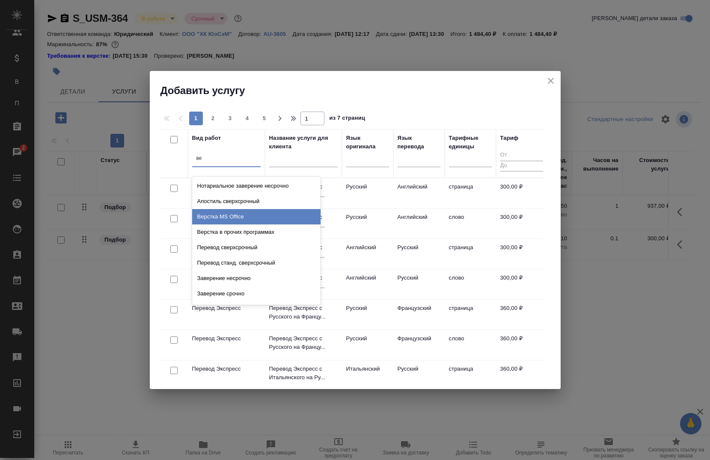
type input "в"
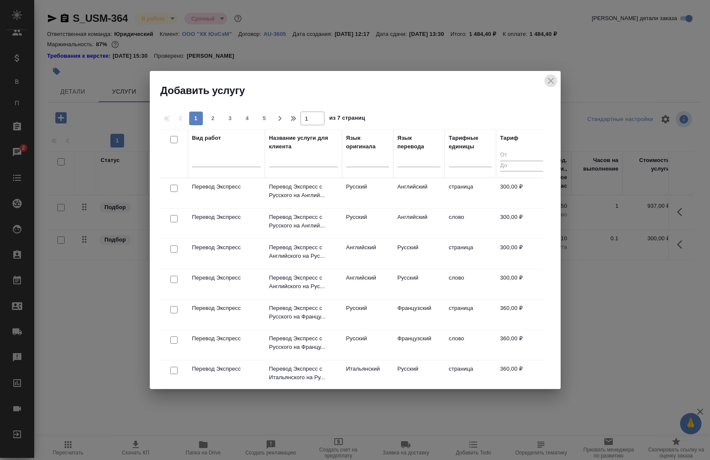
click at [550, 77] on icon "close" at bounding box center [550, 81] width 10 height 10
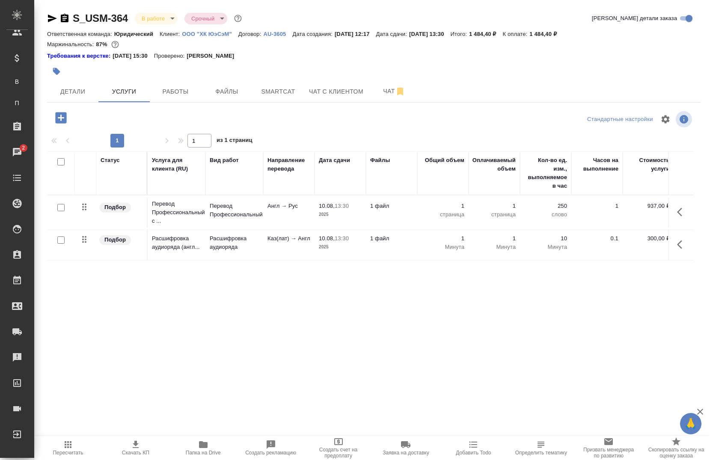
click at [53, 112] on button "button" at bounding box center [61, 118] width 24 height 18
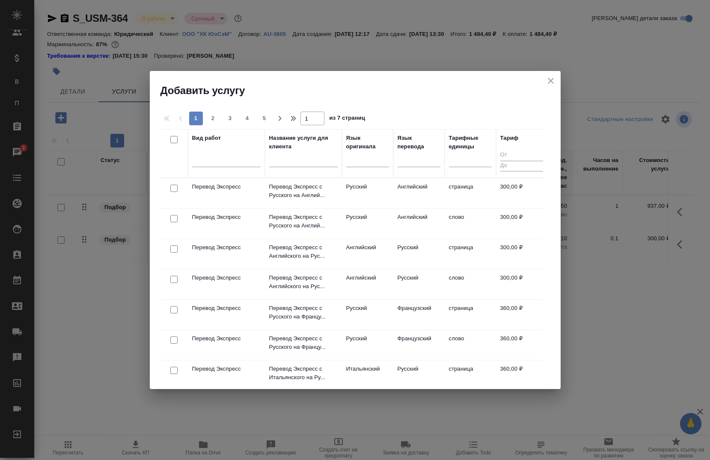
click at [212, 146] on div "Вид работ" at bounding box center [226, 153] width 68 height 39
click at [208, 158] on div at bounding box center [226, 158] width 68 height 12
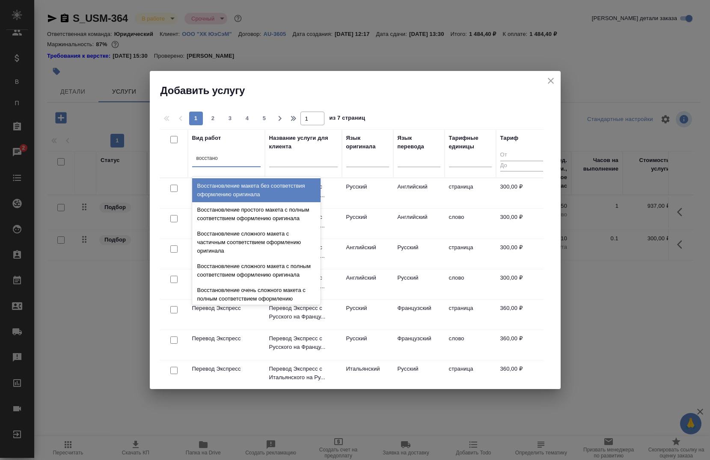
type input "восстанов"
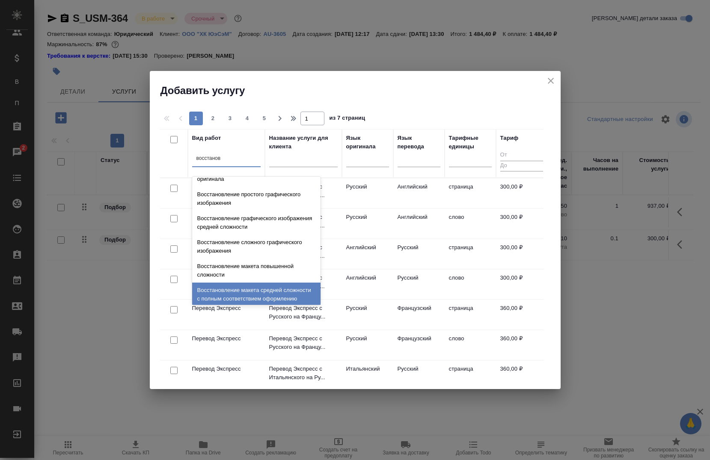
scroll to position [157, 0]
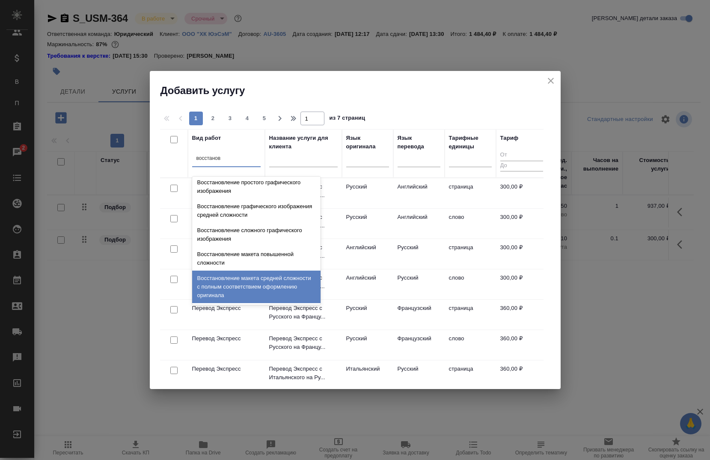
click at [236, 288] on div "Восстановление макета средней сложности с полным соответствием оформлению ориги…" at bounding box center [256, 287] width 128 height 33
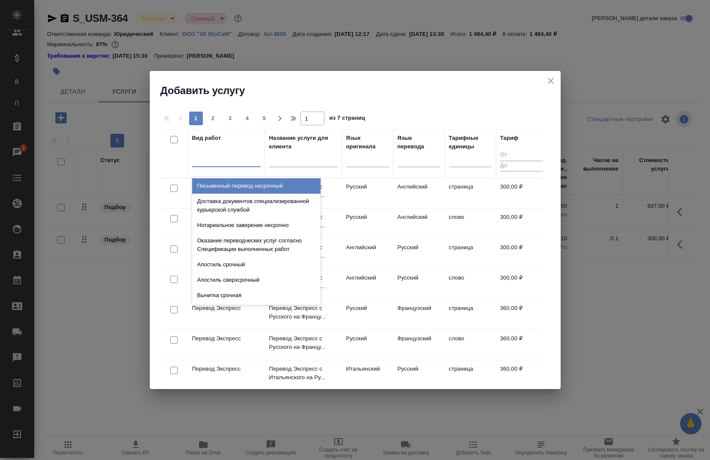
click at [237, 160] on div at bounding box center [226, 158] width 68 height 12
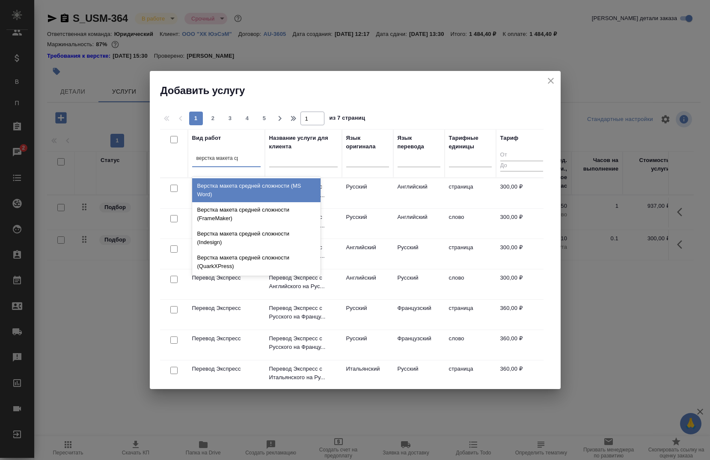
type input "верстка макета сре"
click at [266, 190] on div "Верстка макета средней сложности (MS Word)" at bounding box center [256, 190] width 128 height 24
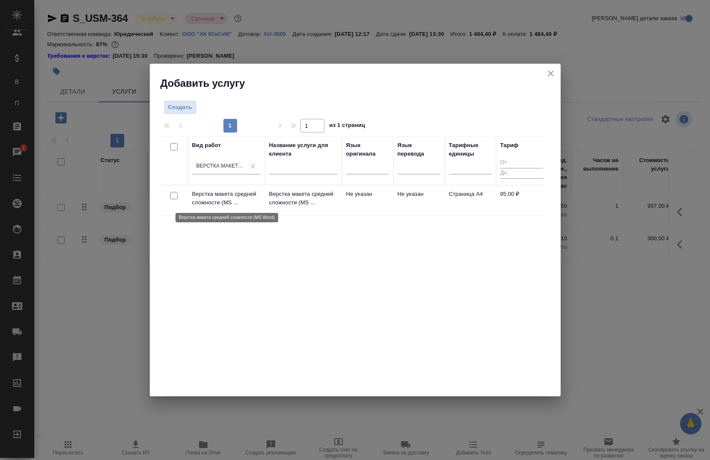
click at [209, 192] on p "Верстка макета средней сложности (MS ..." at bounding box center [226, 198] width 68 height 17
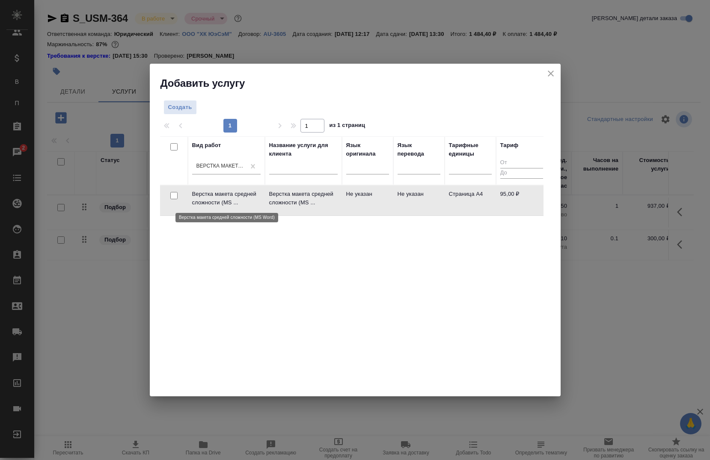
click at [209, 192] on p "Верстка макета средней сложности (MS ..." at bounding box center [226, 198] width 68 height 17
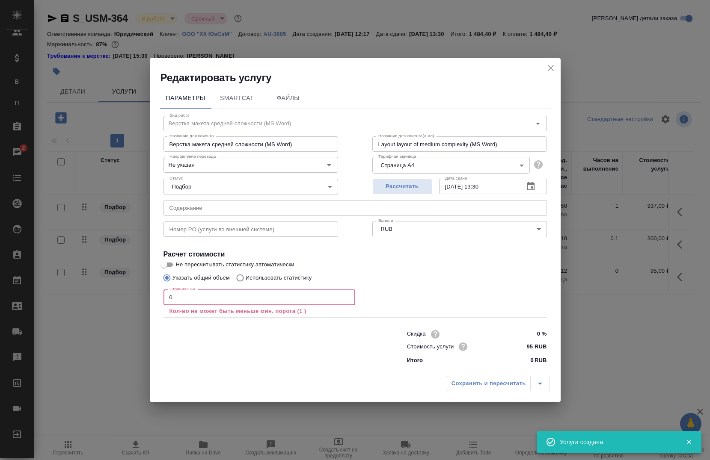
click at [182, 300] on input "0" at bounding box center [259, 297] width 192 height 15
type input "1"
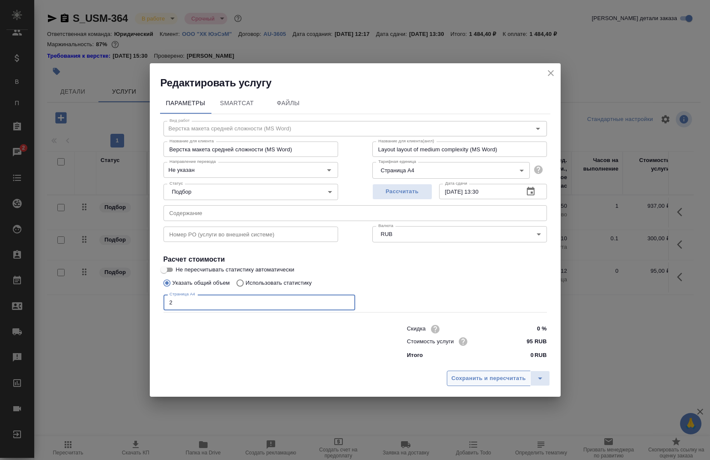
type input "2"
click at [509, 380] on span "Сохранить и пересчитать" at bounding box center [488, 379] width 74 height 10
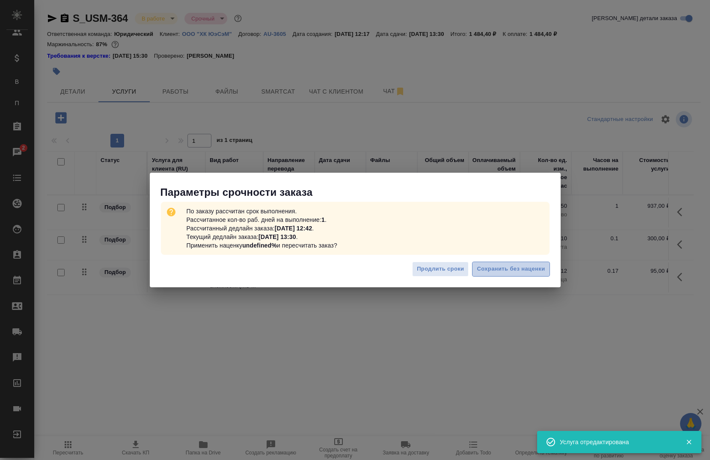
click at [500, 272] on span "Сохранить без наценки" at bounding box center [510, 269] width 68 height 10
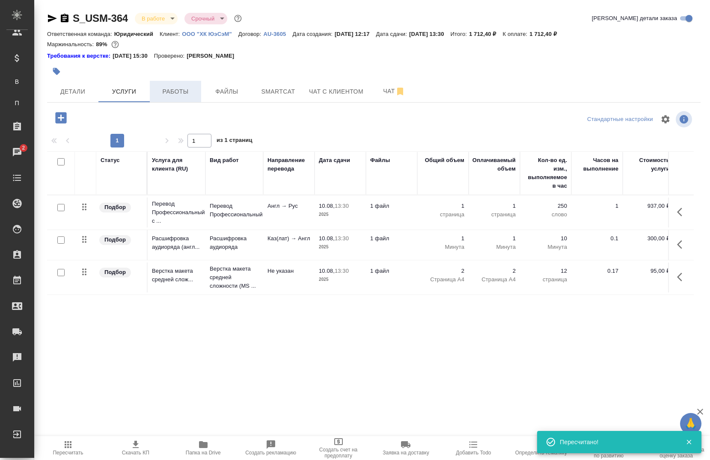
click at [169, 92] on span "Работы" at bounding box center [175, 91] width 41 height 11
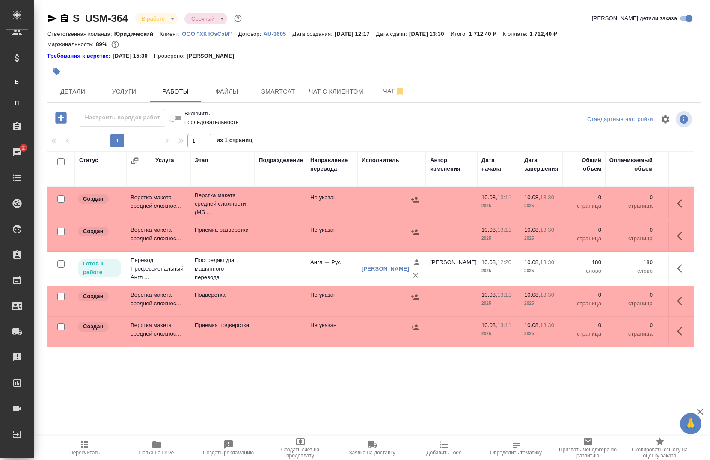
click at [59, 200] on input "checkbox" at bounding box center [60, 198] width 7 height 7
checkbox input "true"
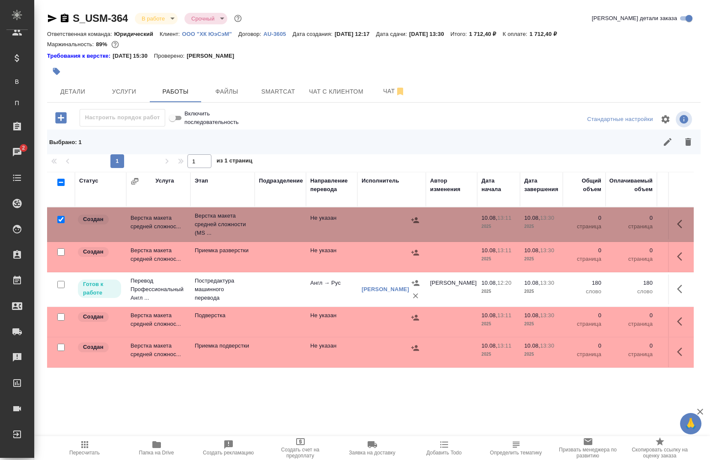
click at [59, 251] on input "checkbox" at bounding box center [60, 251] width 7 height 7
checkbox input "true"
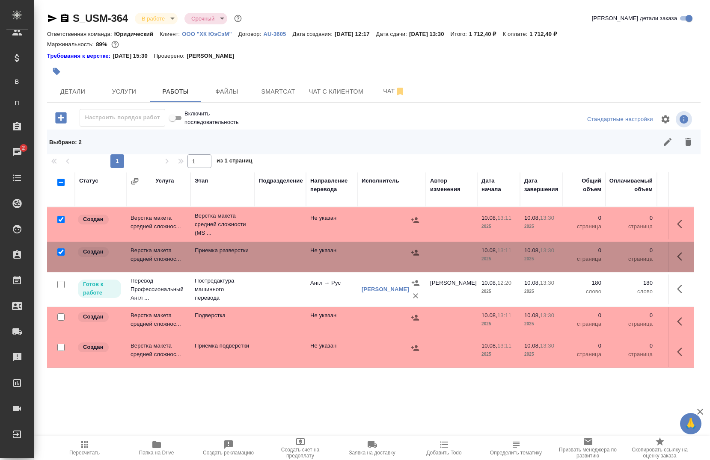
click at [56, 226] on div at bounding box center [60, 220] width 19 height 12
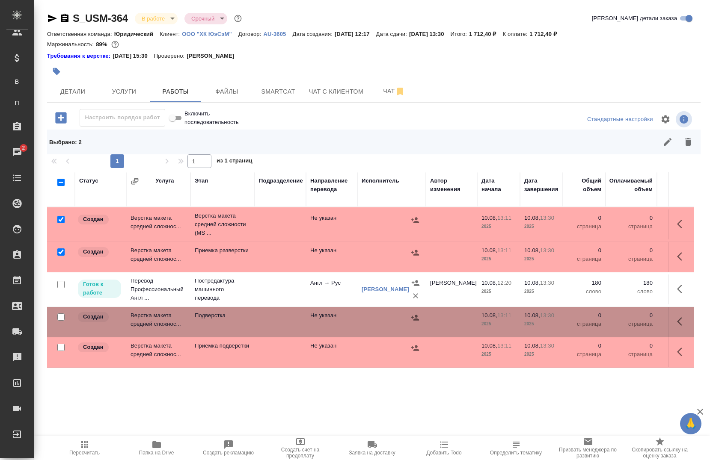
click at [59, 346] on input "checkbox" at bounding box center [60, 347] width 7 height 7
checkbox input "true"
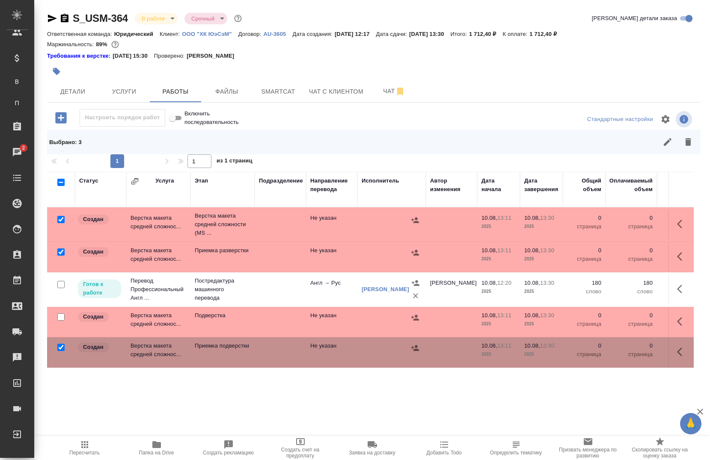
click at [61, 316] on input "checkbox" at bounding box center [60, 316] width 7 height 7
checkbox input "true"
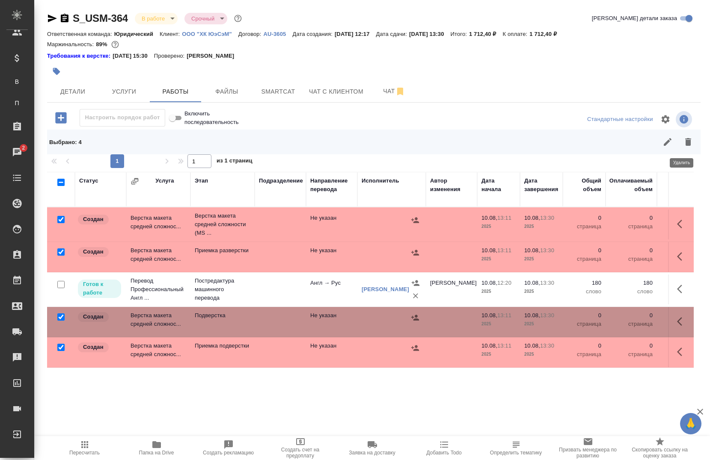
click at [685, 141] on icon "button" at bounding box center [688, 142] width 6 height 8
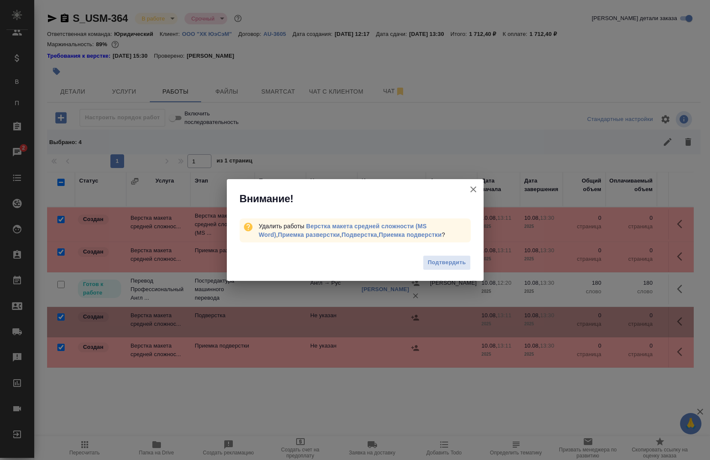
click at [435, 262] on span "Подтвердить" at bounding box center [446, 263] width 38 height 10
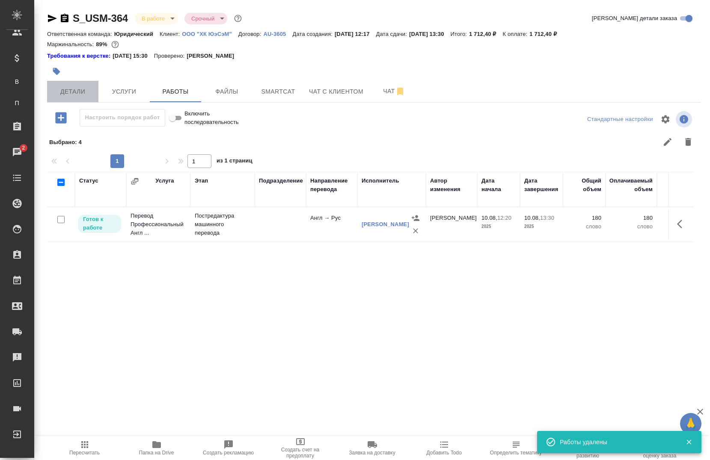
click at [69, 88] on span "Детали" at bounding box center [72, 91] width 41 height 11
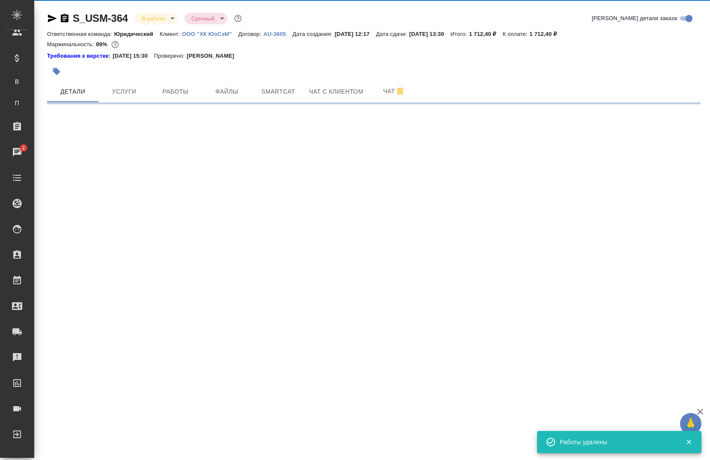
select select "RU"
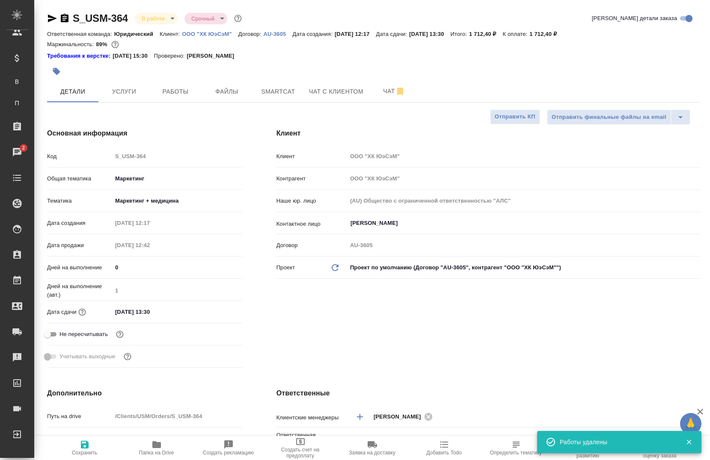
type textarea "x"
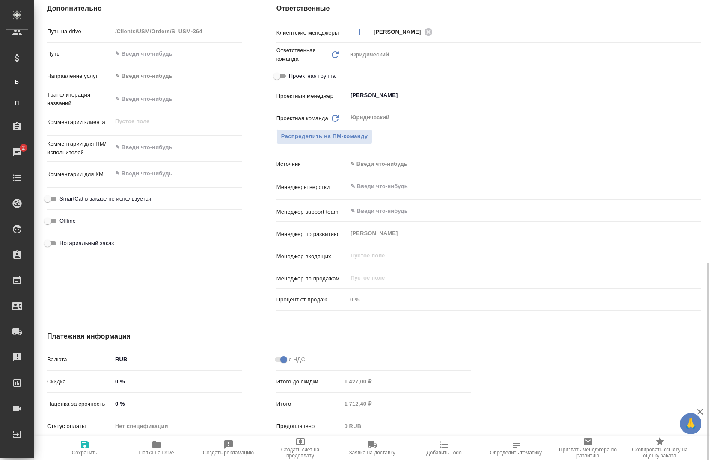
scroll to position [428, 0]
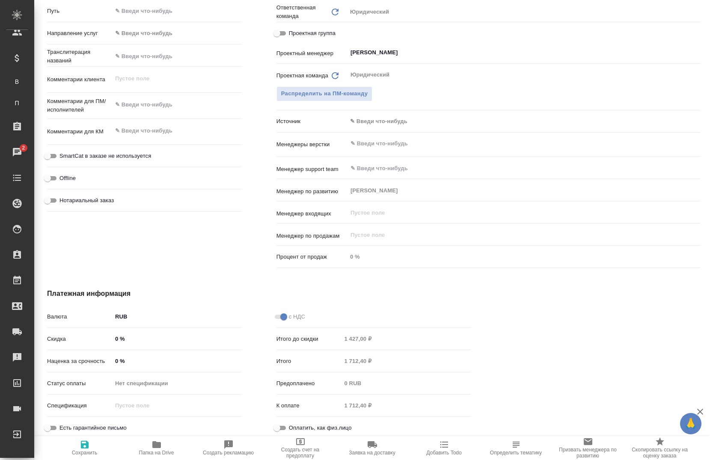
click at [109, 355] on div "Наценка за срочность 0 %" at bounding box center [144, 361] width 195 height 15
click at [115, 366] on input "0 %" at bounding box center [177, 361] width 130 height 12
type input "10 %"
type textarea "x"
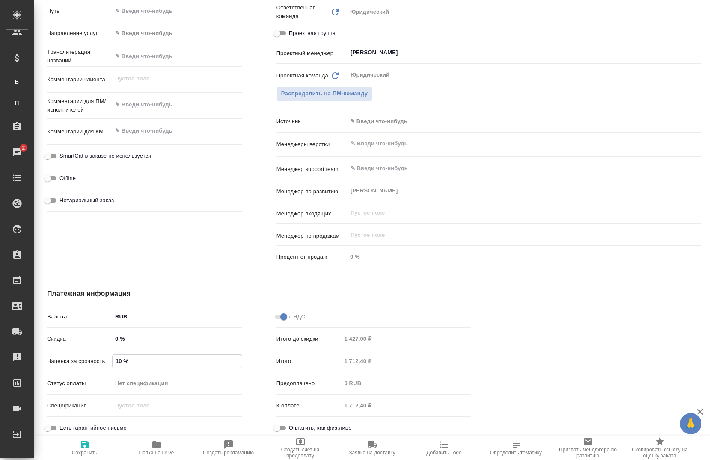
type textarea "x"
type input "100 %"
type textarea "x"
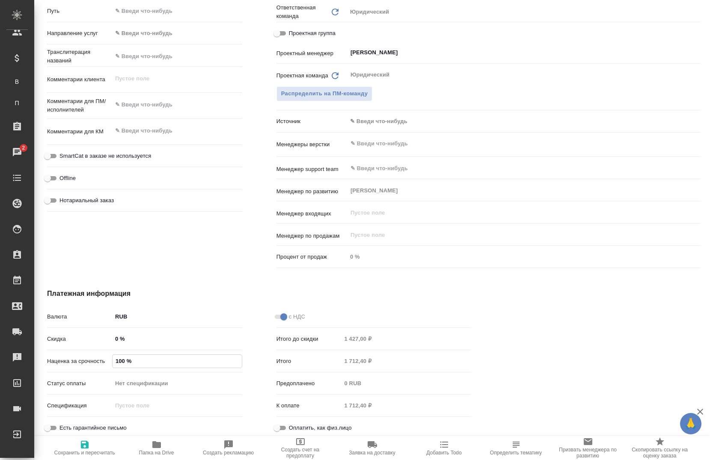
type input "100 %"
click at [196, 268] on div "Дополнительно Путь на drive /Clients/USM/Orders/S_USM-364 Путь Направление услу…" at bounding box center [144, 116] width 229 height 345
click at [91, 448] on span "Сохранить и пересчитать" at bounding box center [85, 448] width 62 height 16
type textarea "x"
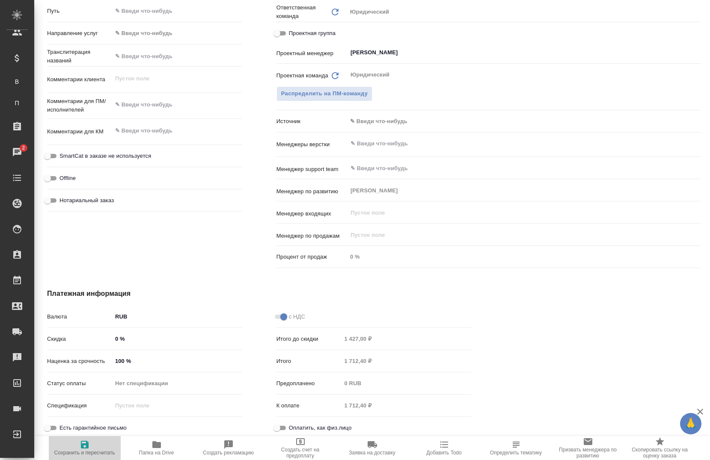
type textarea "x"
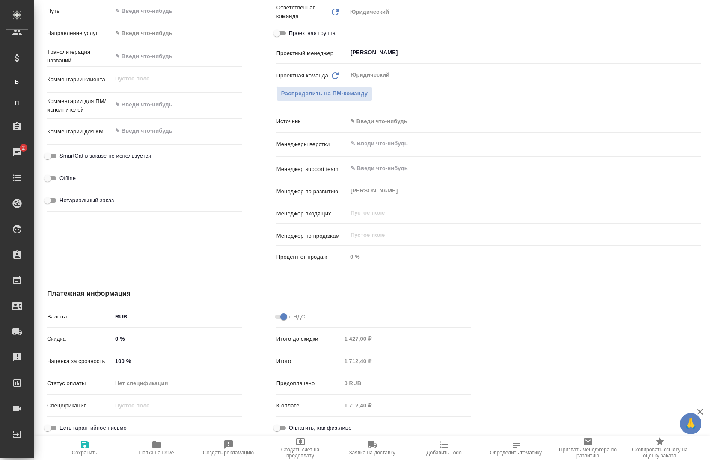
type textarea "x"
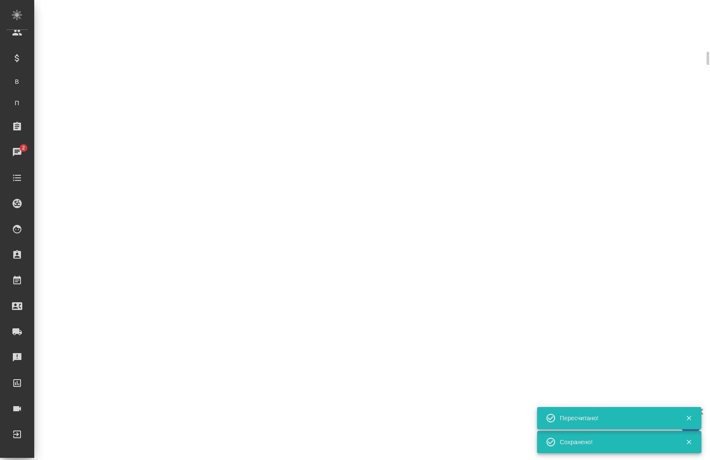
select select "RU"
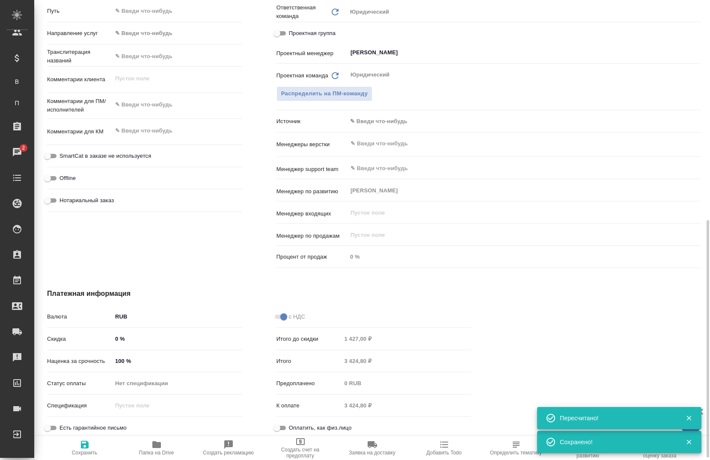
type textarea "x"
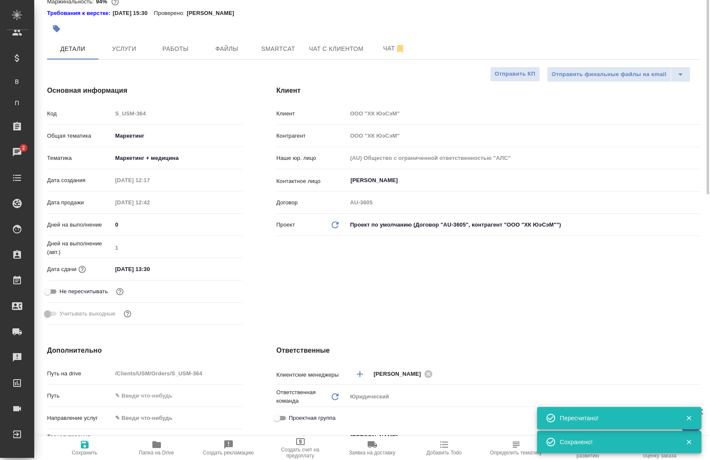
scroll to position [0, 0]
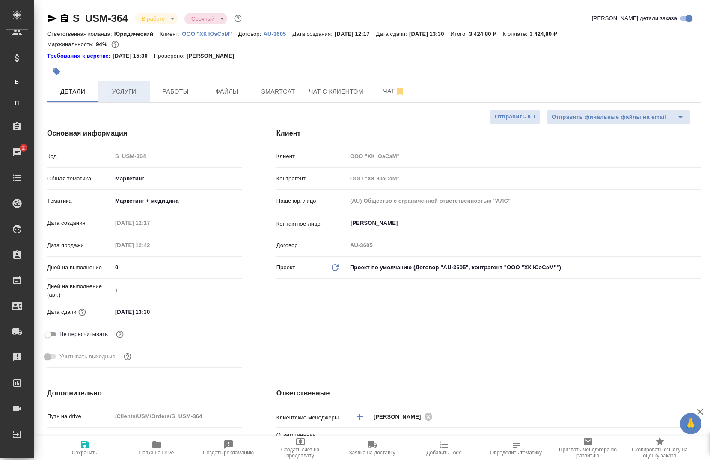
click at [136, 97] on span "Услуги" at bounding box center [123, 91] width 41 height 11
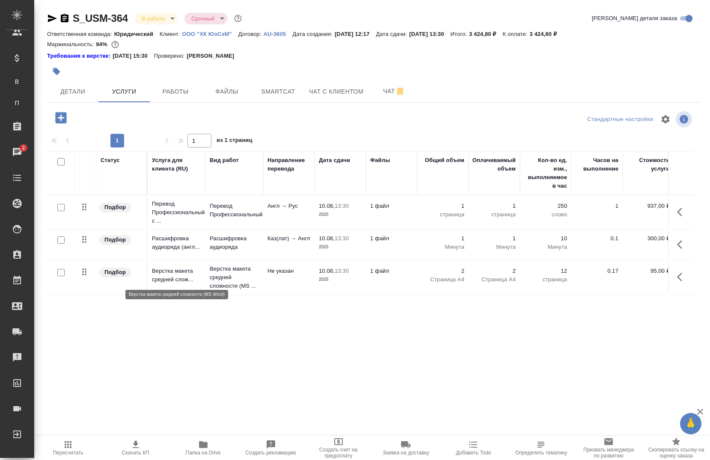
click at [170, 277] on p "Верстка макета средней слож..." at bounding box center [176, 275] width 49 height 17
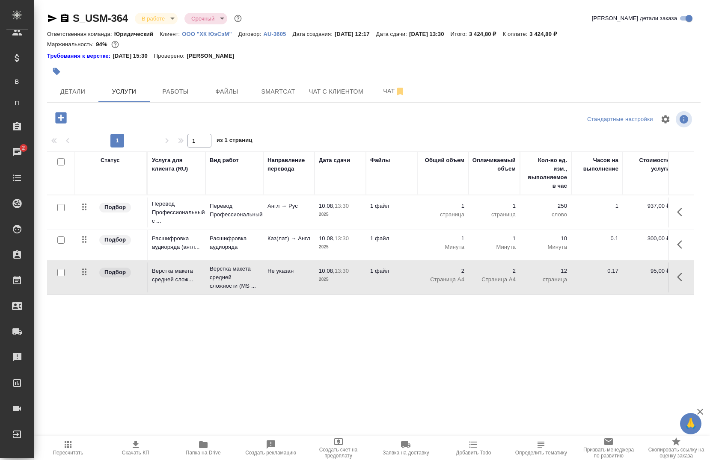
drag, startPoint x: 46, startPoint y: 194, endPoint x: 466, endPoint y: 321, distance: 438.8
click at [466, 321] on div "S_USM-364 В работе inProgress Срочный urgent Кратко детали заказа Ответственная…" at bounding box center [373, 178] width 662 height 357
click at [242, 356] on div "S_USM-364 В работе inProgress Срочный urgent Кратко детали заказа Ответственная…" at bounding box center [373, 178] width 662 height 357
click at [257, 377] on div ".cls-1 fill:#fff; AWATERA Chernova Anna Клиенты Спецификации В Все спецификации…" at bounding box center [355, 230] width 710 height 460
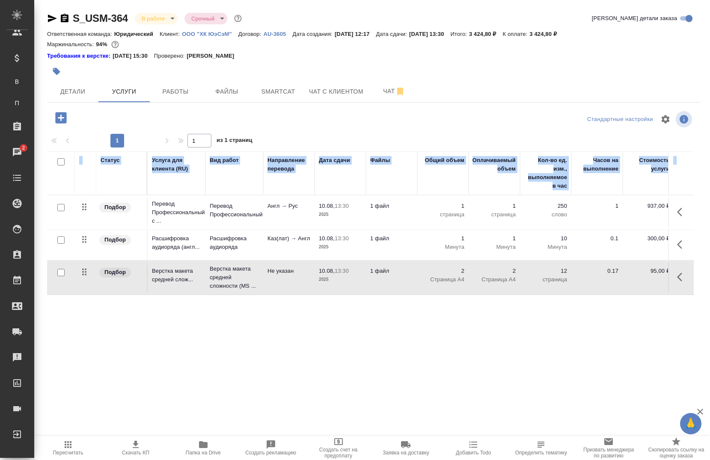
click at [257, 377] on div ".cls-1 fill:#fff; AWATERA Chernova Anna Клиенты Спецификации В Все спецификации…" at bounding box center [355, 230] width 710 height 460
drag, startPoint x: 59, startPoint y: 445, endPoint x: 67, endPoint y: 446, distance: 8.2
click at [60, 445] on span "Пересчитать" at bounding box center [67, 448] width 57 height 16
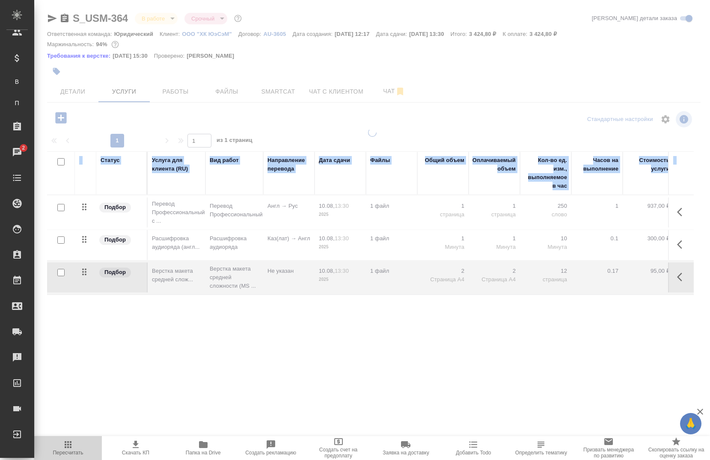
click at [69, 447] on body "🙏 .cls-1 fill:#fff; AWATERA Chernova Anna Клиенты Спецификации В Все спецификац…" at bounding box center [355, 230] width 710 height 460
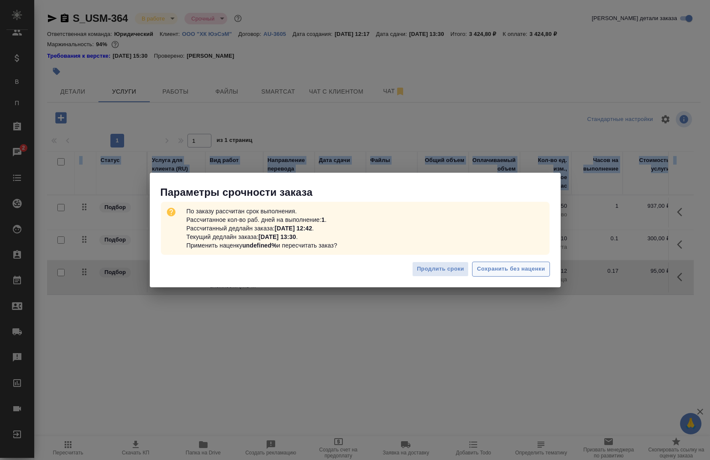
click at [512, 268] on span "Сохранить без наценки" at bounding box center [510, 269] width 68 height 10
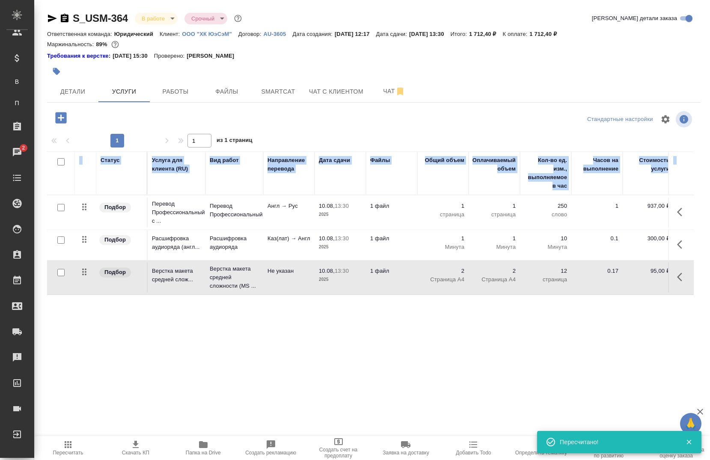
click at [325, 355] on div "S_USM-364 В работе inProgress Срочный urgent Кратко детали заказа Ответственная…" at bounding box center [373, 178] width 662 height 357
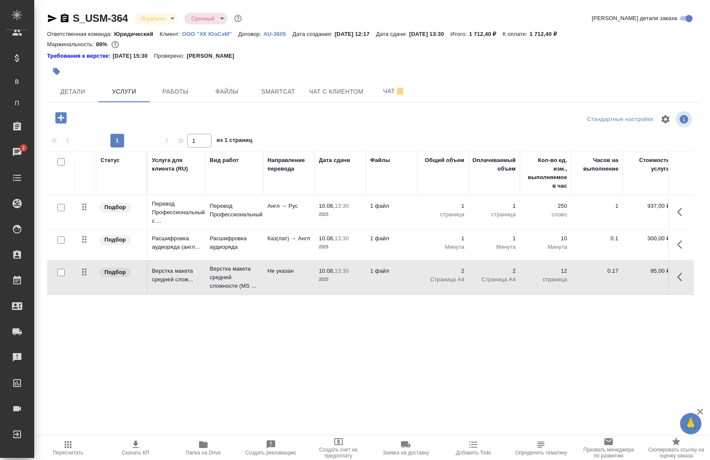
drag, startPoint x: 39, startPoint y: 179, endPoint x: 297, endPoint y: 339, distance: 304.1
click at [297, 339] on div "S_USM-364 В работе inProgress Срочный urgent Кратко детали заказа Ответственная…" at bounding box center [371, 178] width 675 height 357
drag, startPoint x: 112, startPoint y: 128, endPoint x: 182, endPoint y: 223, distance: 118.4
click at [182, 223] on div "S_USM-364 В работе inProgress Срочный urgent Кратко детали заказа Ответственная…" at bounding box center [371, 178] width 675 height 357
click at [293, 364] on div ".cls-1 fill:#fff; AWATERA Chernova Anna Клиенты Спецификации В Все спецификации…" at bounding box center [355, 230] width 710 height 460
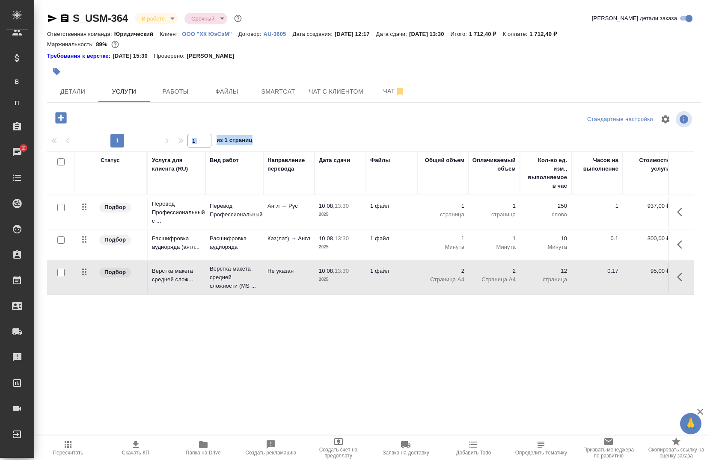
click at [525, 380] on div ".cls-1 fill:#fff; AWATERA Chernova Anna Клиенты Спецификации В Все спецификации…" at bounding box center [355, 230] width 710 height 460
click at [407, 381] on div ".cls-1 fill:#fff; AWATERA Chernova Anna Клиенты Спецификации В Все спецификации…" at bounding box center [355, 230] width 710 height 460
click at [70, 85] on button "Детали" at bounding box center [72, 91] width 51 height 21
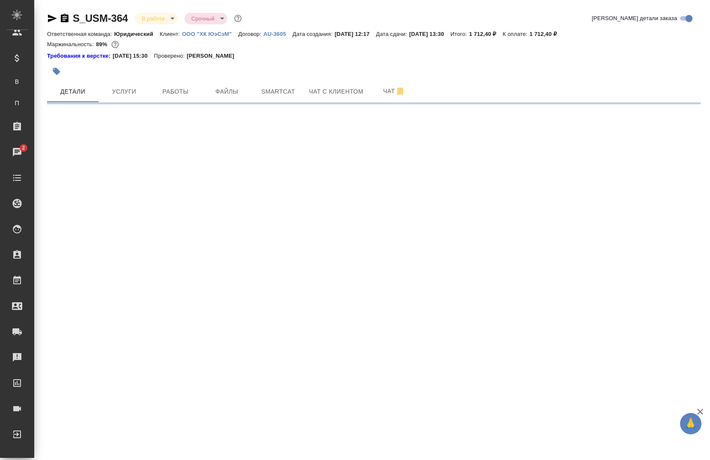
select select "RU"
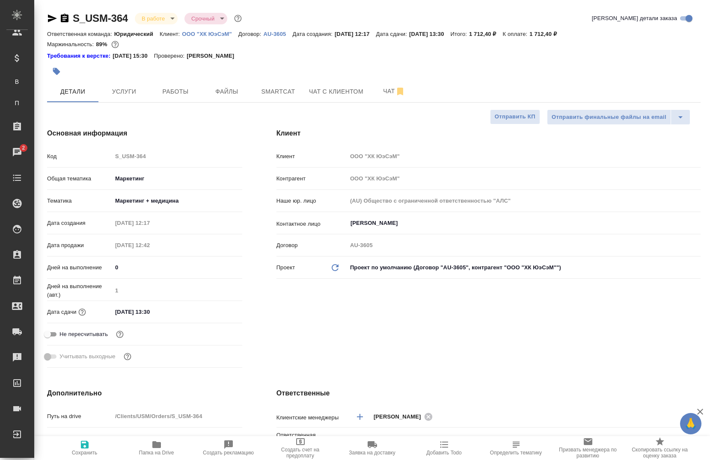
type textarea "x"
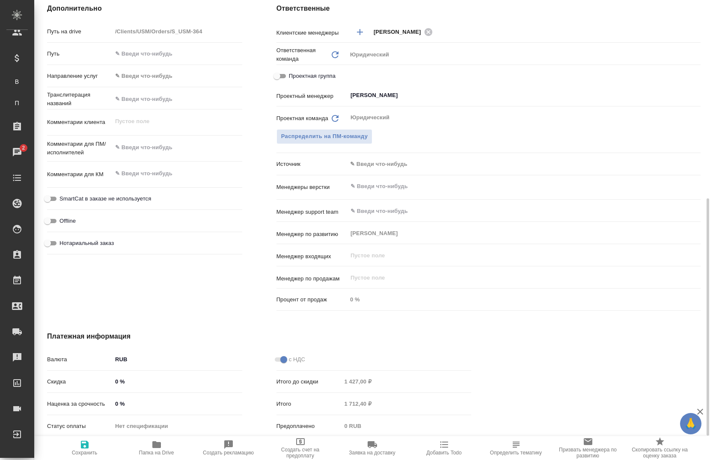
scroll to position [428, 0]
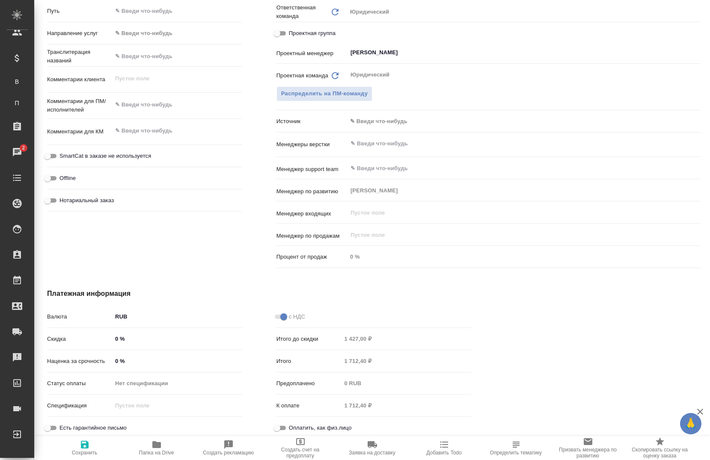
click at [114, 365] on input "0 %" at bounding box center [177, 361] width 130 height 12
type input "10 %"
type textarea "x"
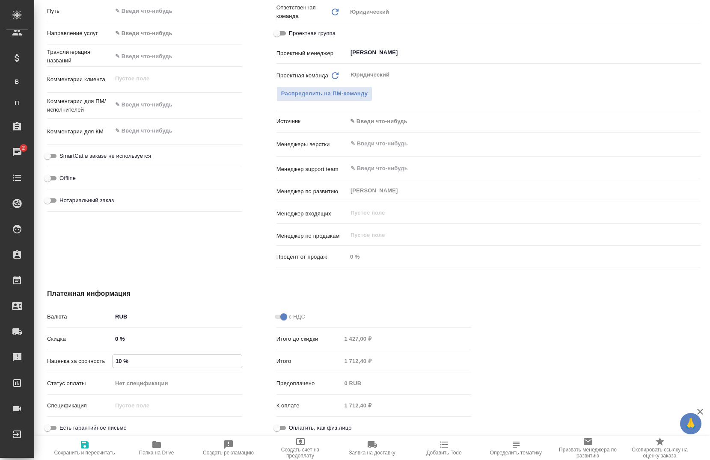
type textarea "x"
type input "100 %"
click at [87, 450] on span "Сохранить и пересчитать" at bounding box center [84, 453] width 61 height 6
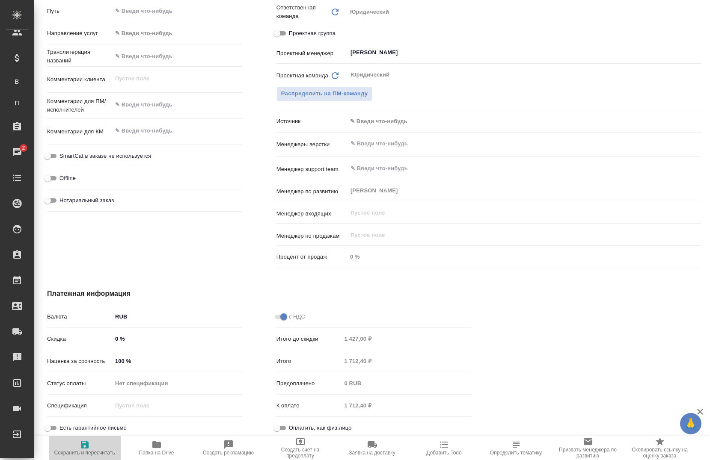
type textarea "x"
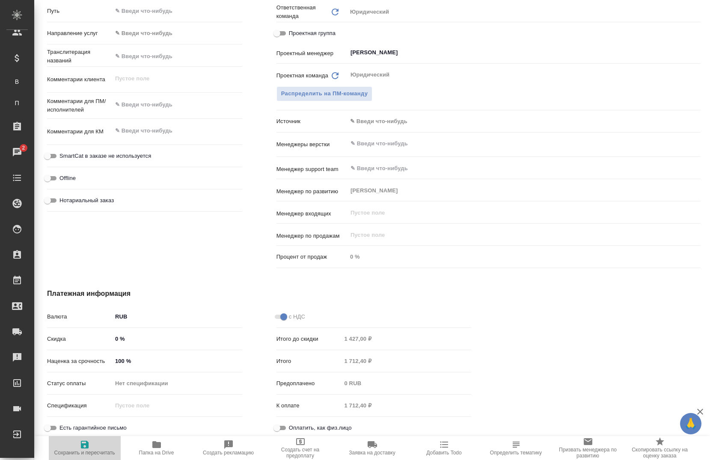
type textarea "x"
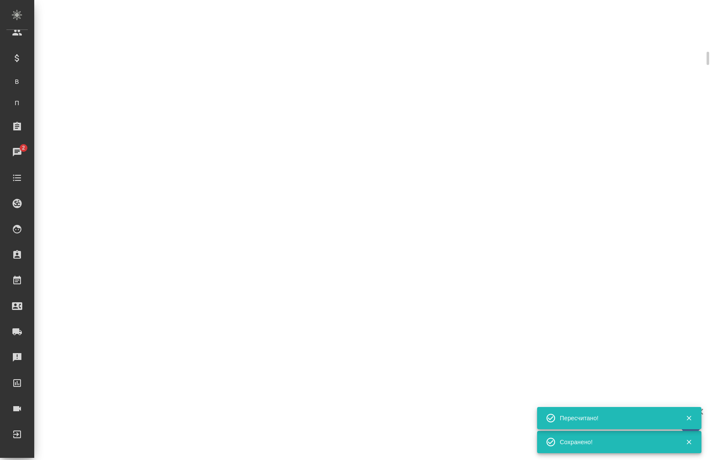
select select "RU"
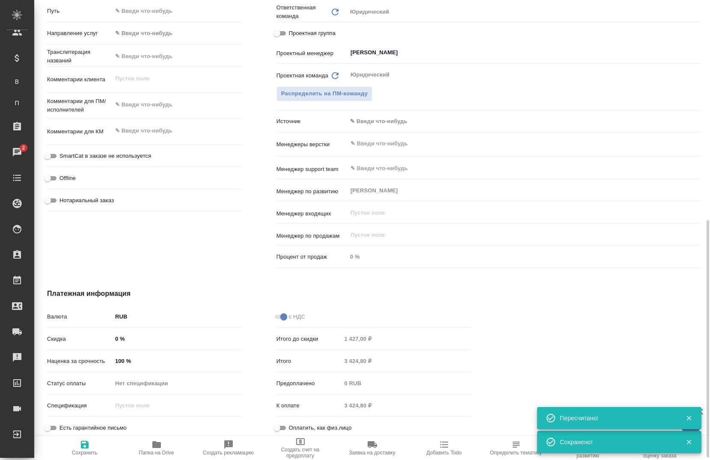
type textarea "x"
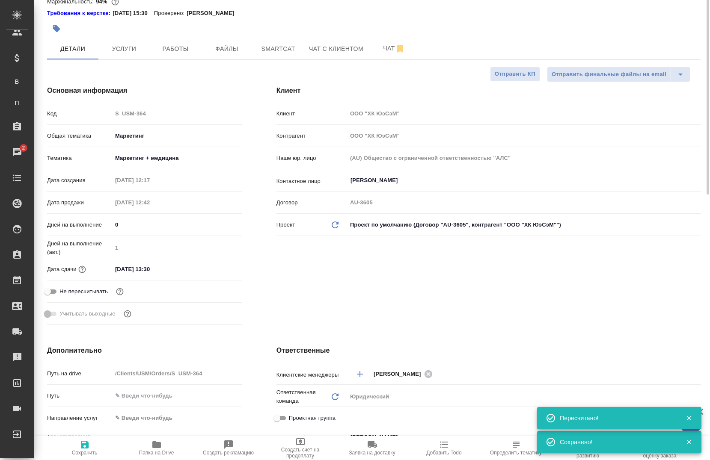
scroll to position [0, 0]
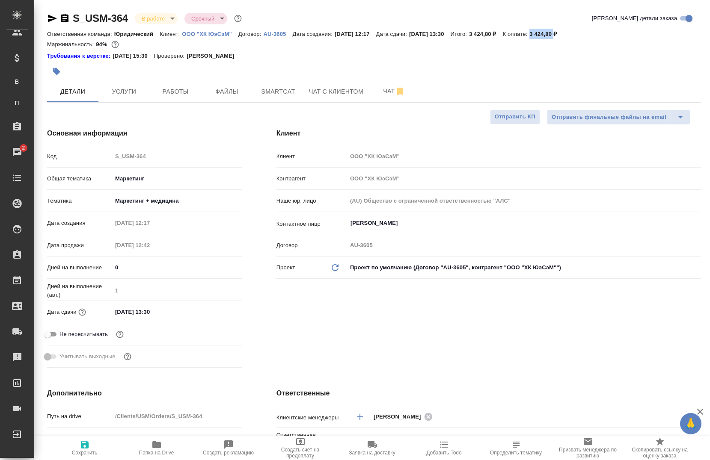
drag, startPoint x: 576, startPoint y: 31, endPoint x: 549, endPoint y: 35, distance: 26.9
click at [549, 35] on div "Ответственная команда: Юридический Клиент: ООО "ХК ЮэСэМ" Договор: AU-3605 Дата…" at bounding box center [373, 34] width 653 height 10
copy p "3 424,80"
type textarea "x"
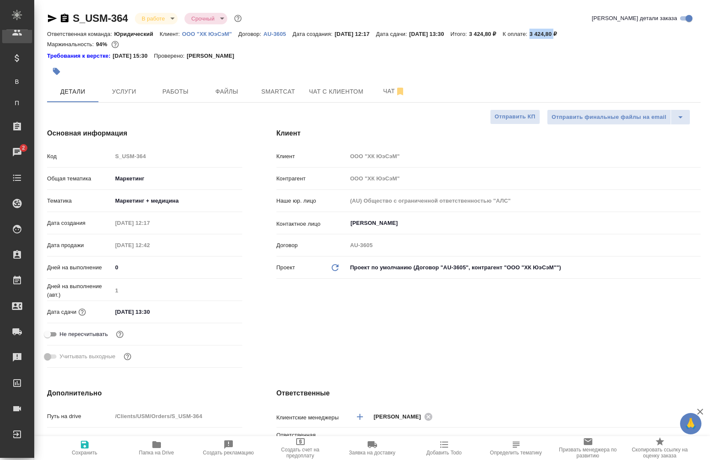
type textarea "x"
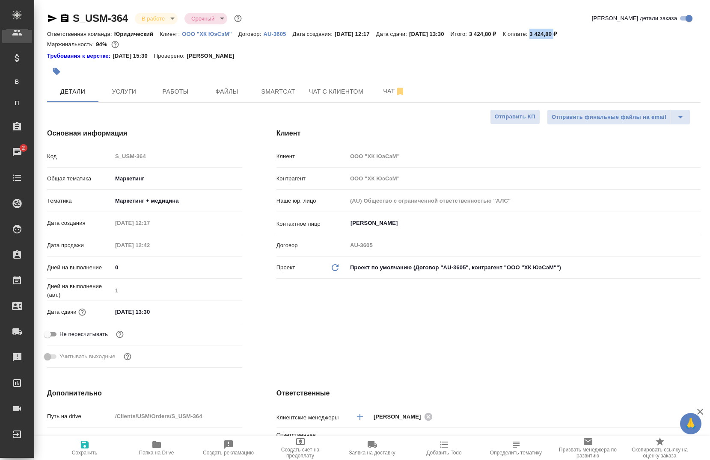
type textarea "x"
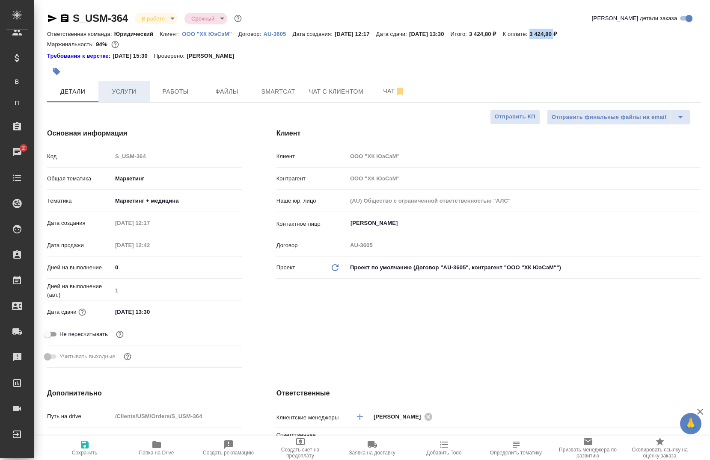
click at [121, 91] on span "Услуги" at bounding box center [123, 91] width 41 height 11
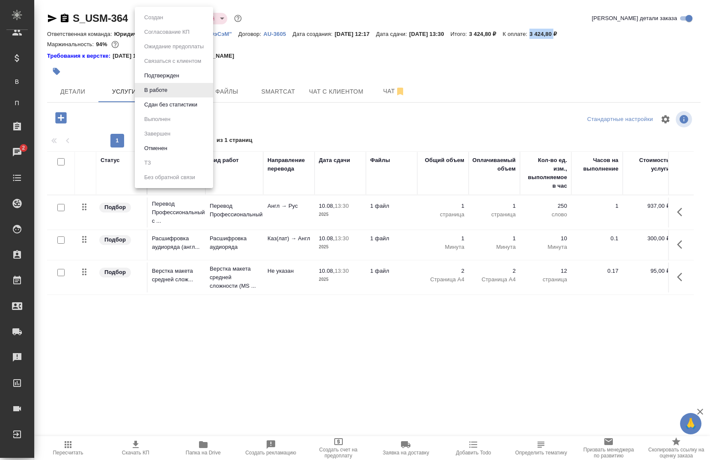
click at [163, 20] on body "🙏 .cls-1 fill:#fff; AWATERA Chernova Anna Клиенты Спецификации В Все спецификац…" at bounding box center [355, 230] width 710 height 460
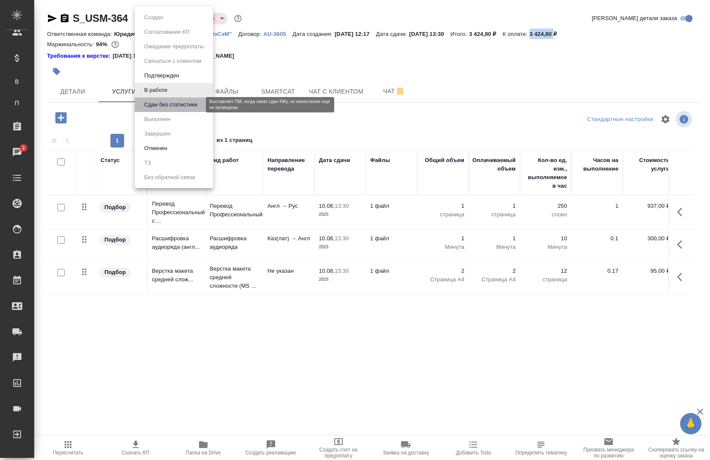
click at [159, 107] on button "Сдан без статистики" at bounding box center [171, 104] width 58 height 9
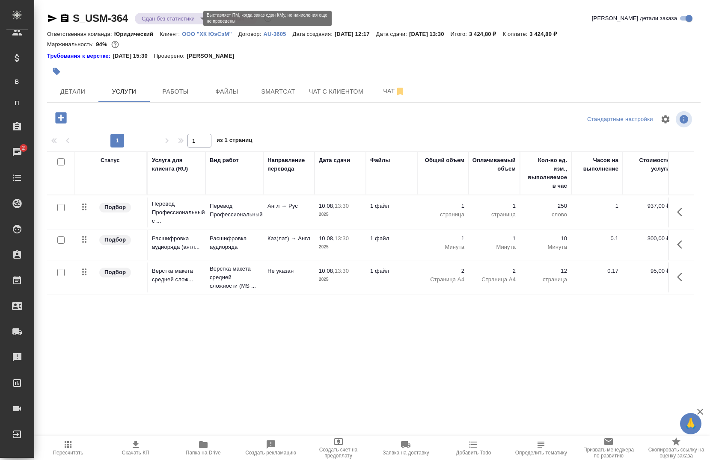
click at [169, 17] on body "🙏 .cls-1 fill:#fff; AWATERA Chernova Anna Клиенты Спецификации В Все спецификац…" at bounding box center [355, 230] width 710 height 460
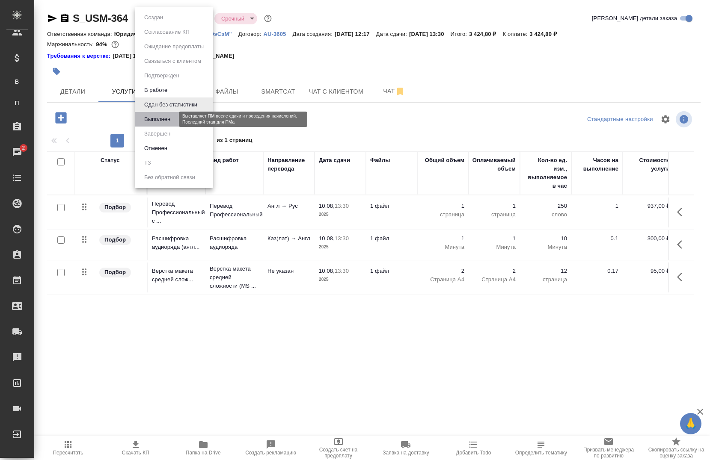
click at [168, 115] on button "Выполнен" at bounding box center [157, 119] width 31 height 9
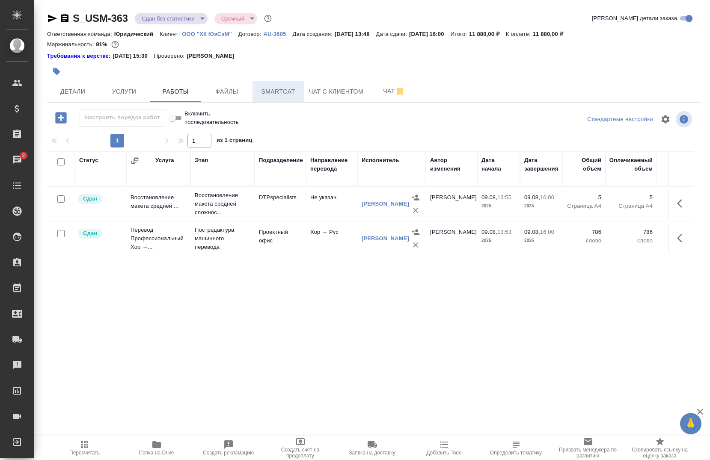
click at [272, 86] on button "Smartcat" at bounding box center [277, 91] width 51 height 21
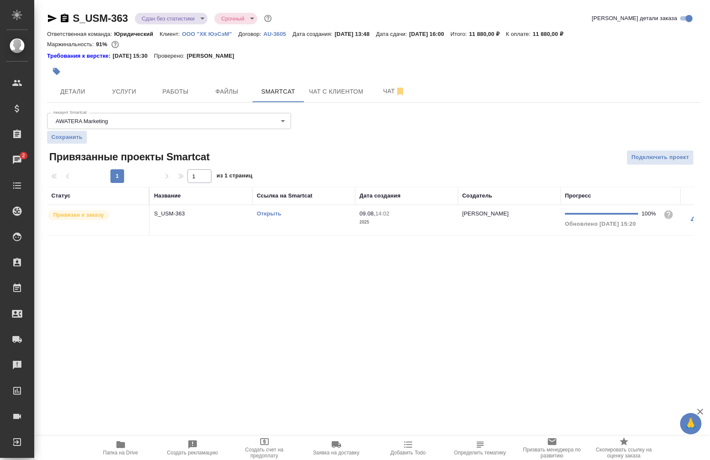
click at [296, 210] on div "Открыть" at bounding box center [304, 214] width 94 height 9
click at [308, 224] on td "Открыть" at bounding box center [303, 220] width 103 height 30
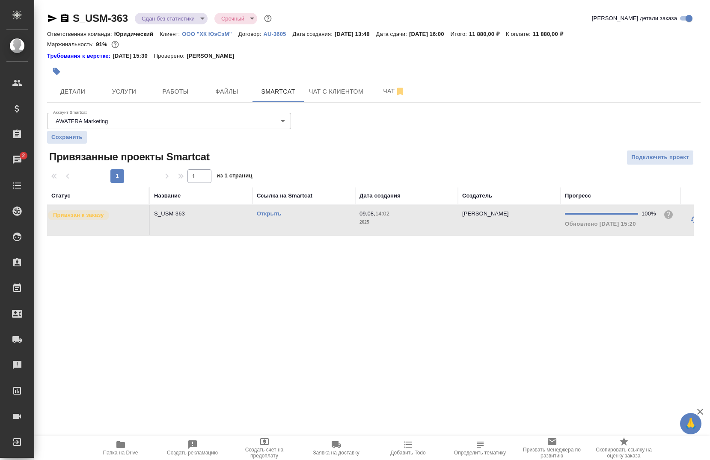
click at [308, 224] on td "Открыть" at bounding box center [303, 220] width 103 height 30
click at [266, 215] on link "Открыть" at bounding box center [269, 213] width 24 height 6
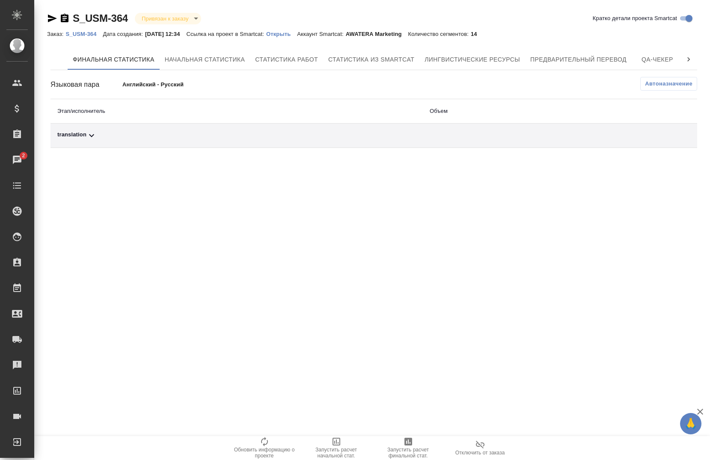
click at [76, 29] on div "Заказ: S_USM-364 Дата создания: [DATE] 12:34 Ссылка на проект в Smartcat: Откры…" at bounding box center [265, 34] width 436 height 10
click at [78, 33] on p "S_USM-364" at bounding box center [83, 34] width 37 height 6
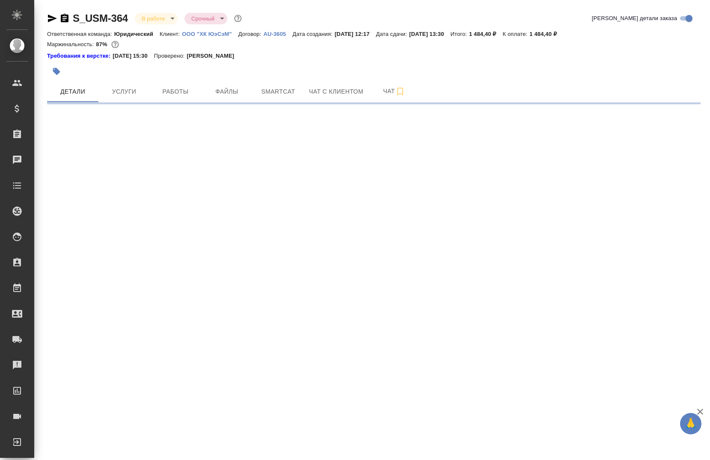
select select "RU"
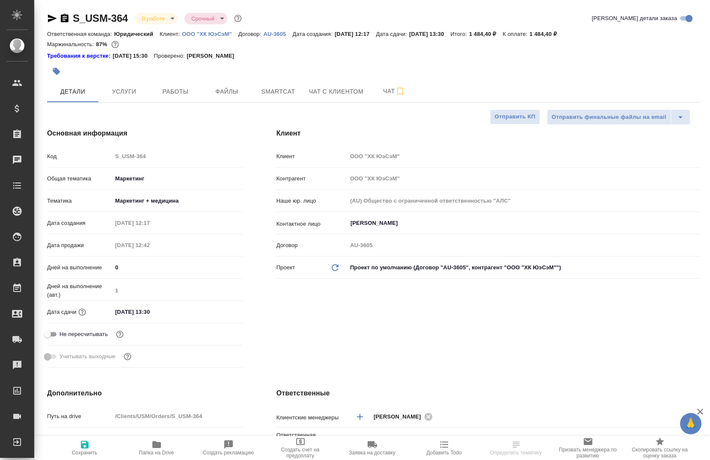
type textarea "x"
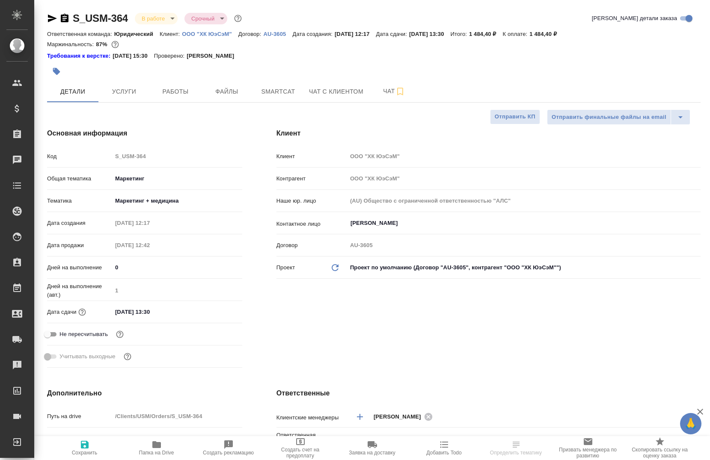
type textarea "x"
click at [281, 97] on span "Smartcat" at bounding box center [277, 91] width 41 height 11
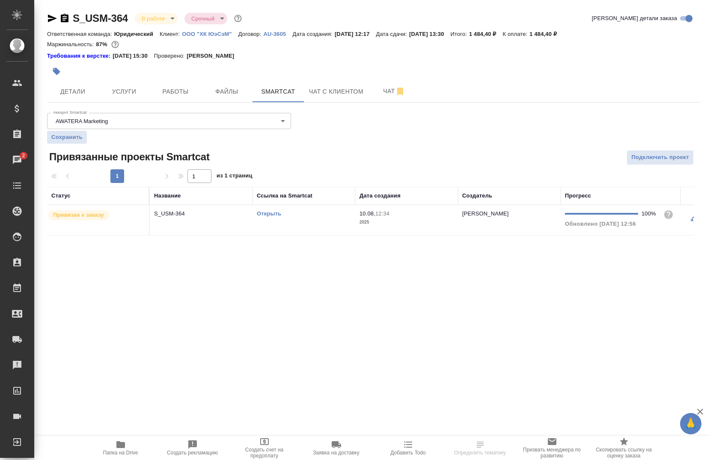
click at [271, 208] on td "Открыть" at bounding box center [303, 220] width 103 height 30
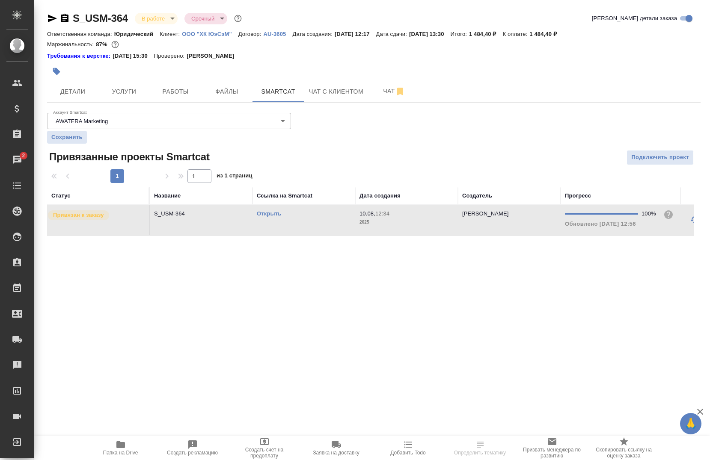
click at [271, 208] on td "Открыть" at bounding box center [303, 220] width 103 height 30
click at [117, 444] on icon "button" at bounding box center [120, 444] width 9 height 7
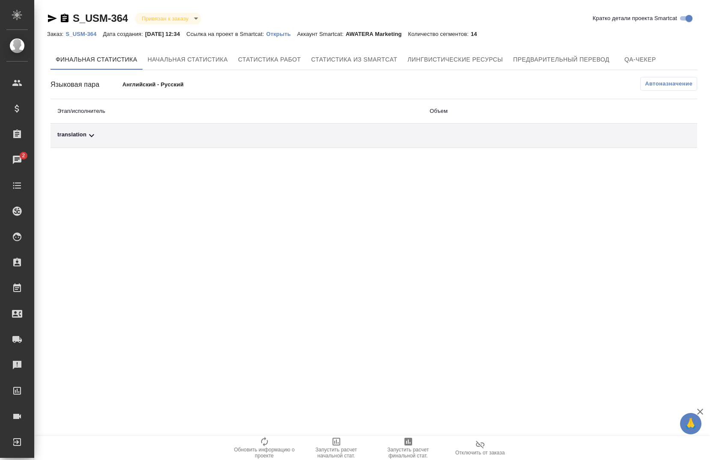
click at [95, 30] on link "S_USM-364" at bounding box center [83, 33] width 37 height 7
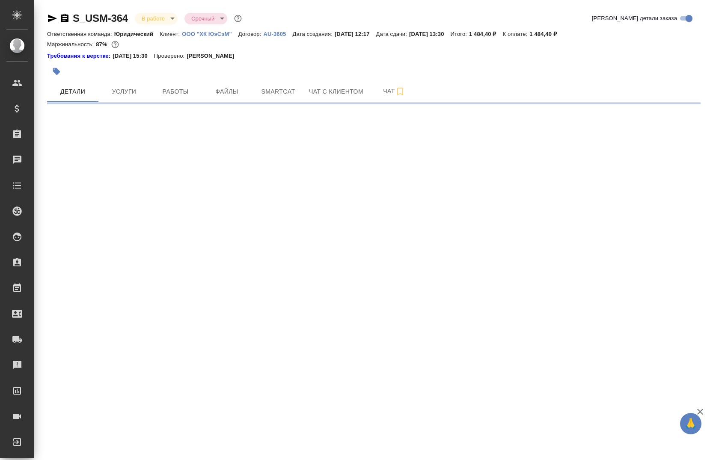
select select "RU"
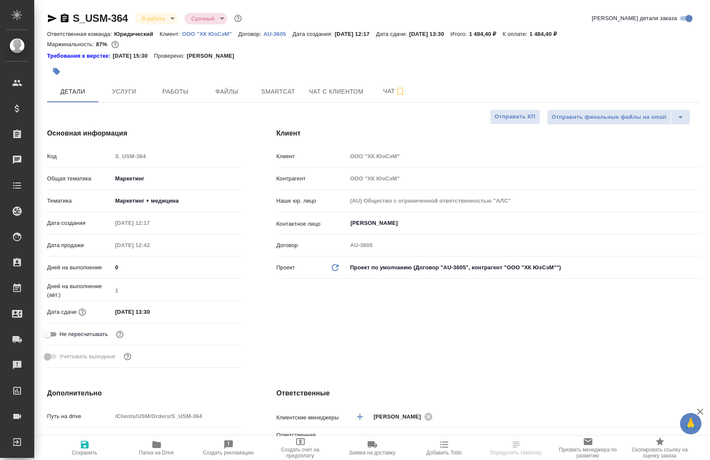
type textarea "x"
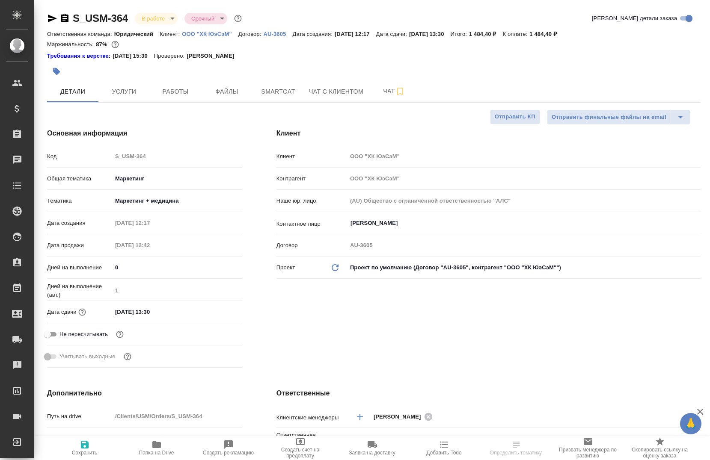
type textarea "x"
click at [264, 95] on span "Smartcat" at bounding box center [277, 91] width 41 height 11
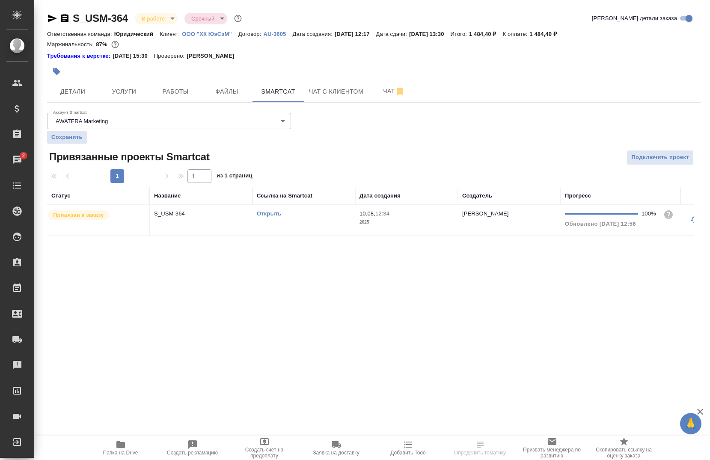
click at [265, 213] on link "Открыть" at bounding box center [269, 213] width 24 height 6
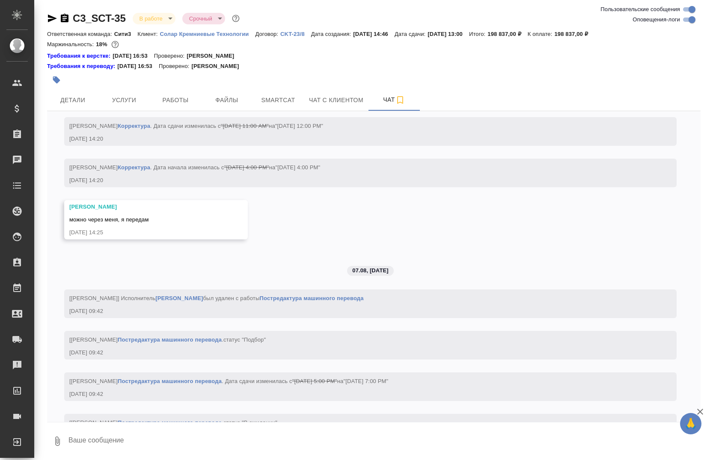
scroll to position [3767, 0]
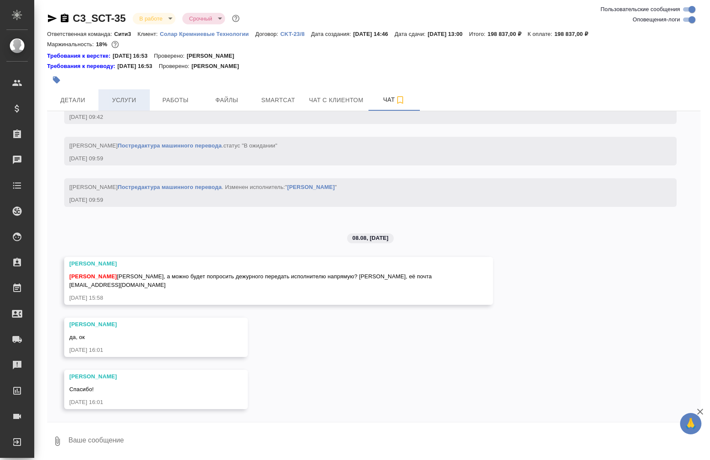
click at [142, 98] on span "Услуги" at bounding box center [123, 100] width 41 height 11
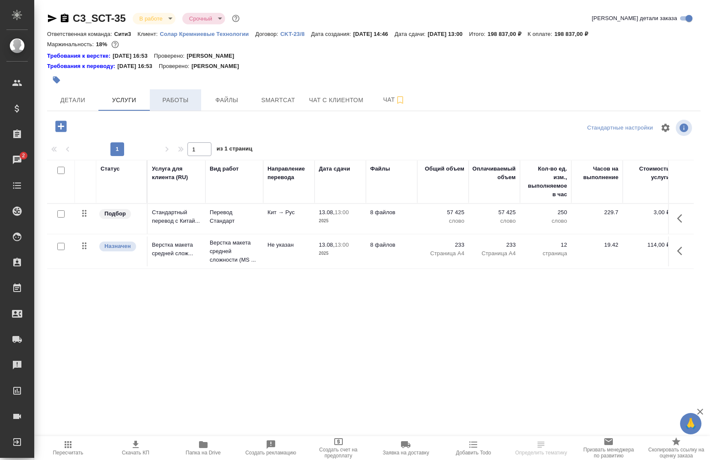
click at [182, 100] on span "Работы" at bounding box center [175, 100] width 41 height 11
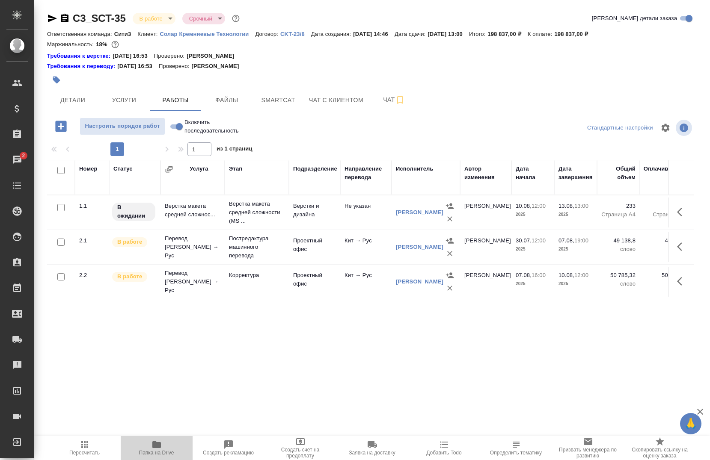
click at [158, 447] on icon "button" at bounding box center [156, 444] width 9 height 7
click at [62, 18] on icon "button" at bounding box center [65, 18] width 8 height 9
